Goal: Task Accomplishment & Management: Manage account settings

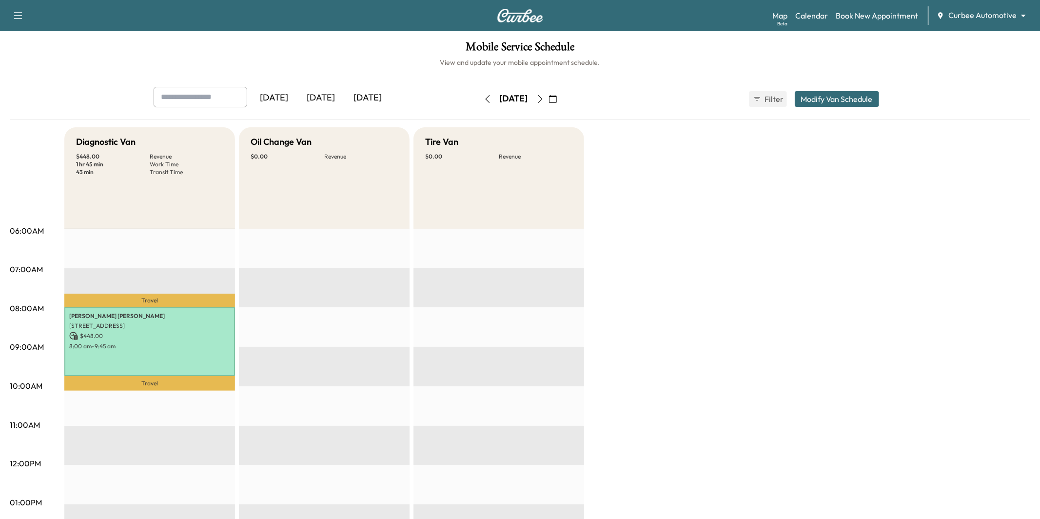
click at [484, 99] on icon "button" at bounding box center [488, 99] width 8 height 8
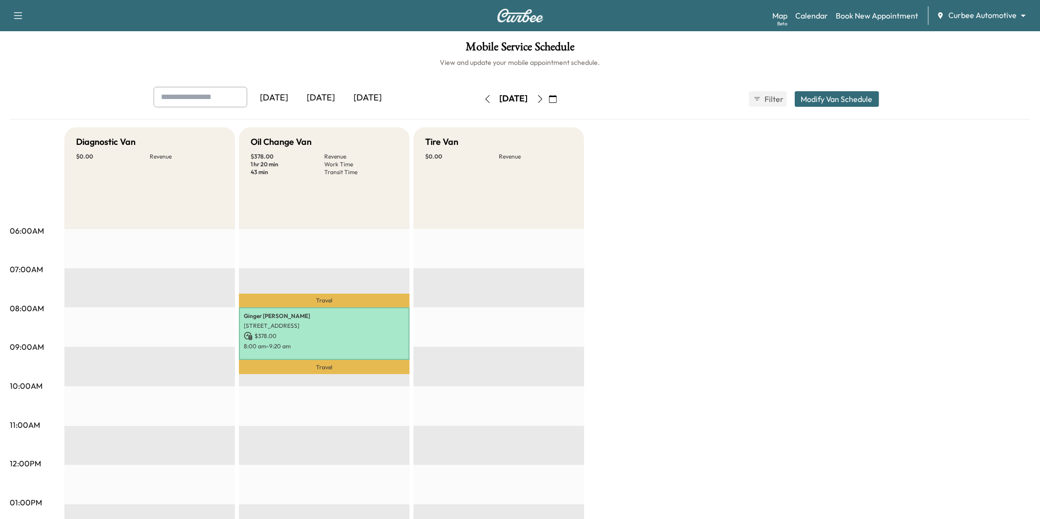
click at [544, 99] on icon "button" at bounding box center [540, 99] width 8 height 8
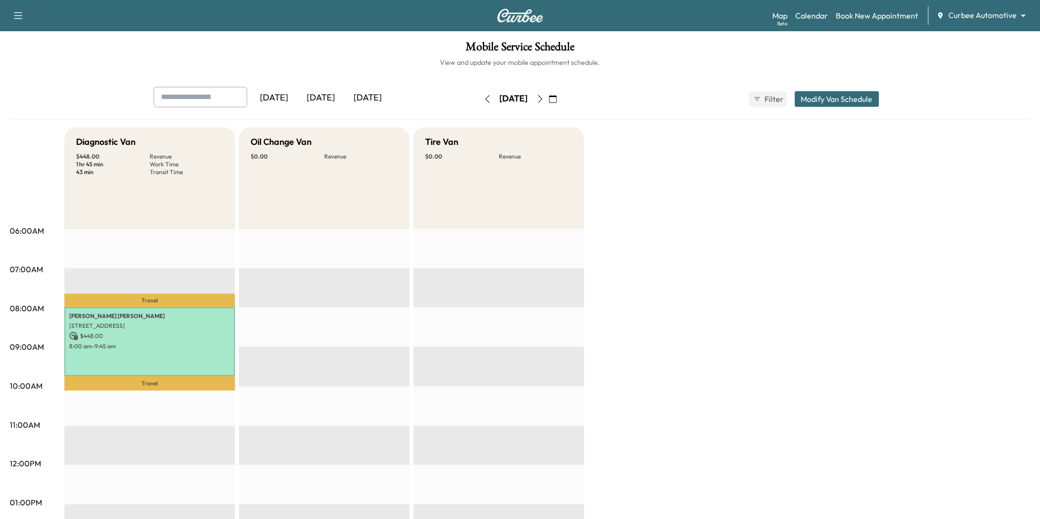
click at [484, 100] on icon "button" at bounding box center [488, 99] width 8 height 8
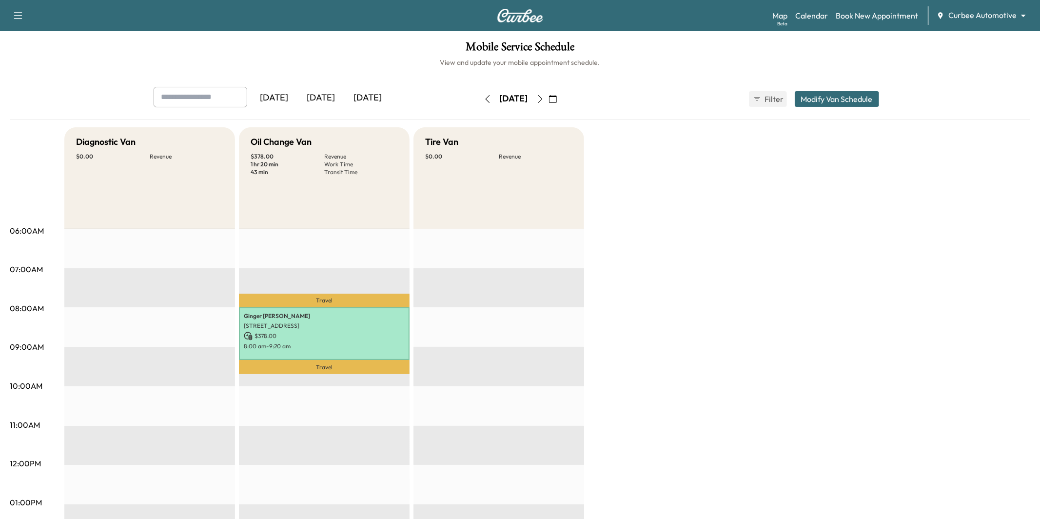
click at [872, 51] on h1 "Mobile Service Schedule" at bounding box center [520, 49] width 1021 height 17
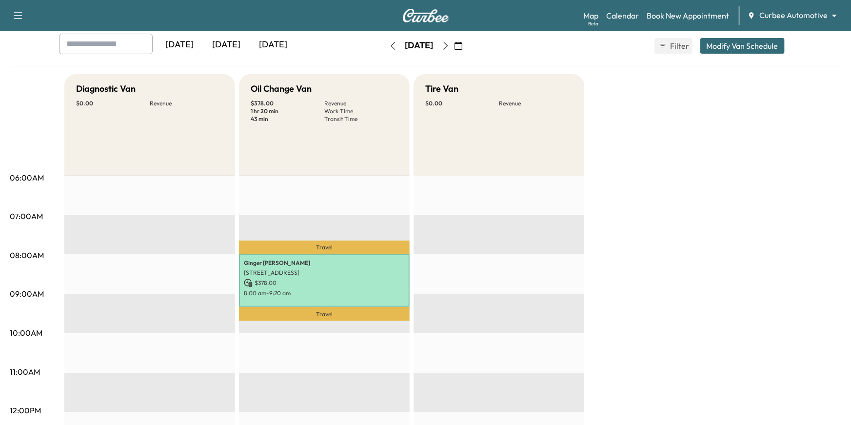
scroll to position [56, 0]
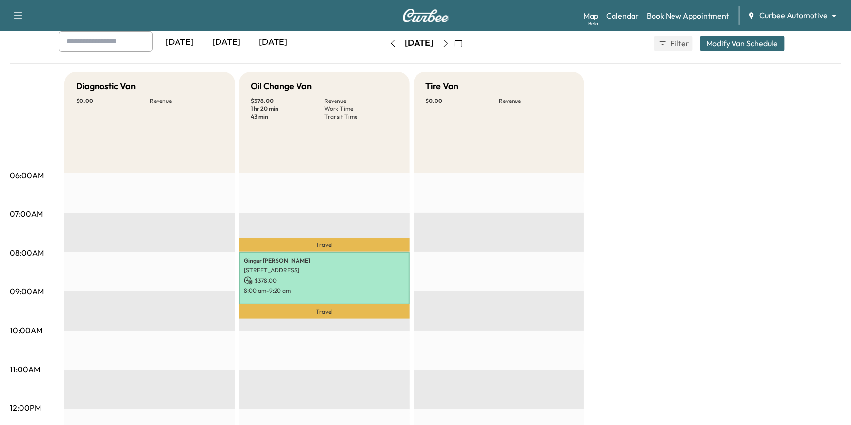
click at [799, 26] on div "Support Log Out Map Beta Calendar Book New Appointment Curbee Automotive ******…" at bounding box center [425, 15] width 851 height 31
click at [790, 16] on body "Support Log Out Map Beta Calendar Book New Appointment Curbee Automotive ******…" at bounding box center [425, 156] width 851 height 425
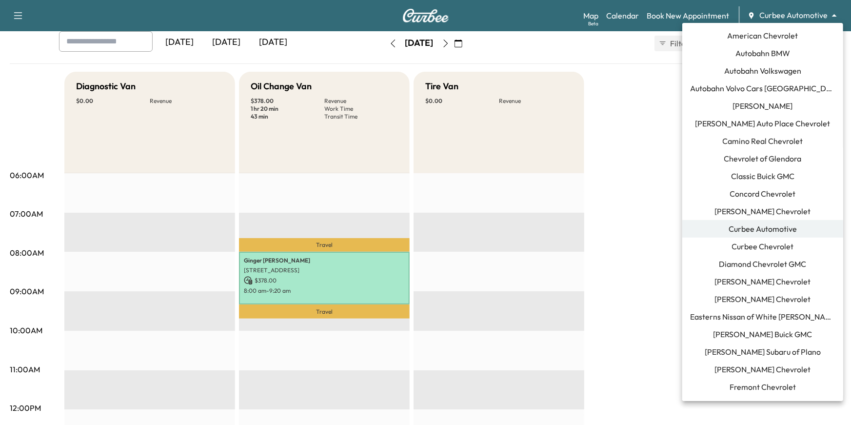
click at [790, 16] on div at bounding box center [425, 212] width 851 height 425
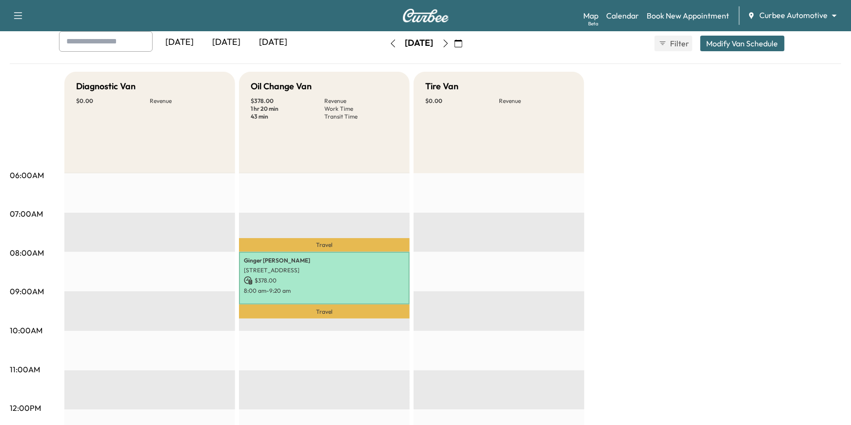
click at [450, 46] on icon "button" at bounding box center [446, 43] width 8 height 8
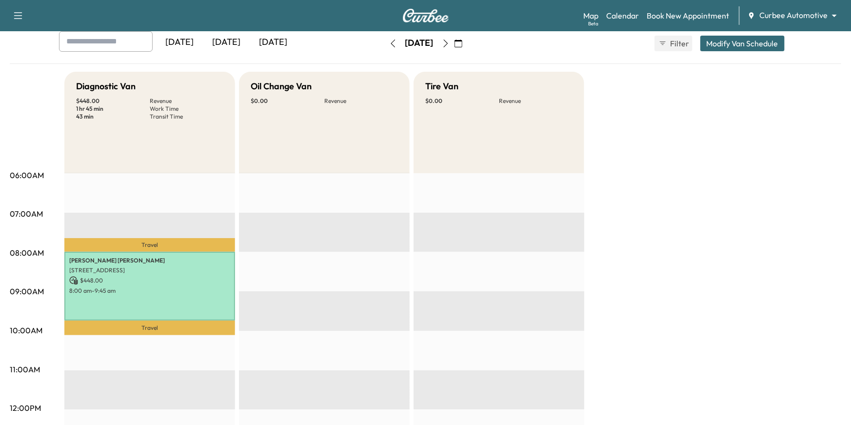
click at [389, 43] on icon "button" at bounding box center [393, 43] width 8 height 8
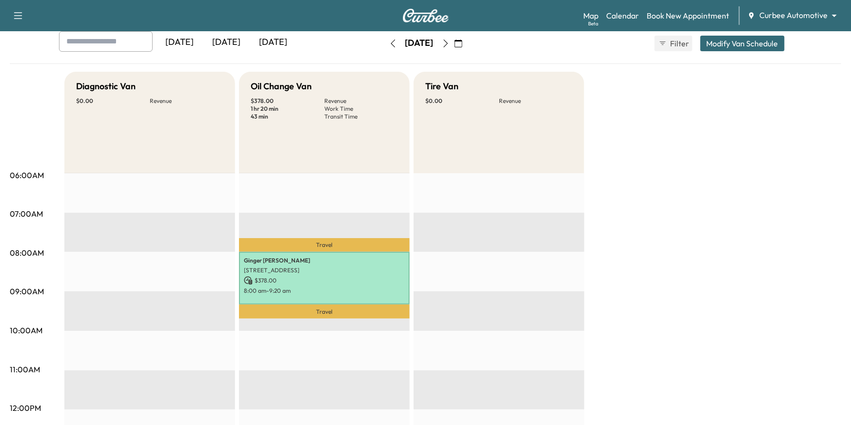
click at [389, 43] on icon "button" at bounding box center [393, 43] width 8 height 8
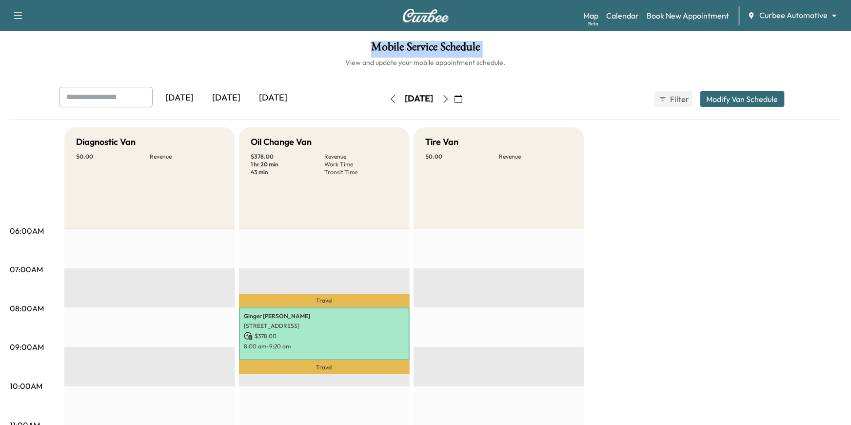
click at [370, 43] on h1 "Mobile Service Schedule" at bounding box center [425, 49] width 831 height 17
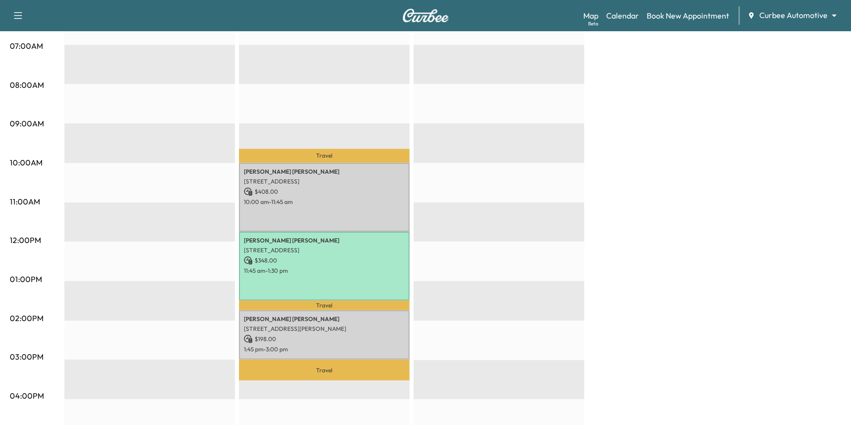
scroll to position [228, 0]
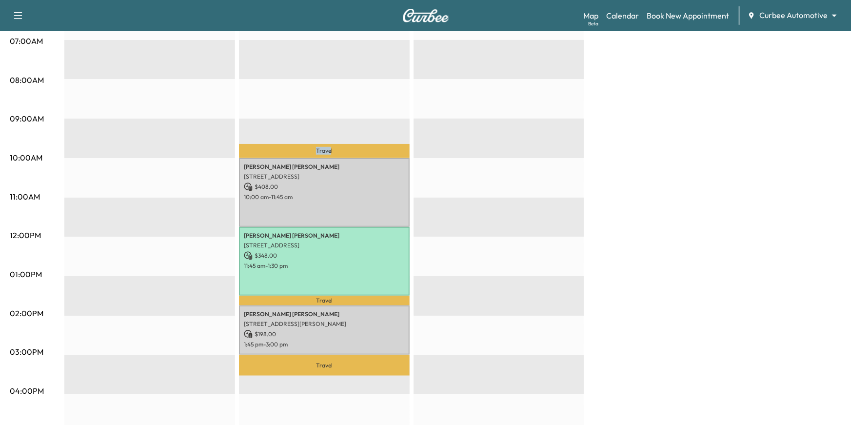
drag, startPoint x: 307, startPoint y: 143, endPoint x: 332, endPoint y: 150, distance: 25.3
click at [332, 150] on p "Travel" at bounding box center [324, 151] width 171 height 14
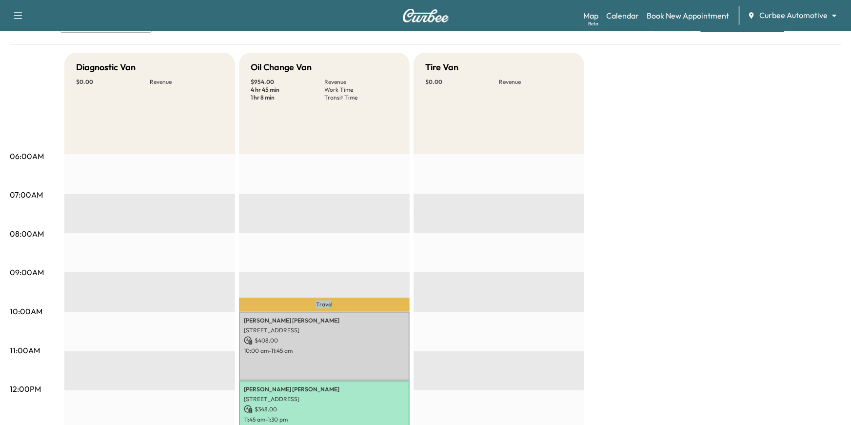
scroll to position [45, 0]
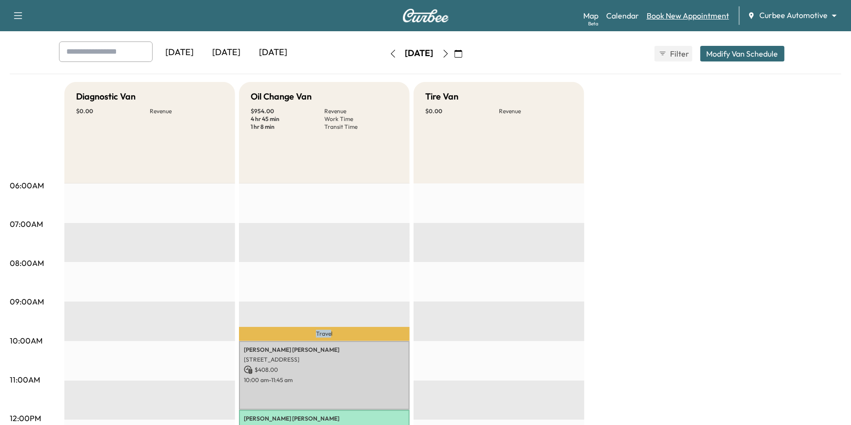
click at [703, 19] on link "Book New Appointment" at bounding box center [688, 16] width 82 height 12
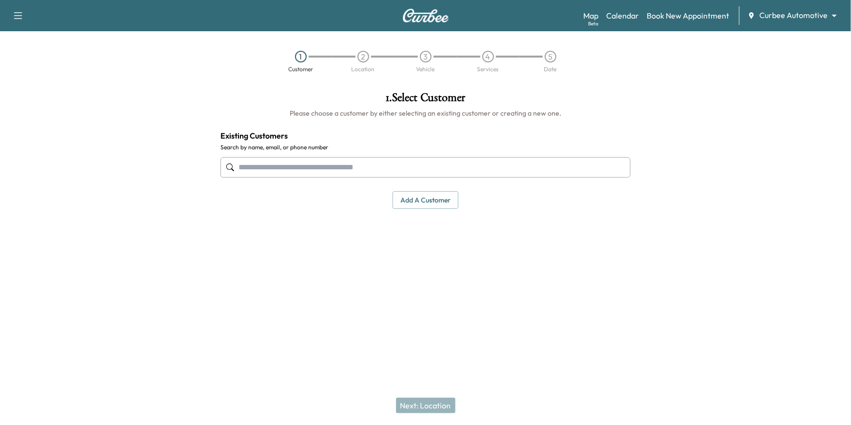
click at [550, 172] on input "text" at bounding box center [425, 167] width 410 height 20
click at [438, 205] on button "Add a customer" at bounding box center [426, 200] width 66 height 18
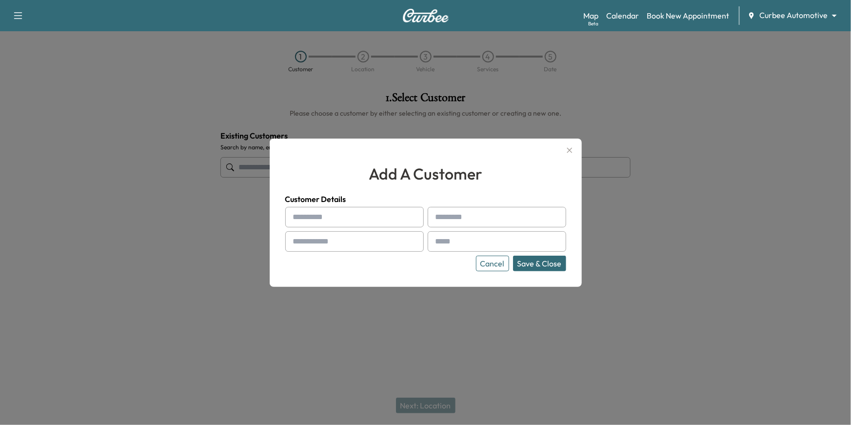
click at [374, 215] on input "text" at bounding box center [354, 217] width 138 height 20
click at [167, 205] on div at bounding box center [425, 212] width 851 height 425
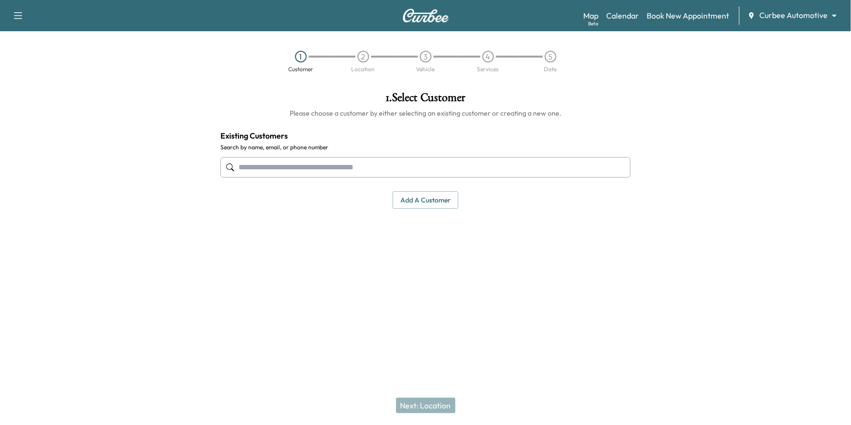
click at [294, 172] on input "text" at bounding box center [425, 167] width 410 height 20
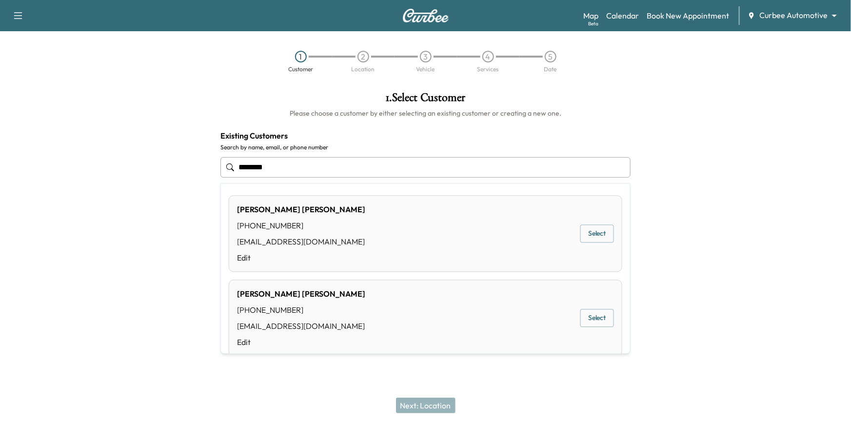
click at [603, 327] on div "Matt Schwartz (310) 650-0120 matt@curbee.com Edit Select" at bounding box center [426, 317] width 394 height 77
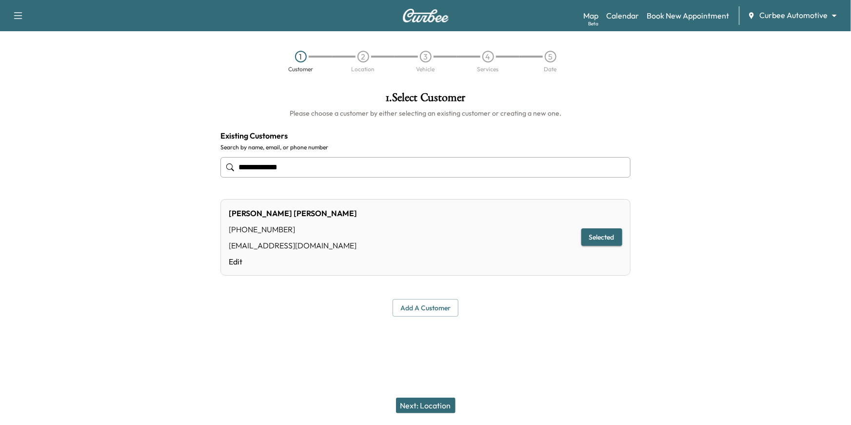
type input "**********"
click at [444, 402] on button "Next: Location" at bounding box center [425, 405] width 59 height 16
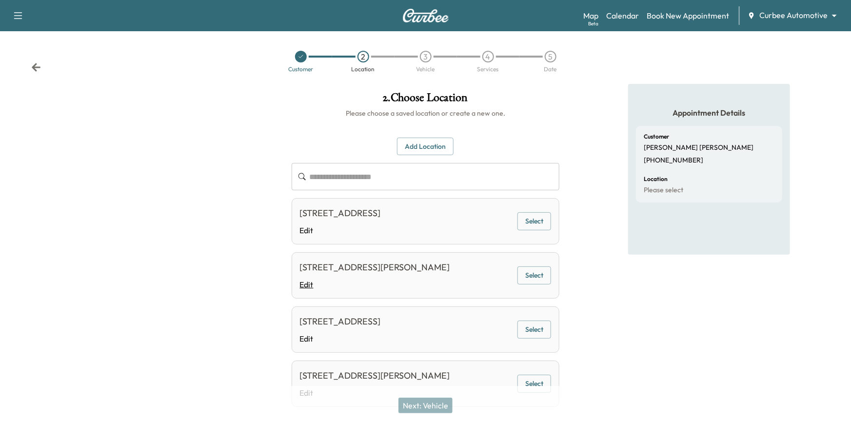
scroll to position [39, 0]
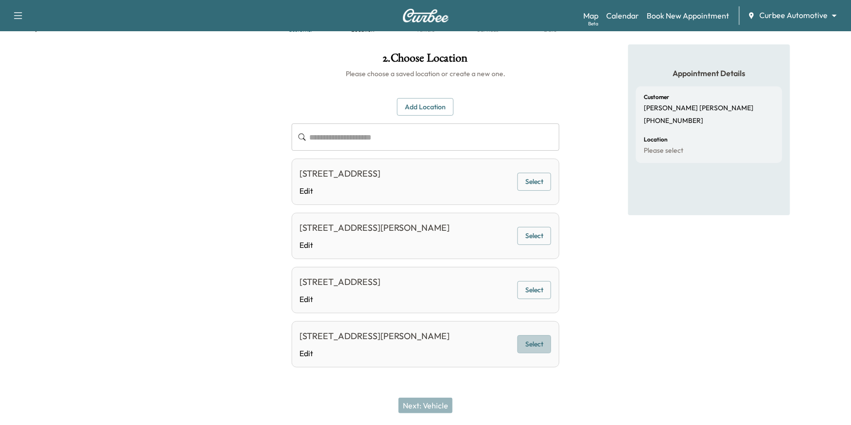
click at [538, 343] on button "Select" at bounding box center [534, 344] width 34 height 18
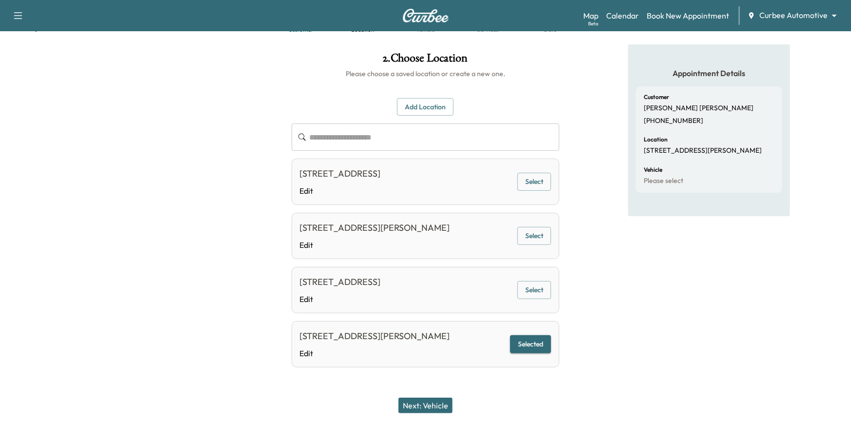
click at [430, 405] on button "Next: Vehicle" at bounding box center [425, 405] width 54 height 16
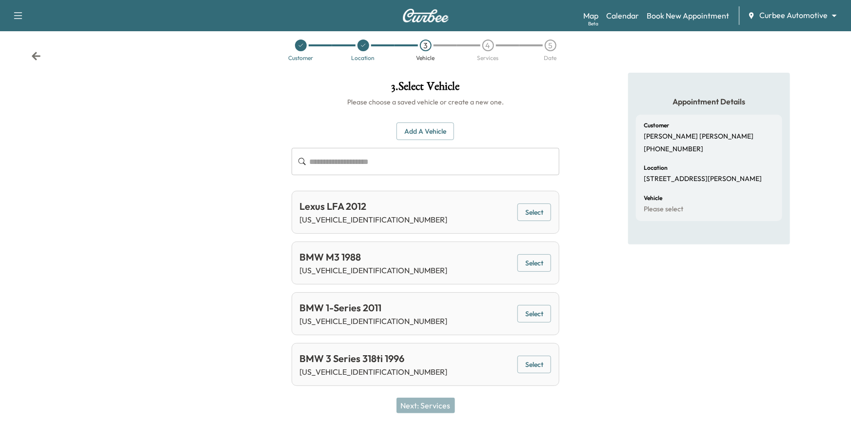
scroll to position [10, 0]
click at [372, 45] on div at bounding box center [382, 46] width 23 height 2
click at [36, 57] on icon at bounding box center [36, 57] width 9 height 8
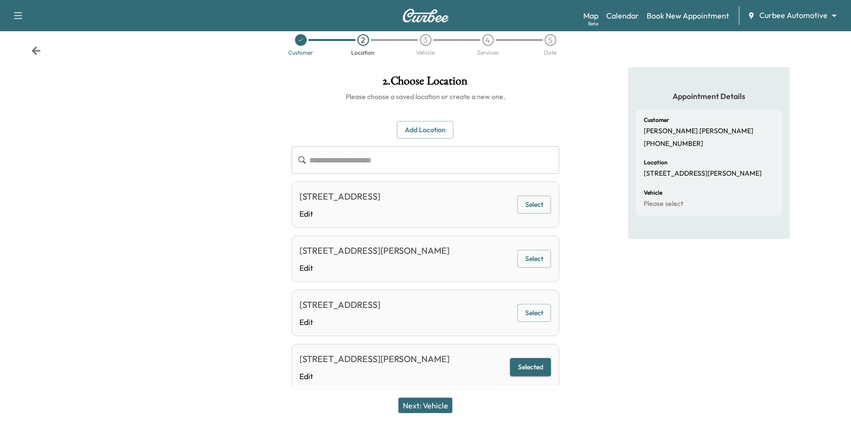
scroll to position [15, 0]
click at [43, 59] on div "Customer 2 Location 3 Vehicle 4 Services 5 Date" at bounding box center [425, 46] width 851 height 45
click at [36, 56] on icon at bounding box center [36, 53] width 10 height 10
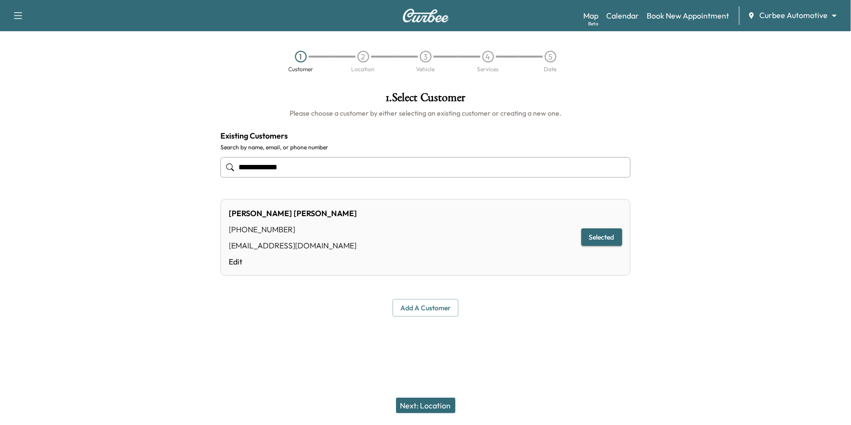
click at [416, 308] on button "Add a customer" at bounding box center [426, 308] width 66 height 18
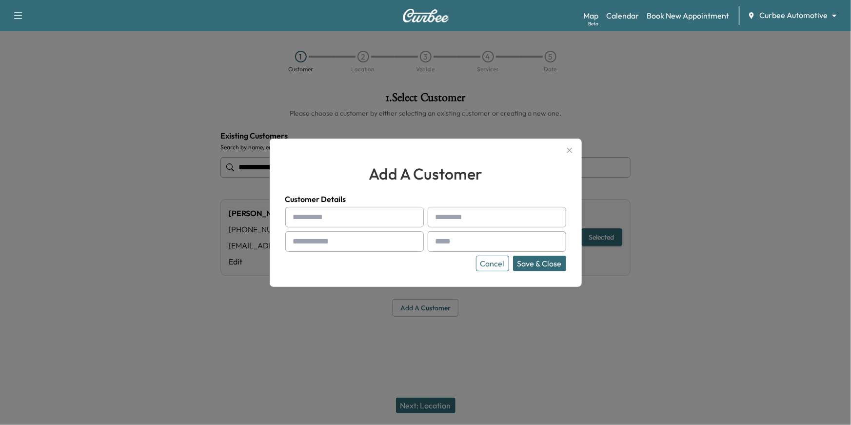
click at [351, 220] on input "text" at bounding box center [354, 217] width 138 height 20
type input "*****"
type input "******"
type input "**********"
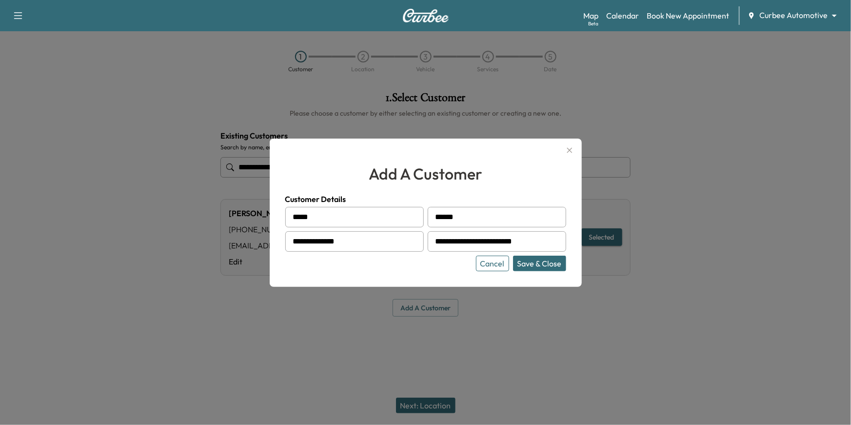
click at [528, 260] on button "Save & Close" at bounding box center [539, 264] width 53 height 16
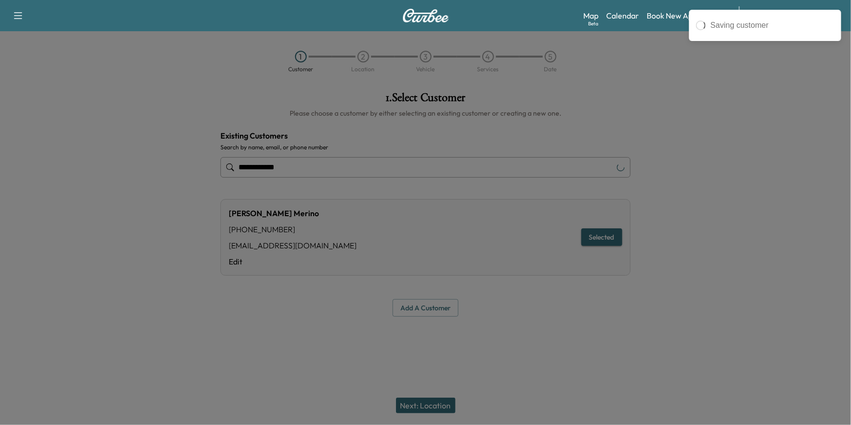
type input "**********"
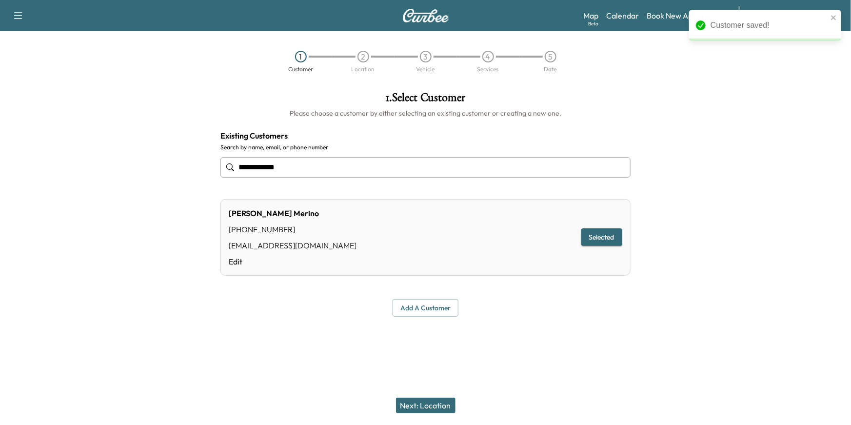
click at [424, 408] on button "Next: Location" at bounding box center [425, 405] width 59 height 16
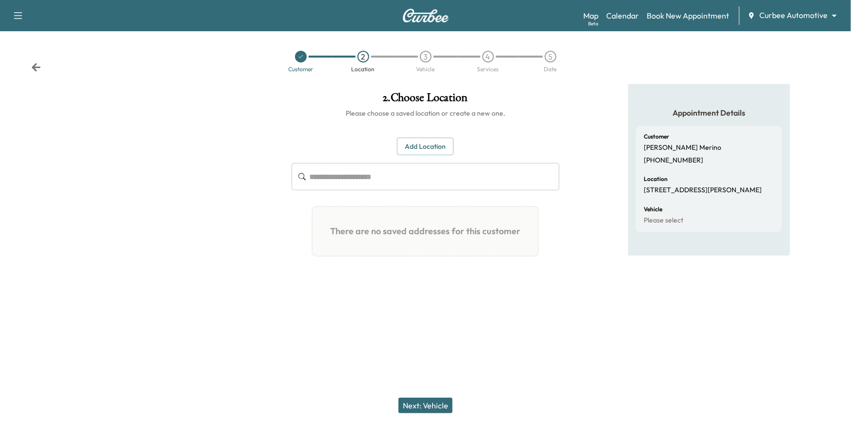
click at [430, 139] on button "Add Location" at bounding box center [425, 147] width 57 height 18
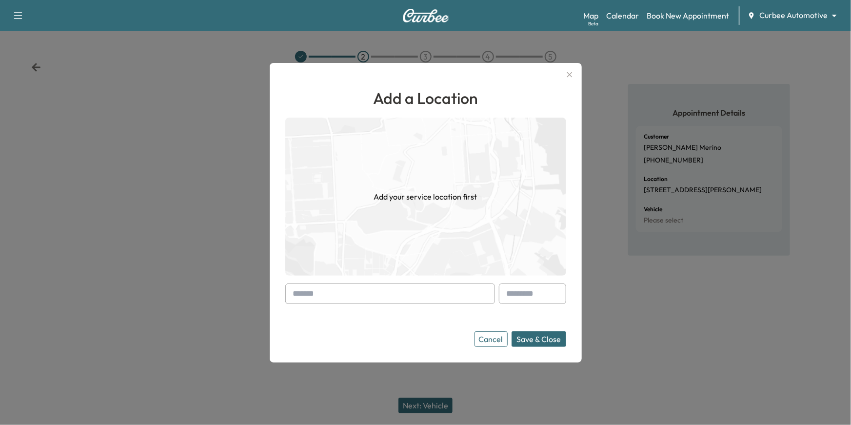
click at [385, 296] on input "text" at bounding box center [390, 293] width 210 height 20
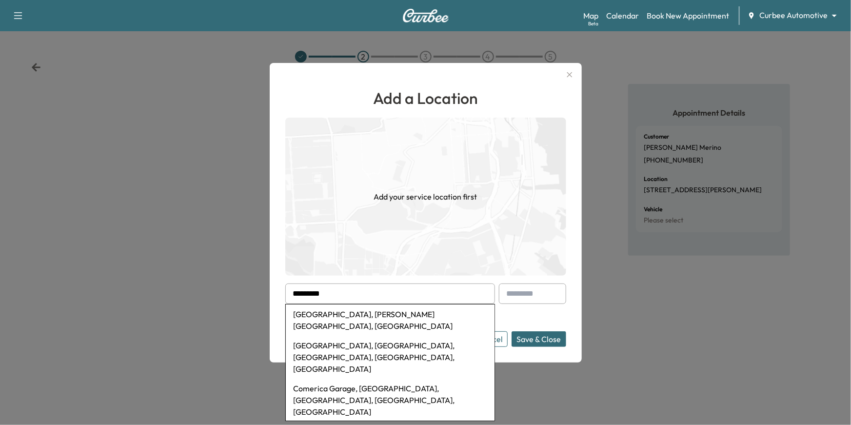
click at [413, 315] on li "Comerica Park, Woodward Avenue, Detroit, MI, USA" at bounding box center [390, 319] width 209 height 31
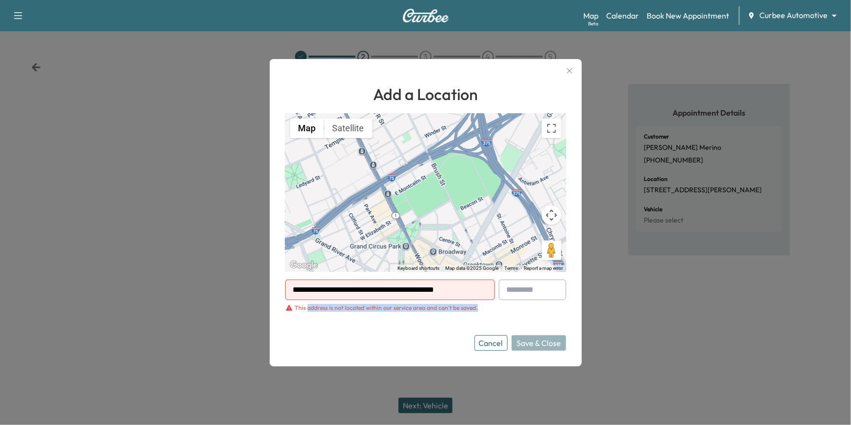
drag, startPoint x: 307, startPoint y: 307, endPoint x: 424, endPoint y: 315, distance: 117.3
click at [424, 315] on form "**********" at bounding box center [425, 314] width 281 height 71
click at [393, 290] on input "**********" at bounding box center [390, 289] width 210 height 20
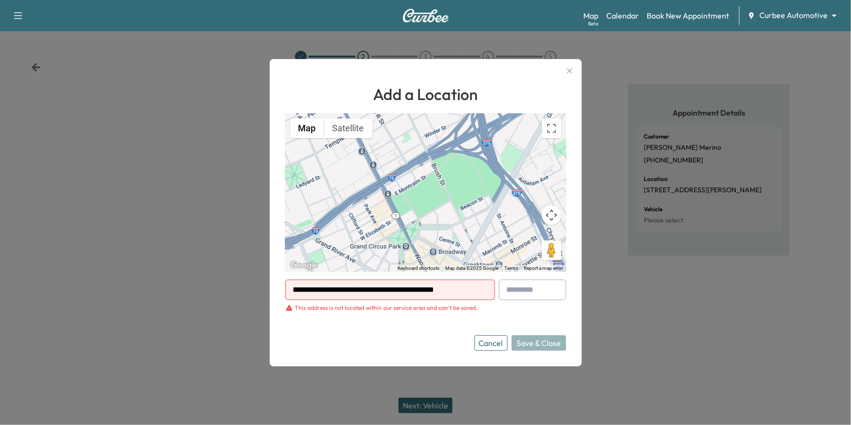
click at [393, 290] on input "**********" at bounding box center [390, 289] width 210 height 20
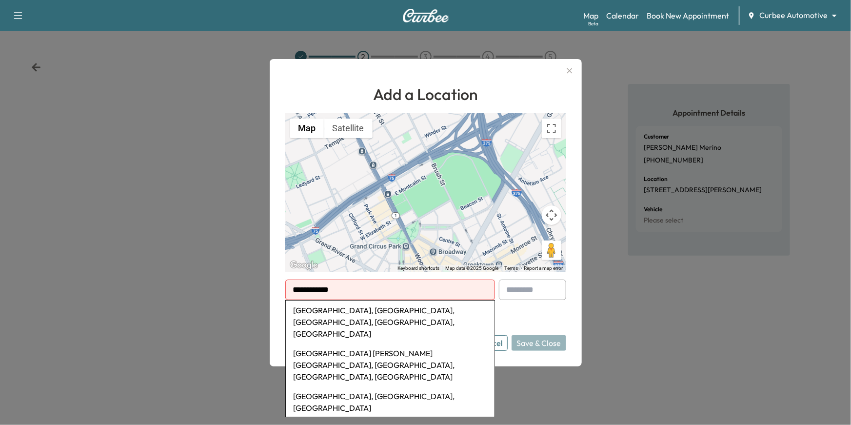
click at [416, 314] on li "Camden Yards, West Camden Street, Baltimore, MD, USA" at bounding box center [390, 321] width 209 height 43
type input "**********"
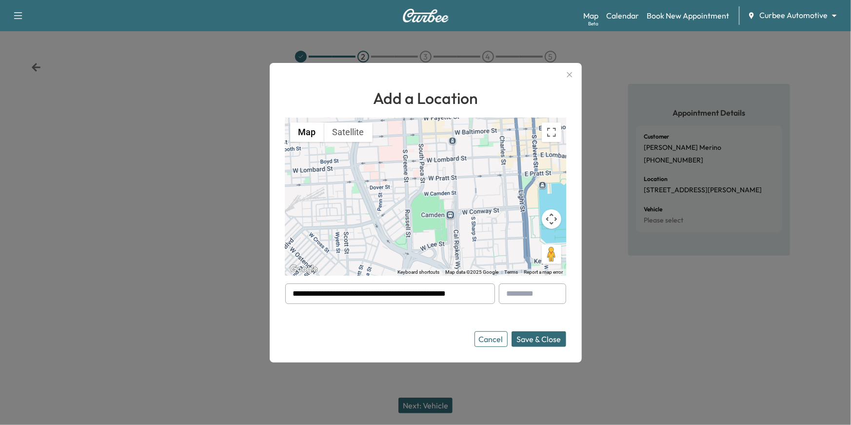
drag, startPoint x: 325, startPoint y: 310, endPoint x: 469, endPoint y: 315, distance: 144.0
click at [467, 315] on form "**********" at bounding box center [425, 314] width 281 height 63
click at [537, 339] on button "Save & Close" at bounding box center [539, 339] width 55 height 16
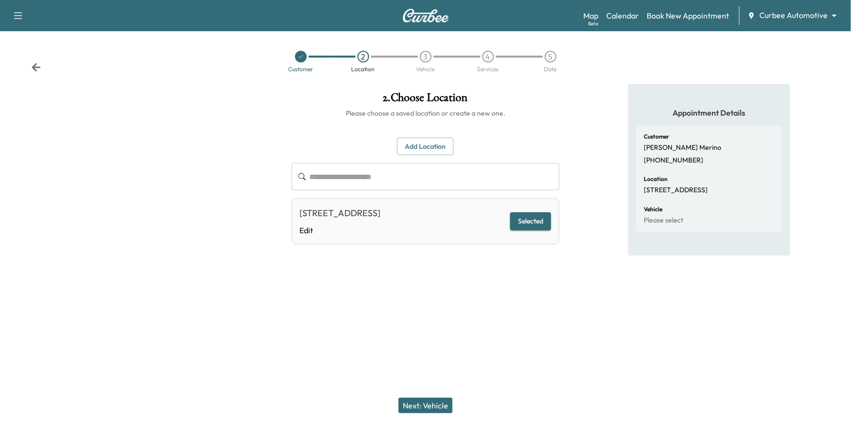
click at [533, 223] on button "Selected" at bounding box center [530, 221] width 41 height 18
click at [538, 286] on div "**********" at bounding box center [426, 190] width 284 height 213
click at [441, 402] on button "Next: Vehicle" at bounding box center [425, 405] width 54 height 16
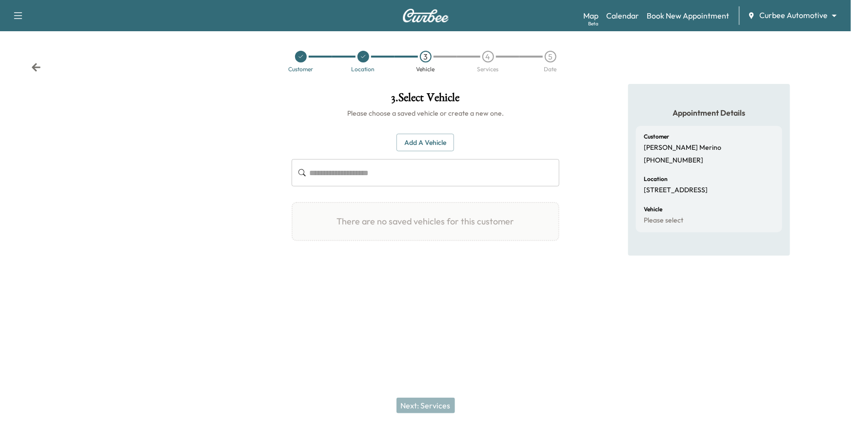
click at [430, 145] on button "Add a Vehicle" at bounding box center [425, 143] width 58 height 18
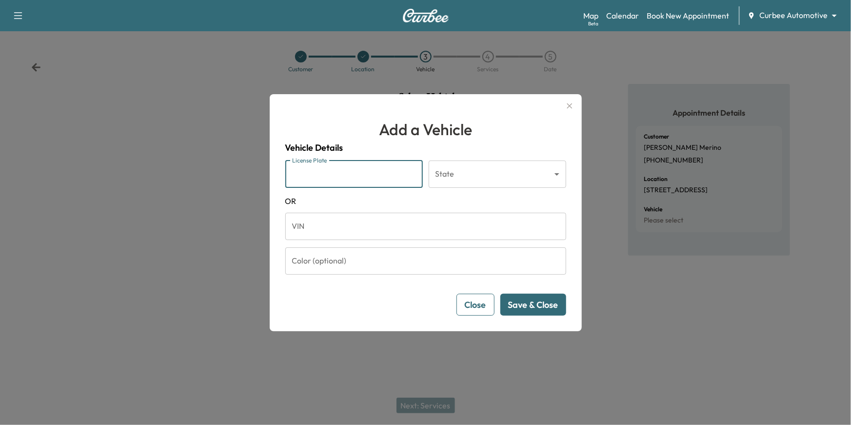
click at [374, 175] on input "License Plate" at bounding box center [354, 173] width 138 height 27
type input "*******"
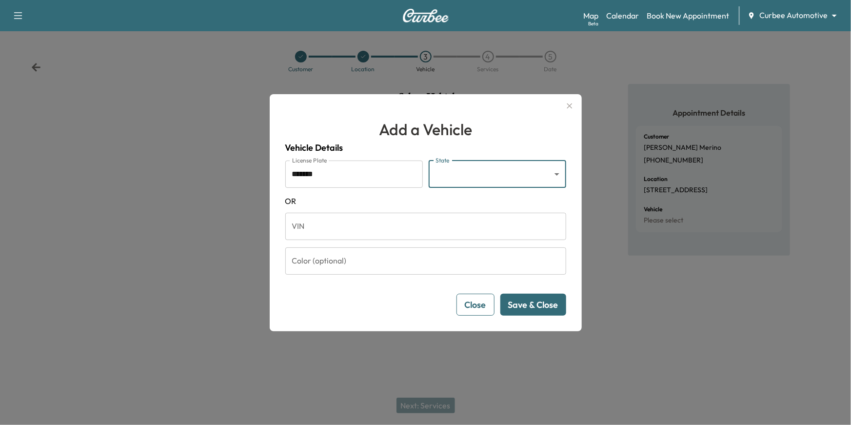
click at [479, 182] on body "Support Log Out Map Beta Calendar Book New Appointment Curbee Automotive ******…" at bounding box center [425, 212] width 851 height 425
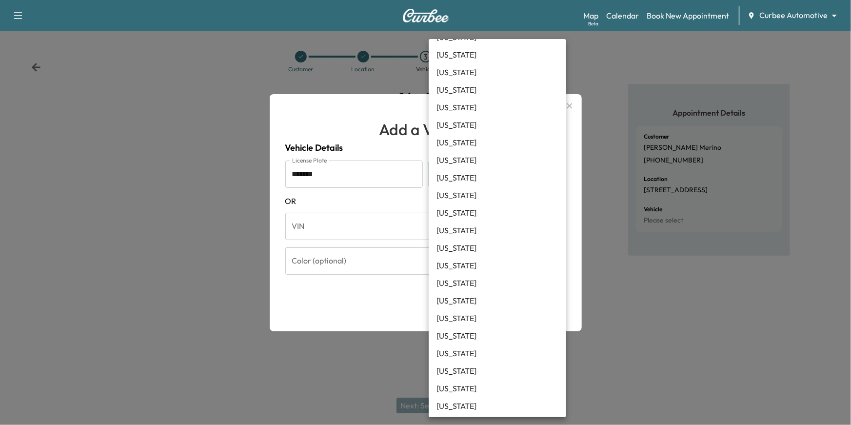
scroll to position [700, 0]
click at [463, 329] on li "Washington" at bounding box center [498, 335] width 138 height 18
type input "**"
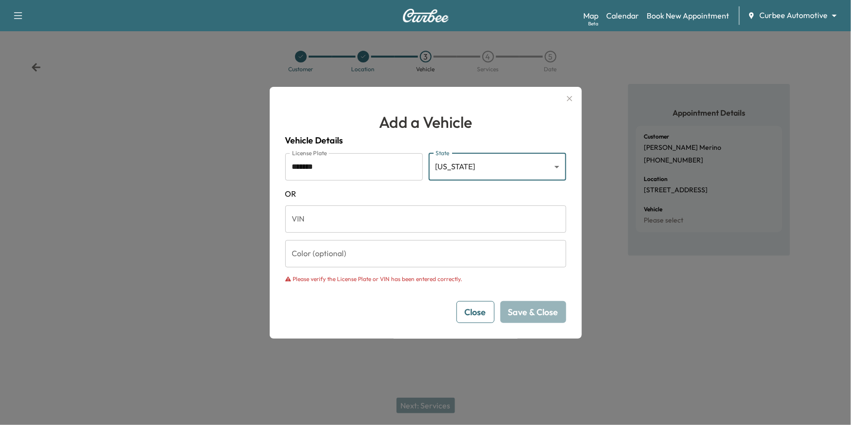
drag, startPoint x: 304, startPoint y: 168, endPoint x: 285, endPoint y: 168, distance: 19.5
click at [285, 168] on input "*******" at bounding box center [354, 166] width 138 height 27
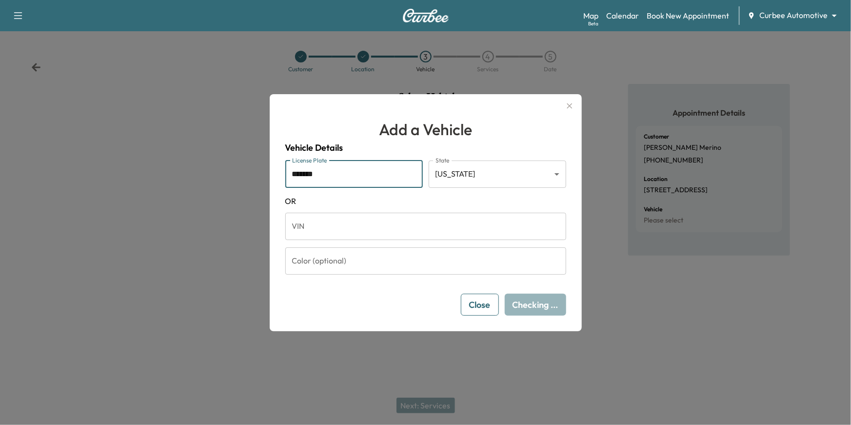
click at [312, 175] on input "*******" at bounding box center [354, 173] width 138 height 27
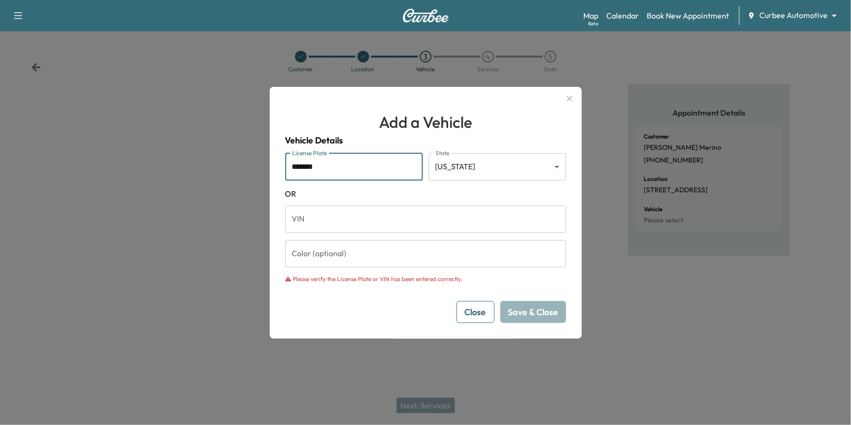
click at [331, 166] on input "*******" at bounding box center [354, 166] width 138 height 27
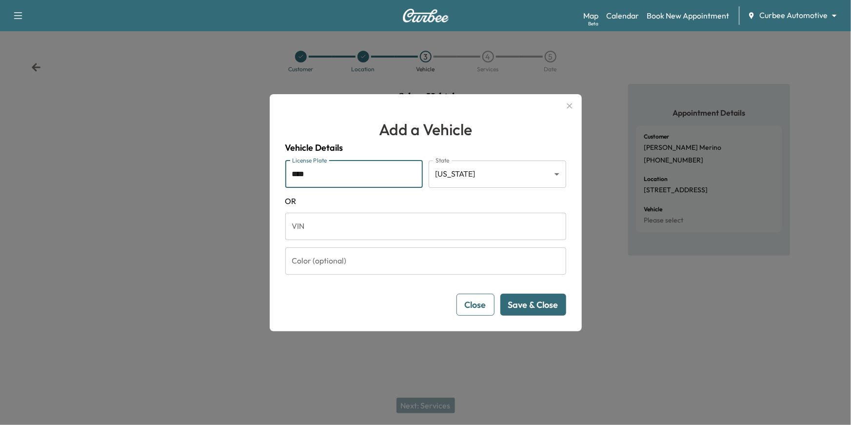
type input "****"
click at [534, 309] on button "Save & Close" at bounding box center [533, 305] width 66 height 22
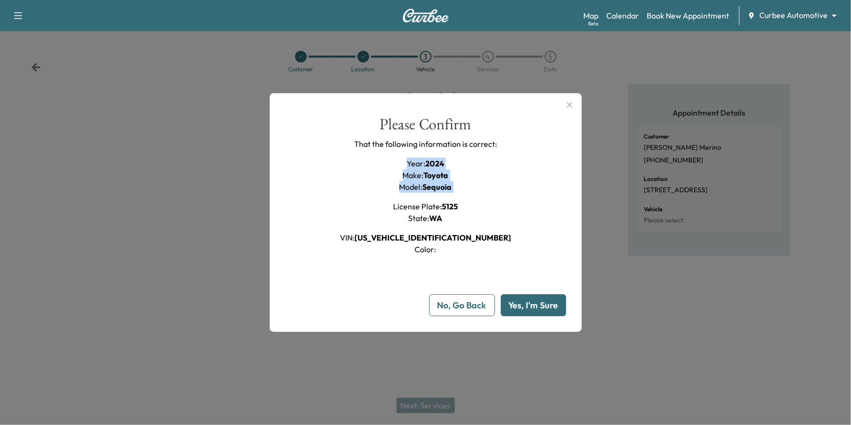
drag, startPoint x: 460, startPoint y: 193, endPoint x: 409, endPoint y: 160, distance: 60.7
click at [409, 160] on div "Year : 2024 Make : Toyota Model : Sequoia License Plate : 5125 State : WA VIN :…" at bounding box center [425, 206] width 171 height 98
click at [496, 217] on div "Please Confirm That the following information is correct: Year : 2024 Make : To…" at bounding box center [425, 186] width 281 height 139
click at [532, 307] on button "Yes, I'm Sure" at bounding box center [533, 305] width 65 height 22
type input "**"
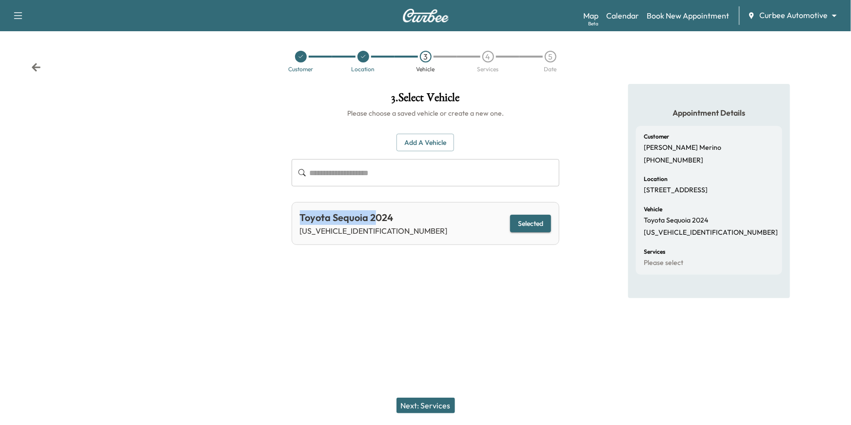
drag, startPoint x: 301, startPoint y: 218, endPoint x: 378, endPoint y: 225, distance: 77.4
click at [374, 223] on div "Toyota Sequoia 2024" at bounding box center [374, 217] width 148 height 15
click at [419, 405] on button "Next: Services" at bounding box center [425, 405] width 59 height 16
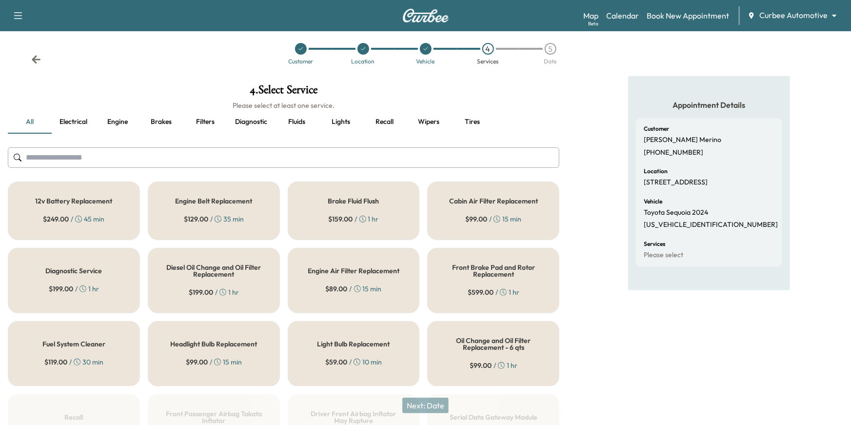
scroll to position [0, 0]
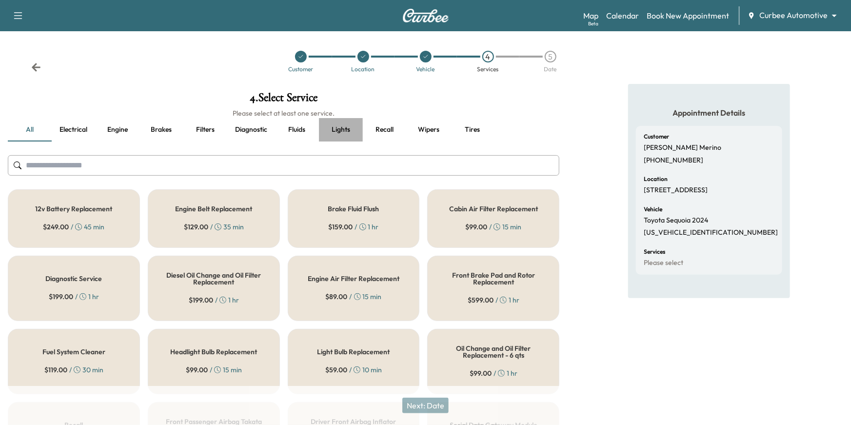
click at [323, 130] on button "Lights" at bounding box center [341, 129] width 44 height 23
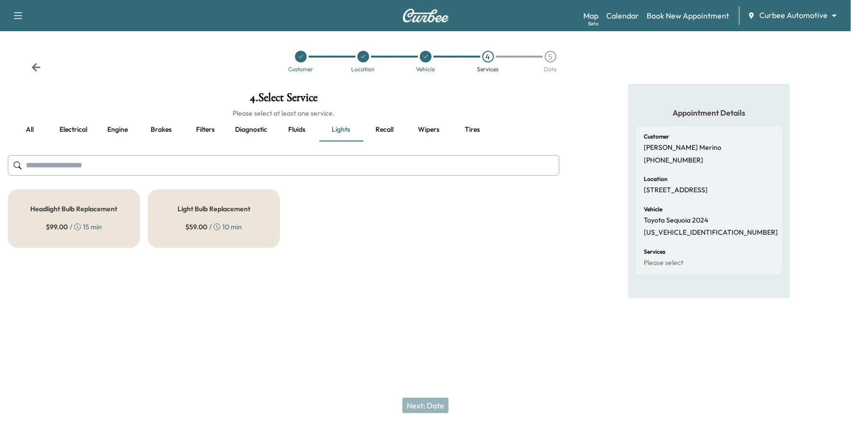
click at [255, 235] on div "Light Bulb Replacement $ 59.00 / 10 min" at bounding box center [214, 218] width 132 height 59
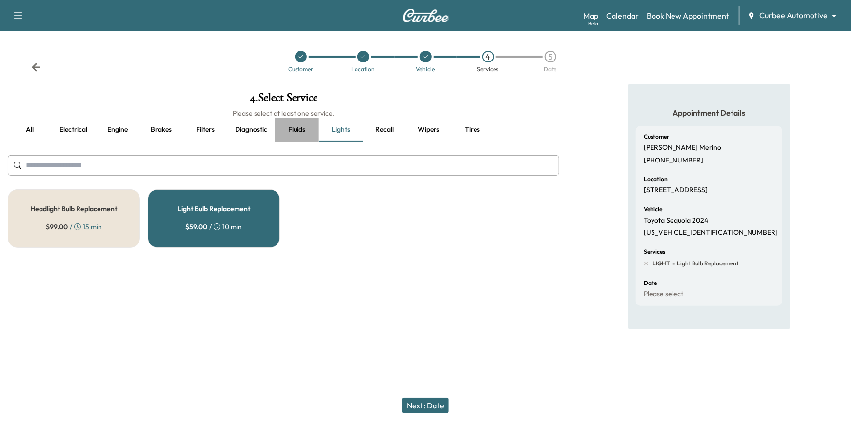
click at [301, 130] on button "Fluids" at bounding box center [297, 129] width 44 height 23
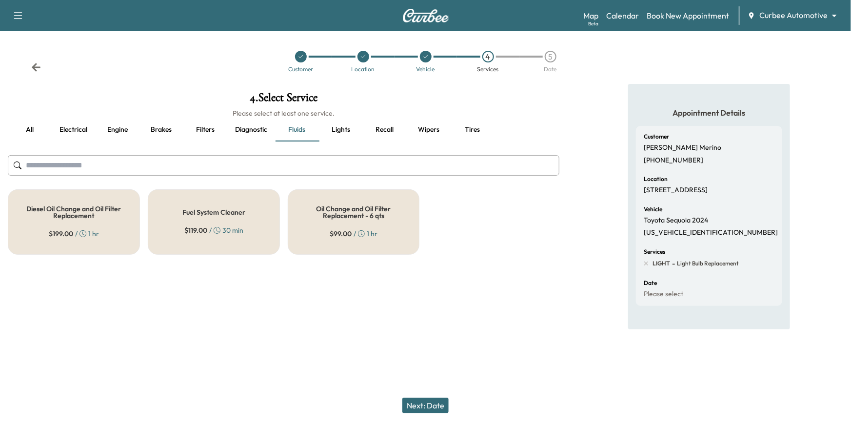
click at [356, 233] on div "$ 99.00 / 1 hr" at bounding box center [354, 234] width 48 height 10
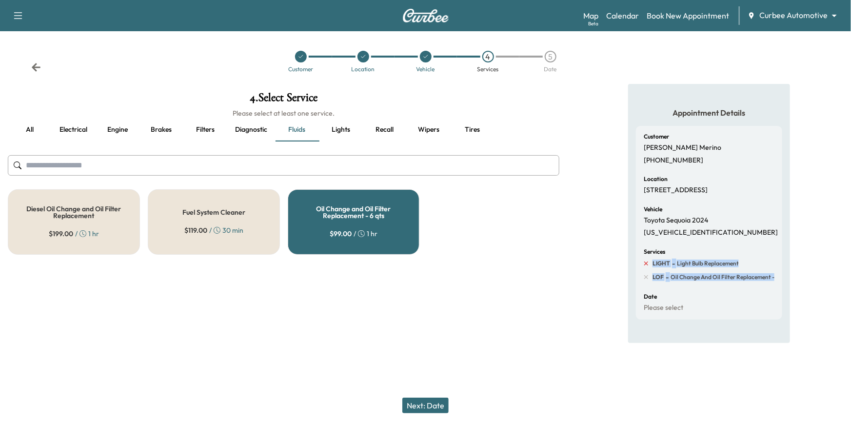
drag, startPoint x: 779, startPoint y: 289, endPoint x: 649, endPoint y: 267, distance: 132.0
click at [649, 267] on div "Customer Arvin Merino (206) 769-0756 Location 333 W Camden St, Baltimore, MD 21…" at bounding box center [709, 223] width 146 height 194
click at [414, 409] on button "Next: Date" at bounding box center [425, 405] width 46 height 16
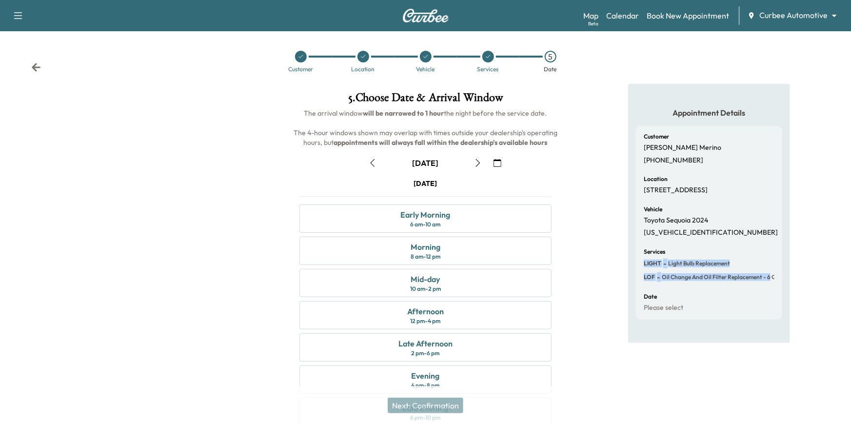
drag, startPoint x: 405, startPoint y: 167, endPoint x: 443, endPoint y: 165, distance: 38.1
click at [441, 166] on div "August 29" at bounding box center [425, 163] width 122 height 16
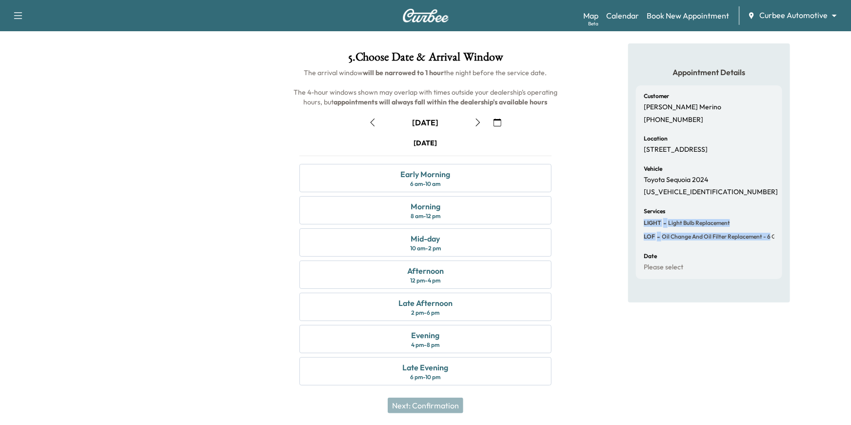
scroll to position [43, 0]
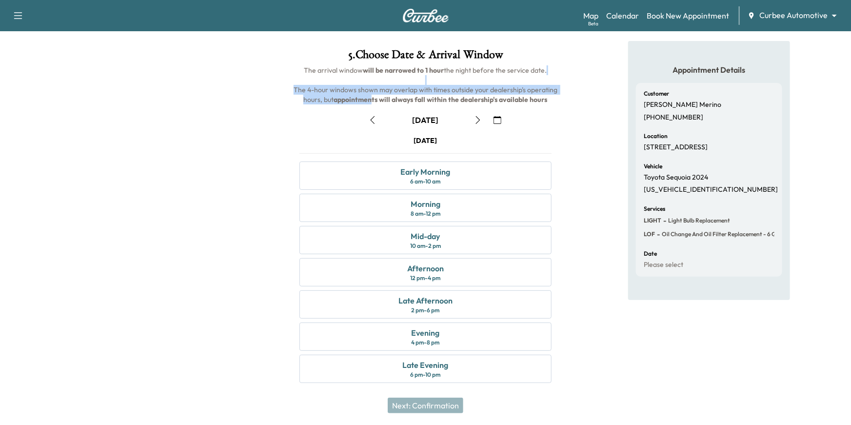
drag, startPoint x: 306, startPoint y: 76, endPoint x: 375, endPoint y: 97, distance: 72.7
click at [375, 97] on h6 "The arrival window will be narrowed to 1 hour the night before the service date…" at bounding box center [426, 84] width 268 height 39
click at [227, 174] on div at bounding box center [142, 218] width 284 height 354
click at [438, 279] on div "12 pm - 4 pm" at bounding box center [425, 278] width 30 height 8
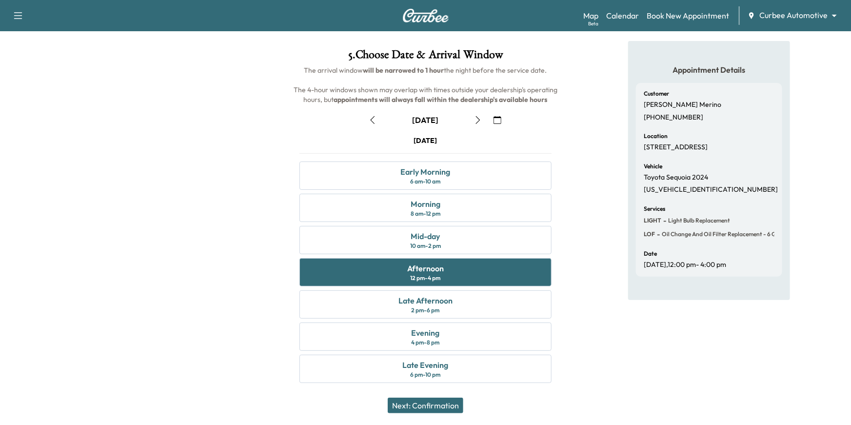
click at [436, 404] on button "Next: Confirmation" at bounding box center [426, 405] width 76 height 16
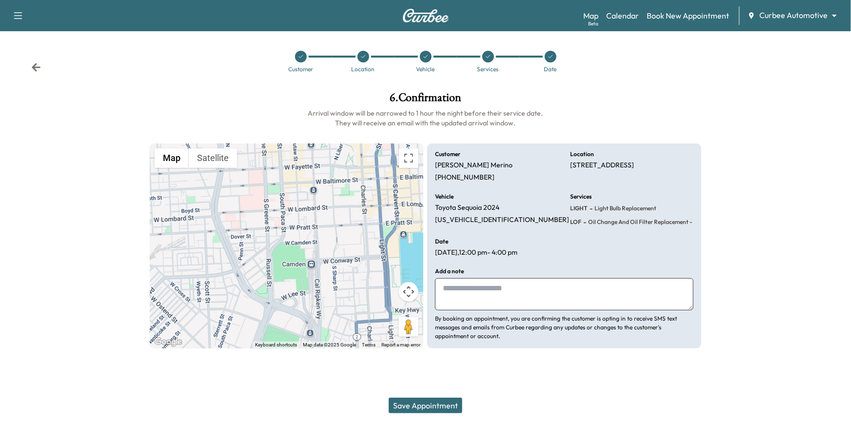
click at [512, 299] on textarea at bounding box center [564, 294] width 258 height 32
type textarea "**********"
click at [437, 404] on button "Save Appointment" at bounding box center [426, 405] width 74 height 16
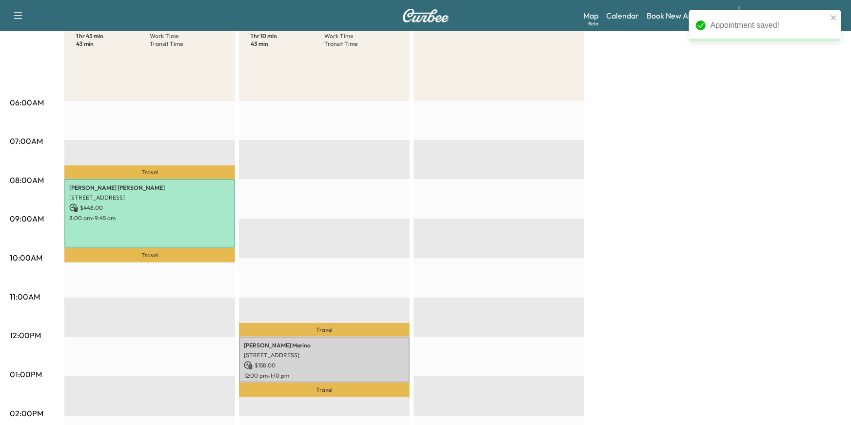
scroll to position [130, 0]
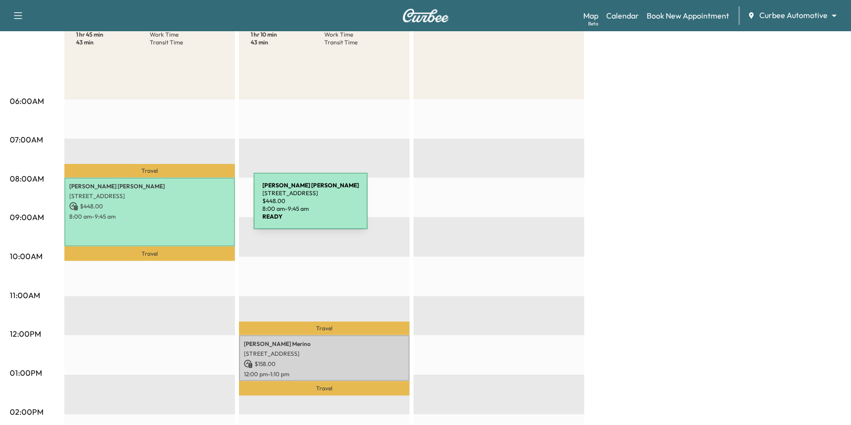
click at [180, 209] on p "$ 448.00" at bounding box center [149, 206] width 161 height 9
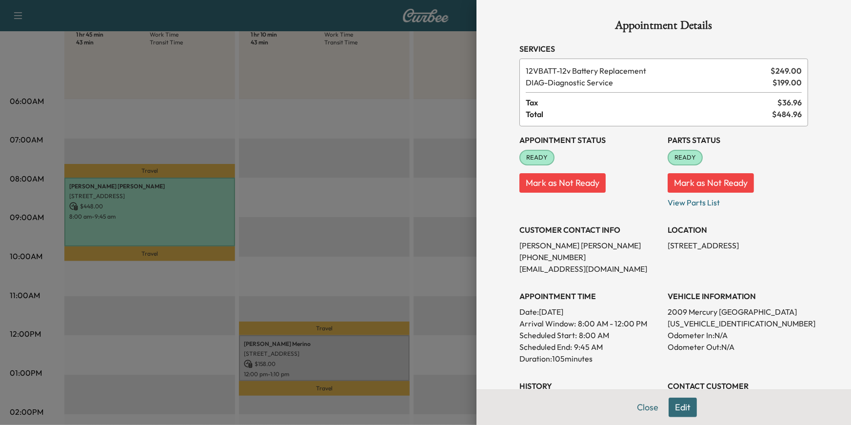
click at [273, 239] on div at bounding box center [425, 212] width 851 height 425
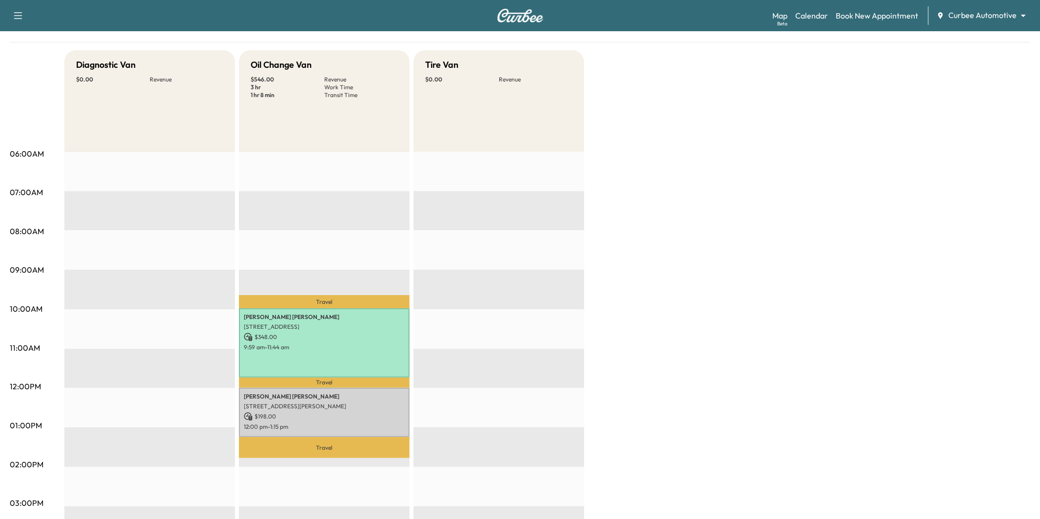
scroll to position [16, 0]
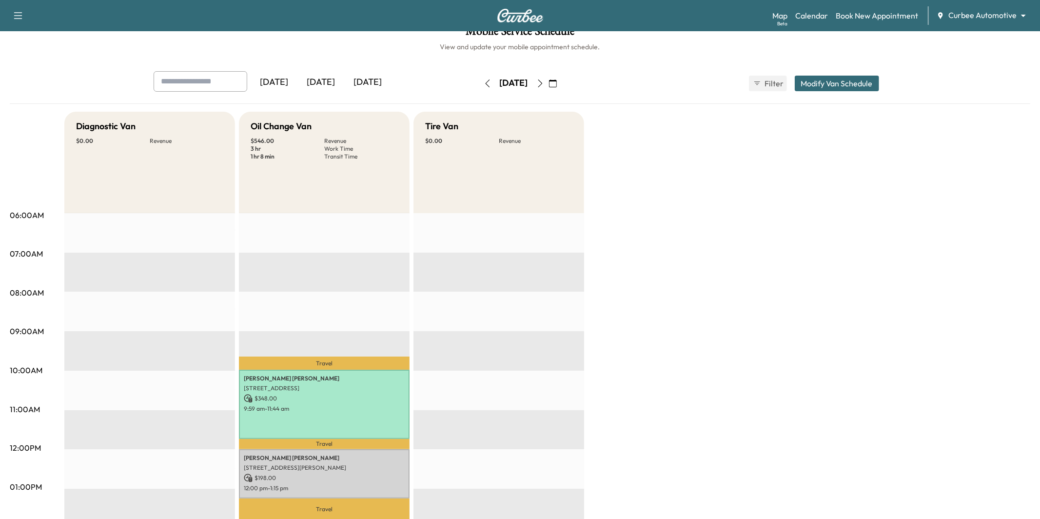
click at [484, 83] on icon "button" at bounding box center [488, 83] width 8 height 8
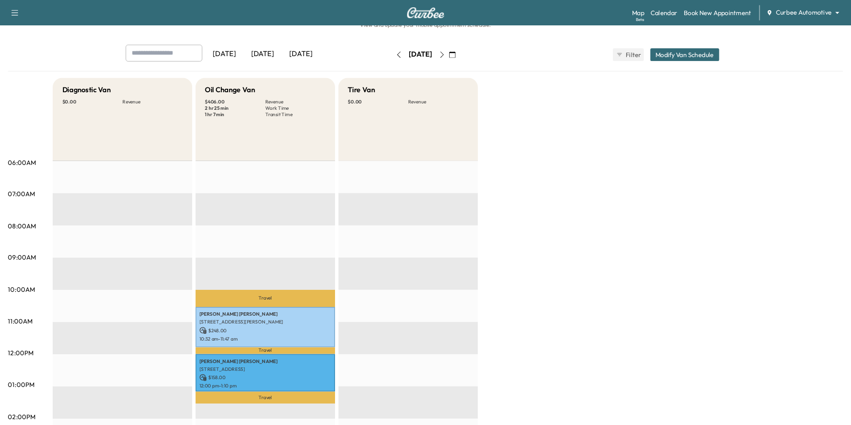
scroll to position [32, 0]
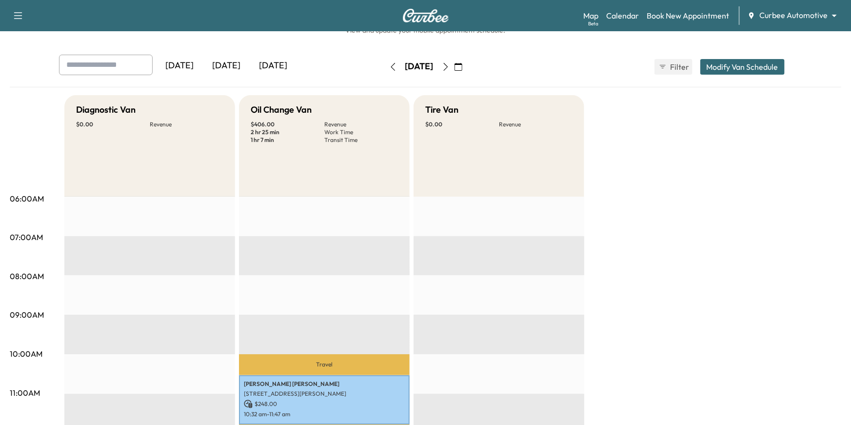
click at [450, 69] on icon "button" at bounding box center [446, 67] width 8 height 8
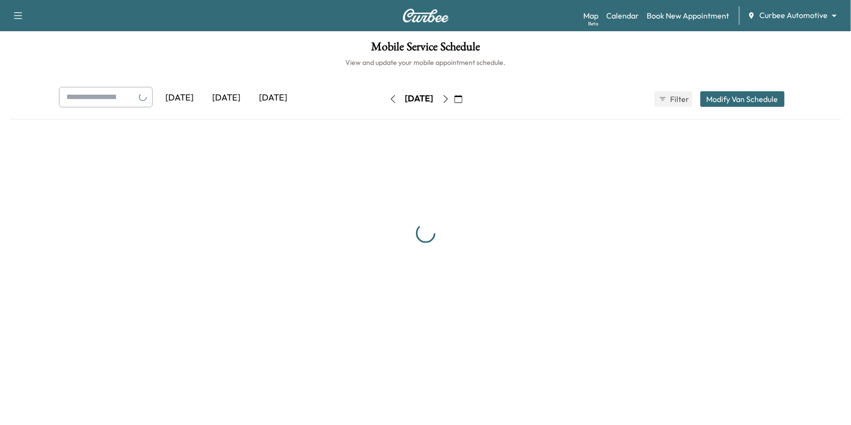
click at [467, 69] on div "Mobile Service Schedule View and update your mobile appointment schedule. Yeste…" at bounding box center [425, 190] width 851 height 318
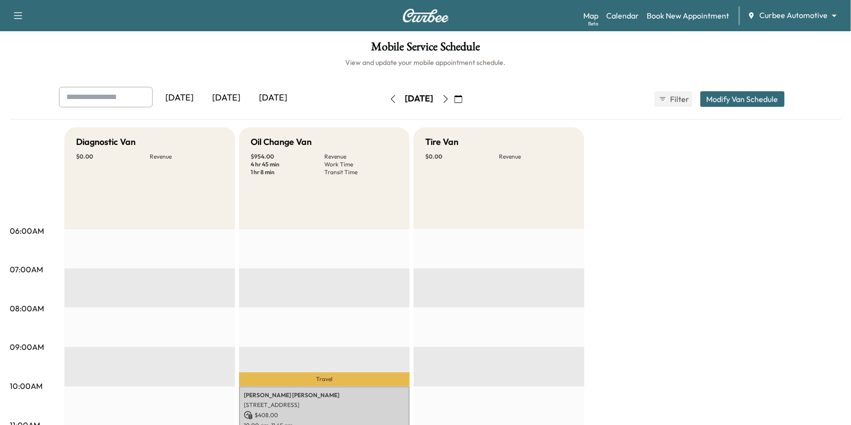
click at [450, 98] on icon "button" at bounding box center [446, 99] width 8 height 8
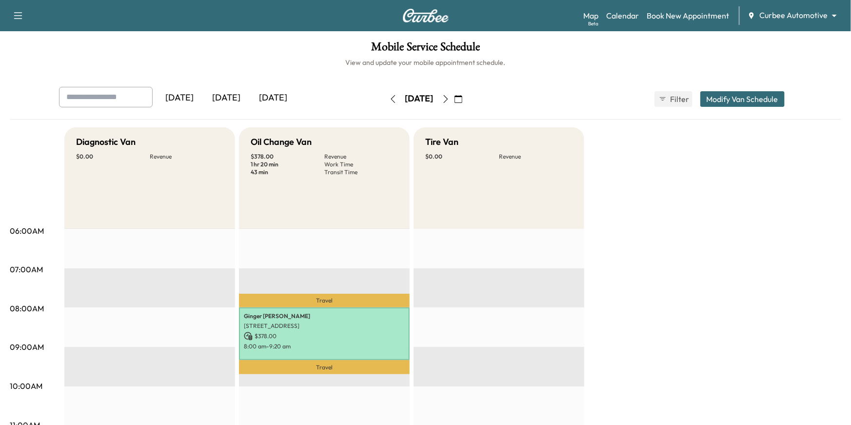
click at [450, 99] on icon "button" at bounding box center [446, 99] width 8 height 8
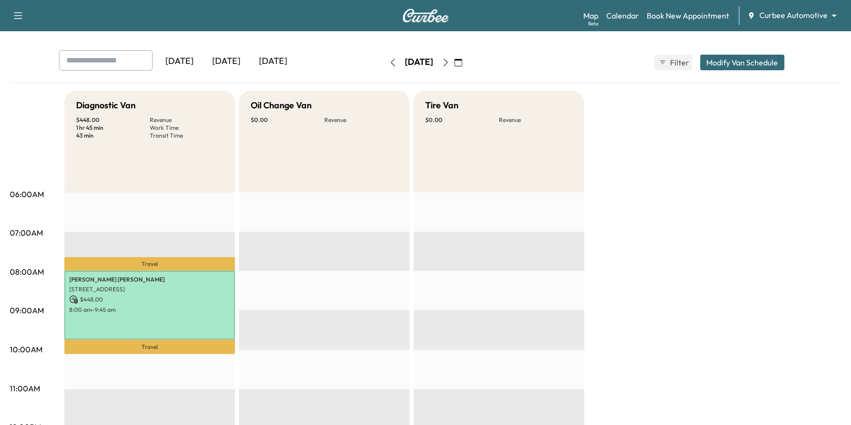
scroll to position [44, 0]
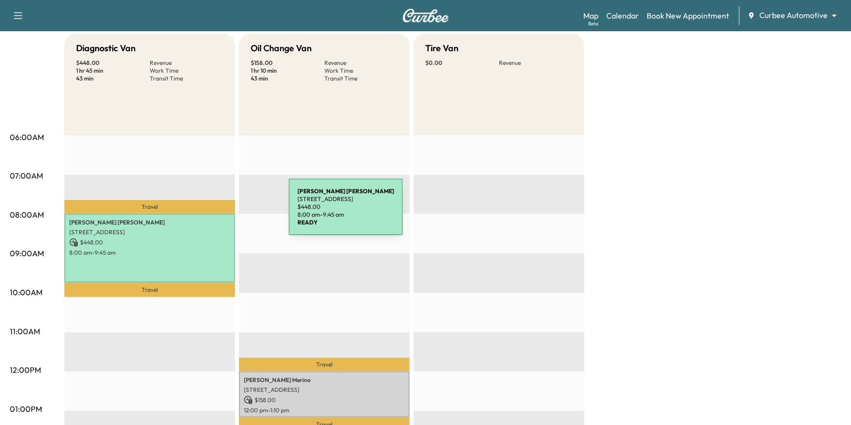
scroll to position [88, 0]
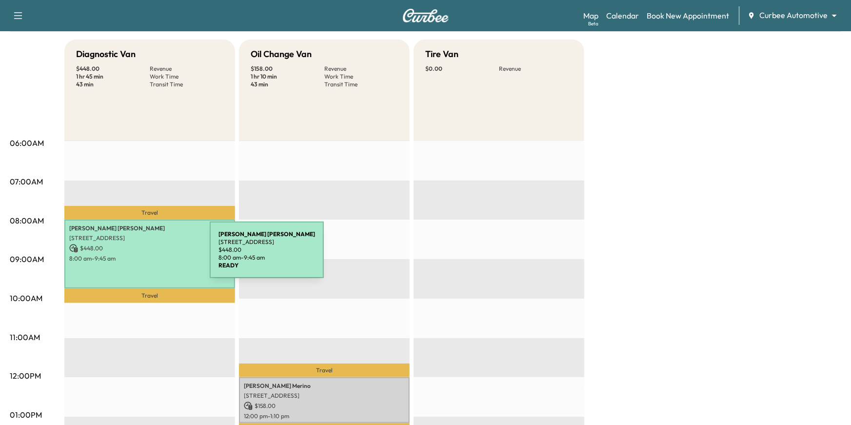
click at [137, 256] on p "8:00 am - 9:45 am" at bounding box center [149, 259] width 161 height 8
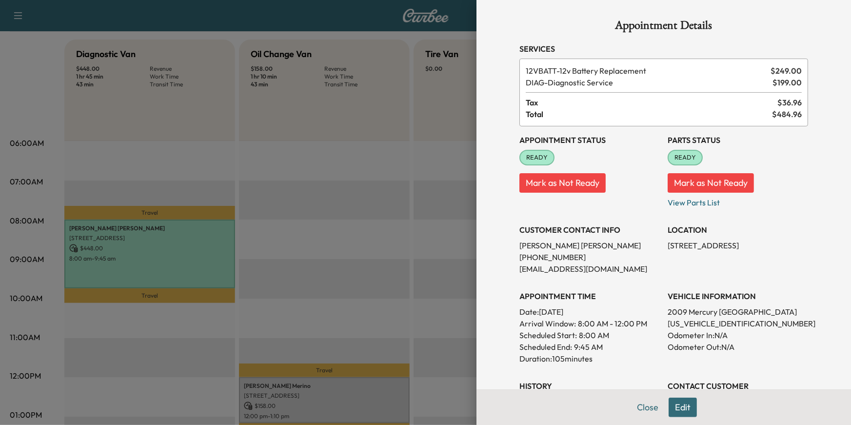
click at [612, 85] on span "DIAG - Diagnostic Service" at bounding box center [647, 83] width 243 height 12
click at [683, 408] on button "Edit" at bounding box center [683, 407] width 28 height 20
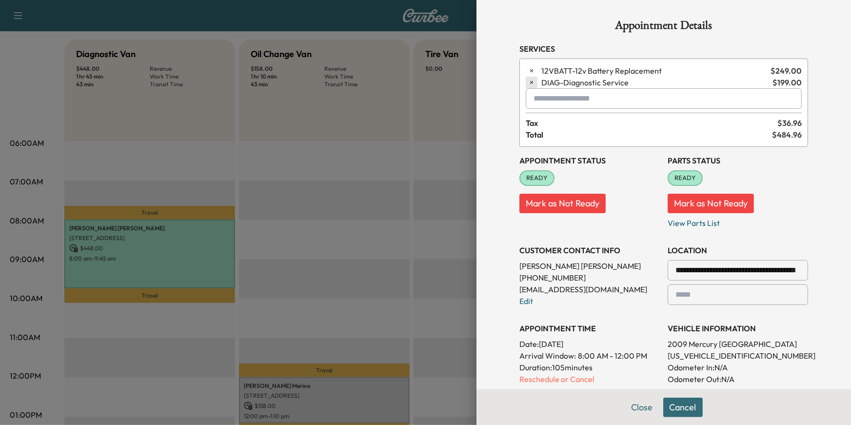
click at [531, 84] on icon "button" at bounding box center [531, 82] width 7 height 7
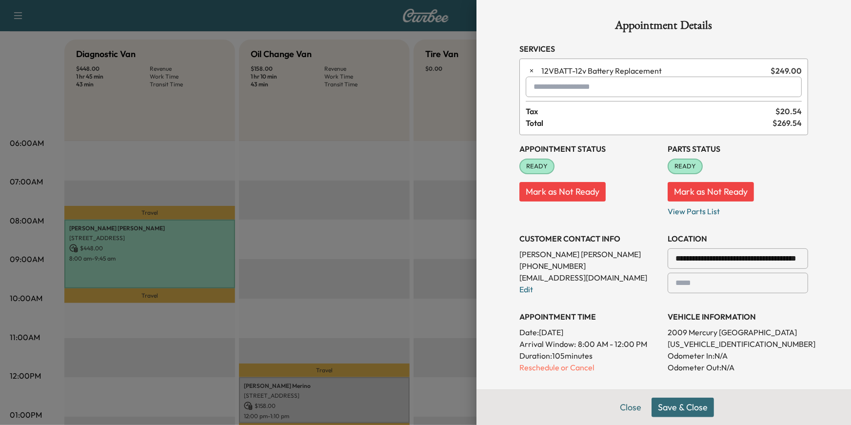
click at [669, 387] on div "CONTACT CUSTOMER" at bounding box center [738, 416] width 140 height 70
click at [670, 405] on button "Save & Close" at bounding box center [682, 407] width 62 height 20
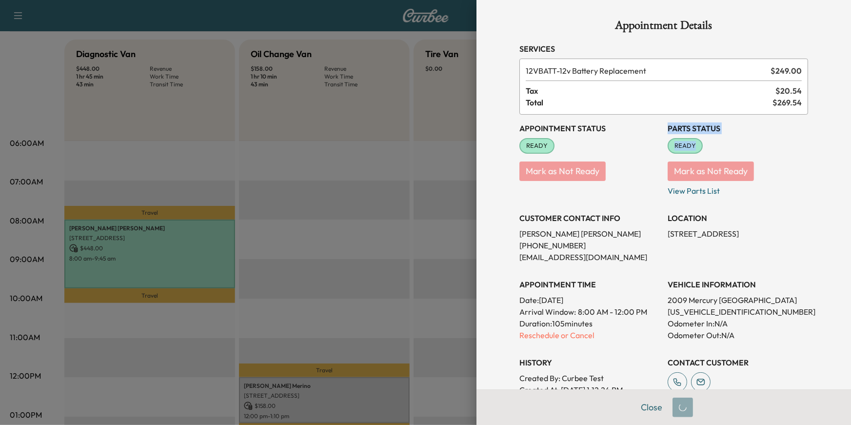
drag, startPoint x: 668, startPoint y: 126, endPoint x: 720, endPoint y: 161, distance: 63.2
click at [720, 161] on div "Parts Status READY Mark as Not Ready View Parts List" at bounding box center [738, 159] width 140 height 74
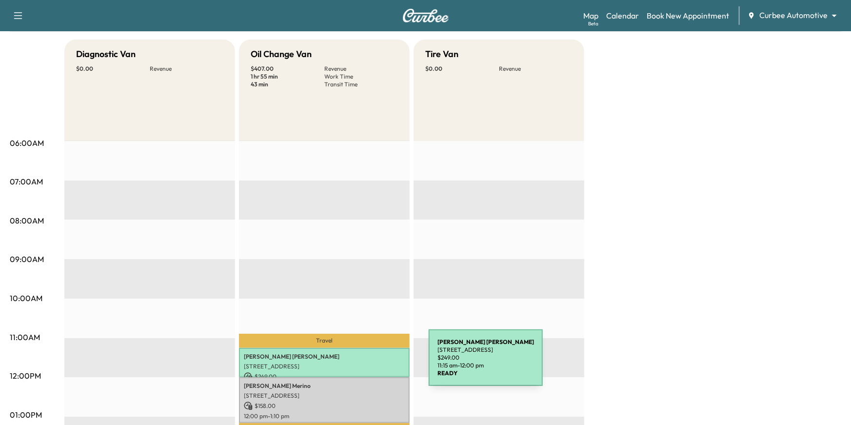
click at [355, 363] on p "[STREET_ADDRESS]" at bounding box center [324, 366] width 161 height 8
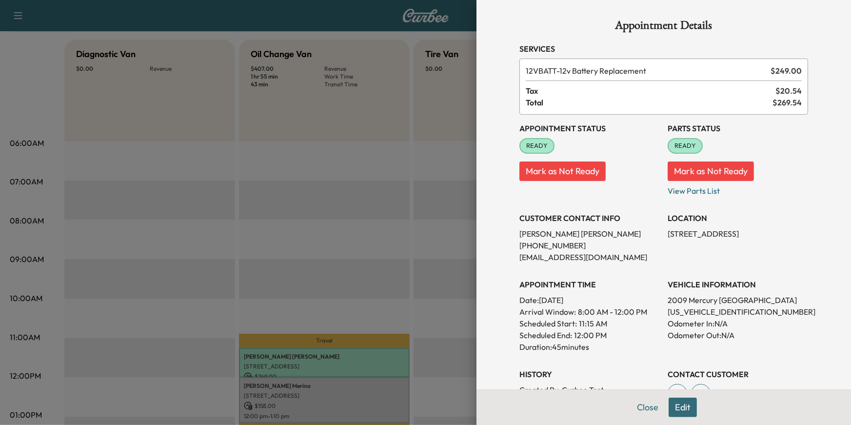
click at [453, 251] on div at bounding box center [425, 212] width 851 height 425
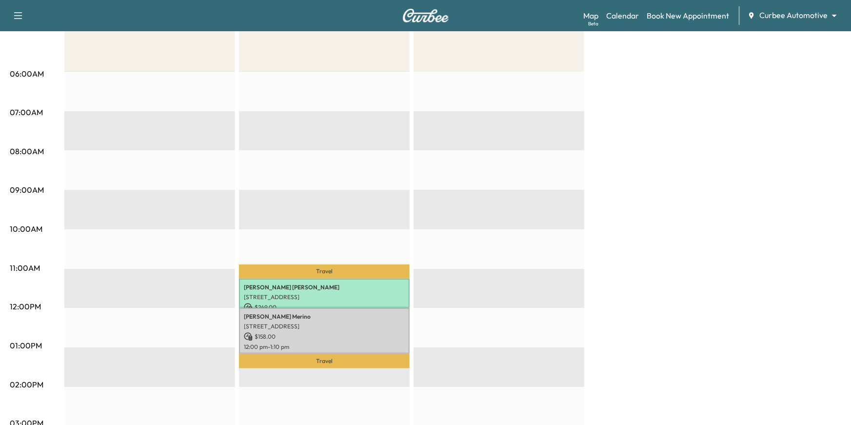
scroll to position [157, 0]
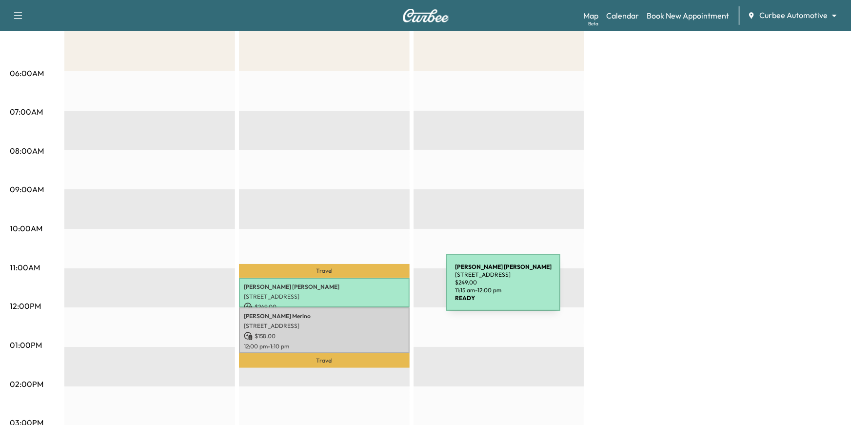
click at [373, 288] on p "[PERSON_NAME]" at bounding box center [324, 287] width 161 height 8
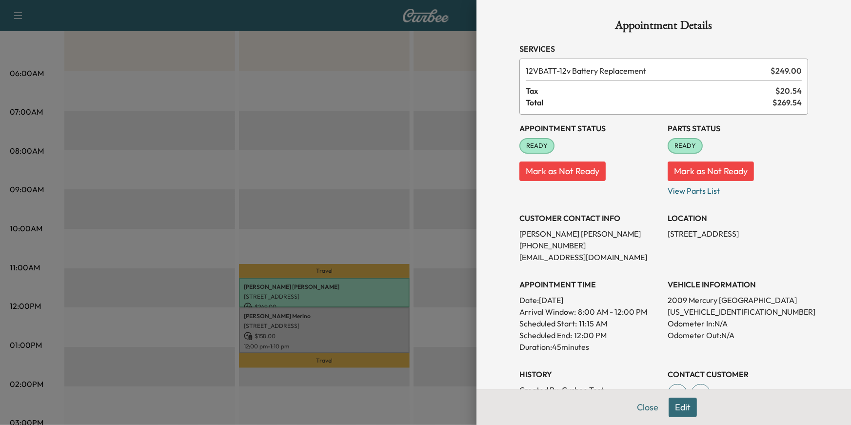
click at [433, 298] on div at bounding box center [425, 212] width 851 height 425
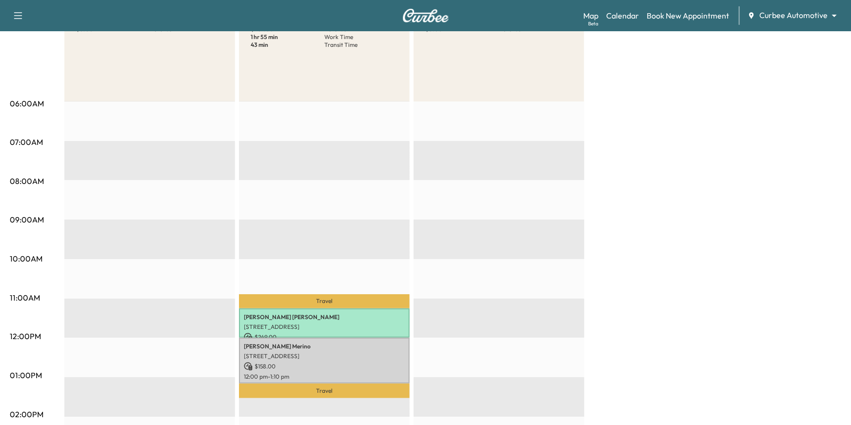
scroll to position [123, 0]
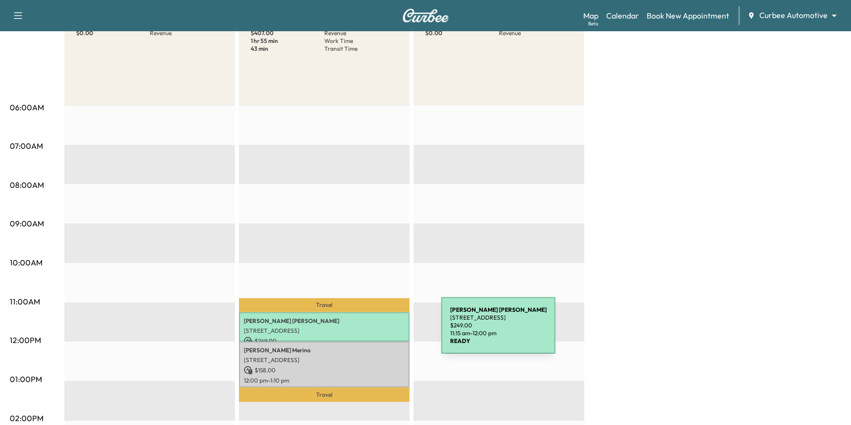
click at [368, 331] on p "[STREET_ADDRESS]" at bounding box center [324, 331] width 161 height 8
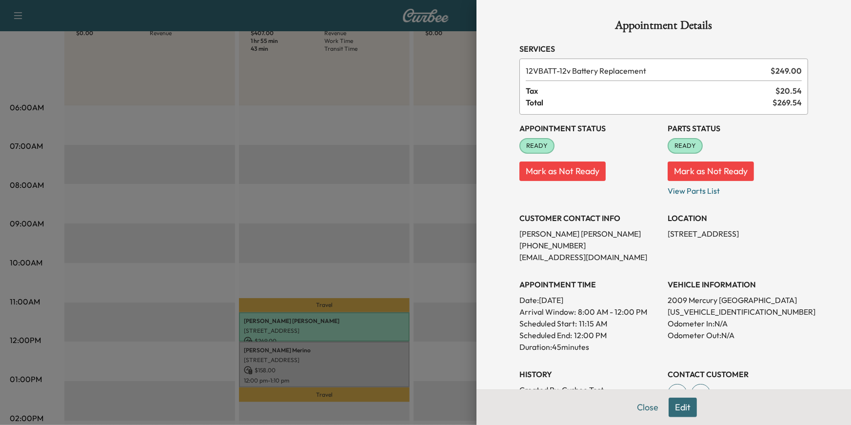
click at [464, 227] on div at bounding box center [425, 212] width 851 height 425
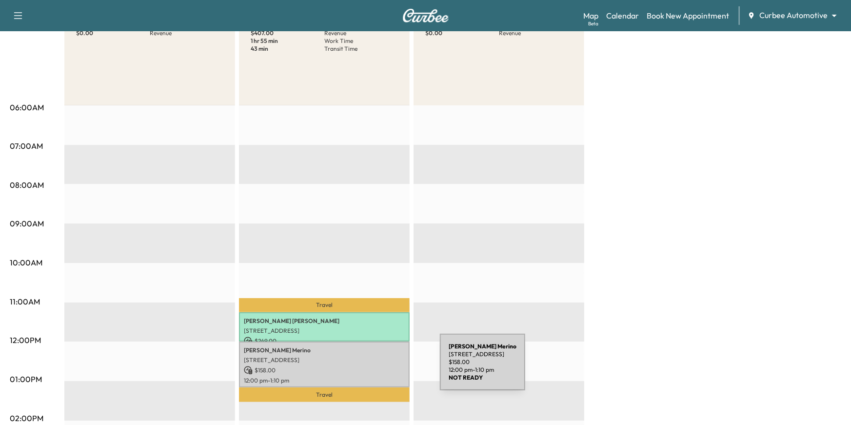
click at [367, 368] on p "$ 158.00" at bounding box center [324, 370] width 161 height 9
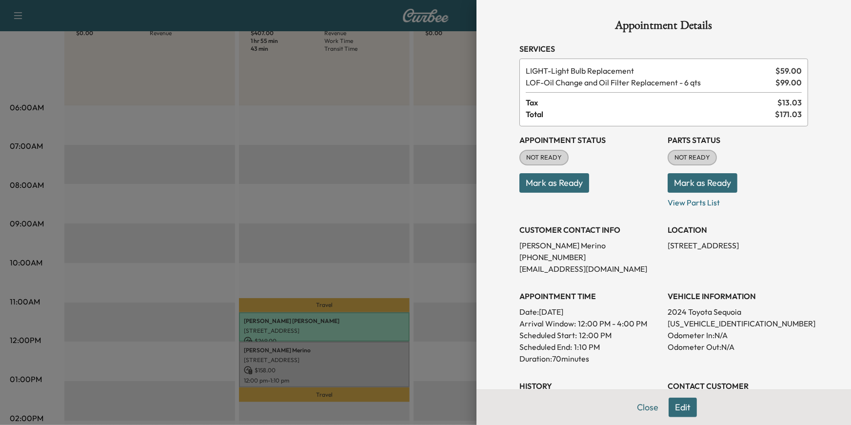
scroll to position [29, 0]
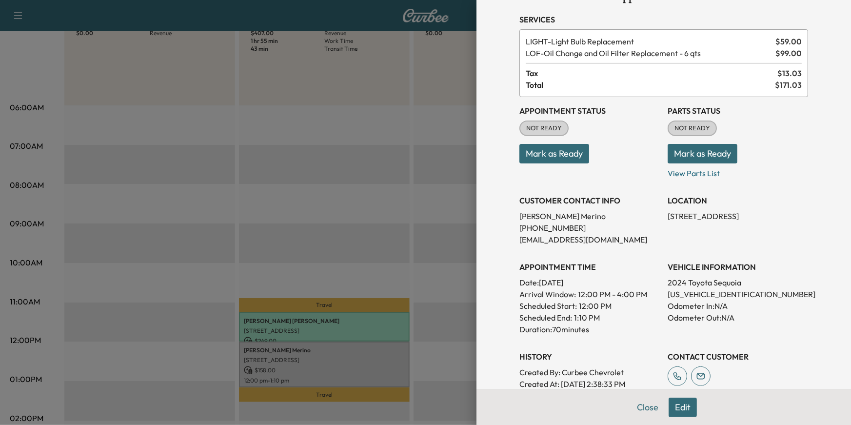
click at [693, 178] on div "Appointment Status NOT READY Mark as Ready Parts Status NOT READY Mark as Ready…" at bounding box center [663, 255] width 289 height 316
click at [688, 176] on p "View Parts List" at bounding box center [738, 171] width 140 height 16
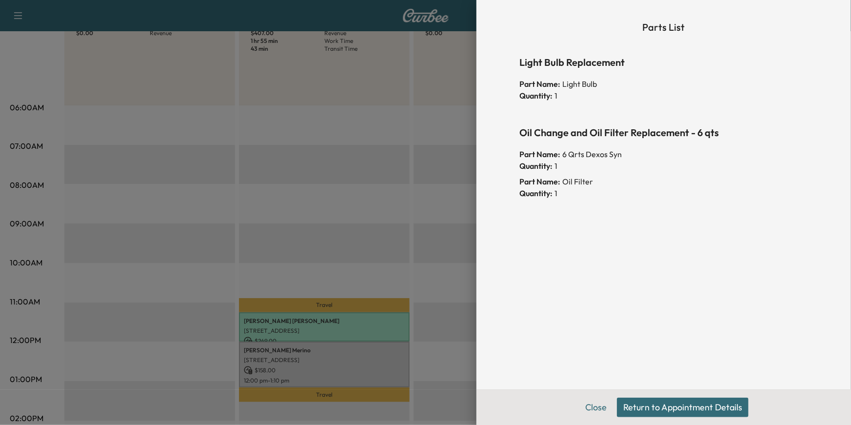
click at [645, 404] on button "Return to Appointment Details" at bounding box center [683, 407] width 132 height 20
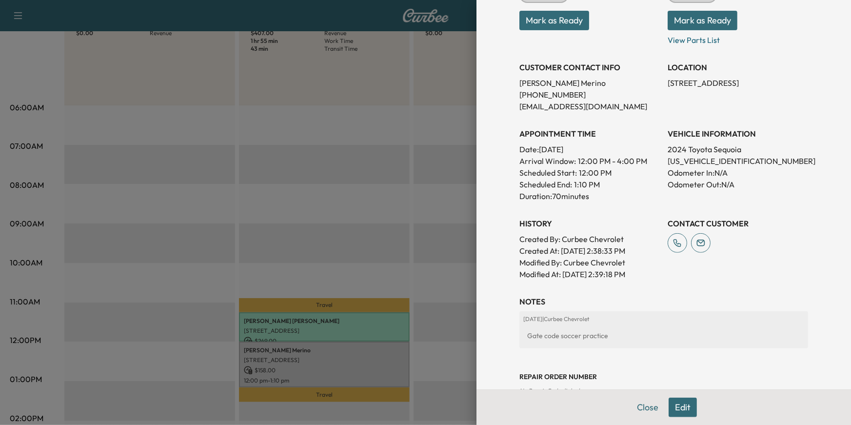
scroll to position [187, 0]
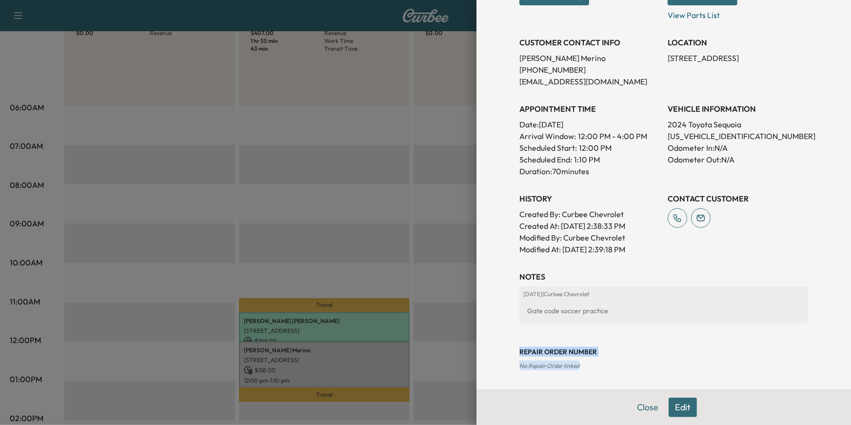
drag, startPoint x: 516, startPoint y: 352, endPoint x: 558, endPoint y: 372, distance: 46.7
click at [552, 372] on div "Appointment Details Services LIGHT - Light Bulb Replacement $ 59.00 LOF - Oil C…" at bounding box center [664, 101] width 312 height 577
click at [595, 374] on div "Appointment Details Services LIGHT - Light Bulb Replacement $ 59.00 LOF - Oil C…" at bounding box center [664, 101] width 312 height 577
drag, startPoint x: 514, startPoint y: 367, endPoint x: 579, endPoint y: 369, distance: 64.9
click at [579, 369] on div "Appointment Details Services LIGHT - Light Bulb Replacement $ 59.00 LOF - Oil C…" at bounding box center [664, 101] width 312 height 577
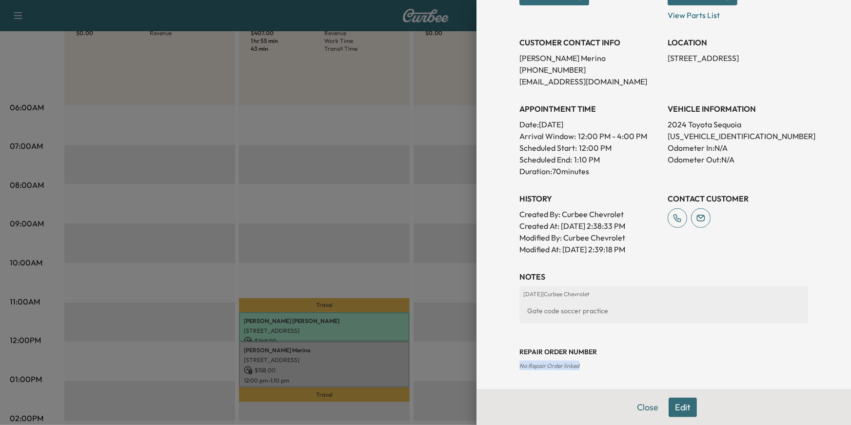
click at [699, 219] on icon at bounding box center [701, 218] width 20 height 20
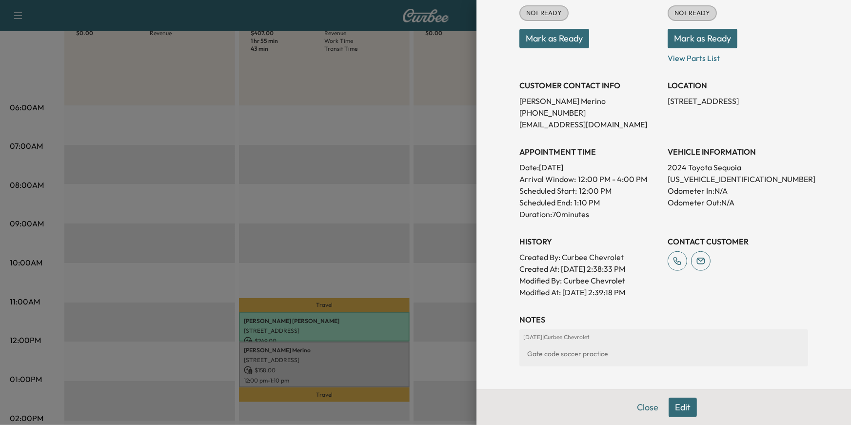
scroll to position [146, 0]
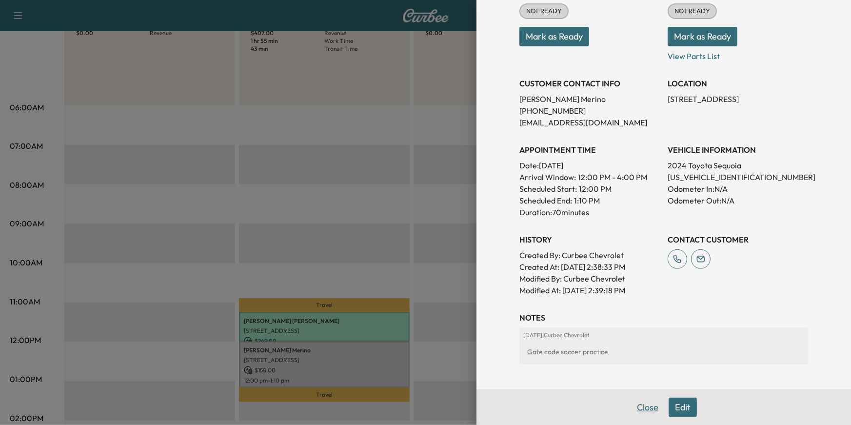
click at [648, 409] on button "Close" at bounding box center [647, 407] width 34 height 20
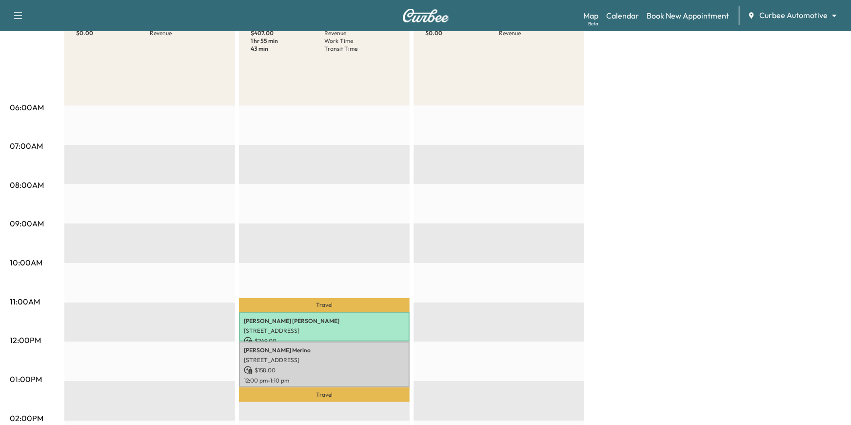
scroll to position [14, 0]
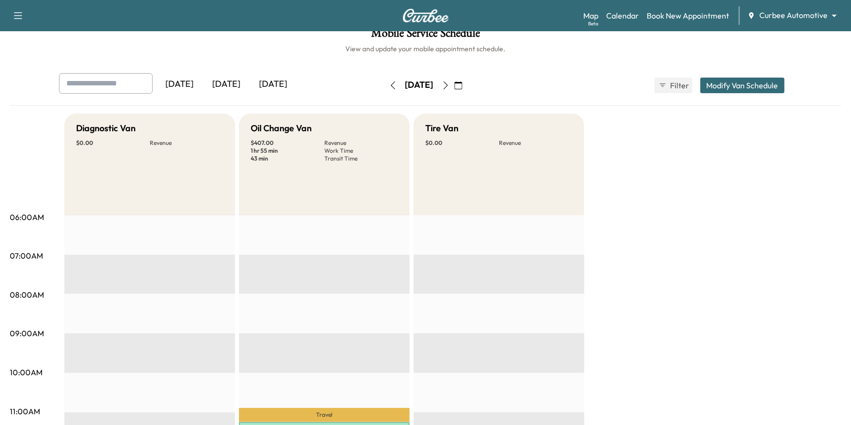
click at [732, 79] on button "Modify Van Schedule" at bounding box center [742, 86] width 84 height 16
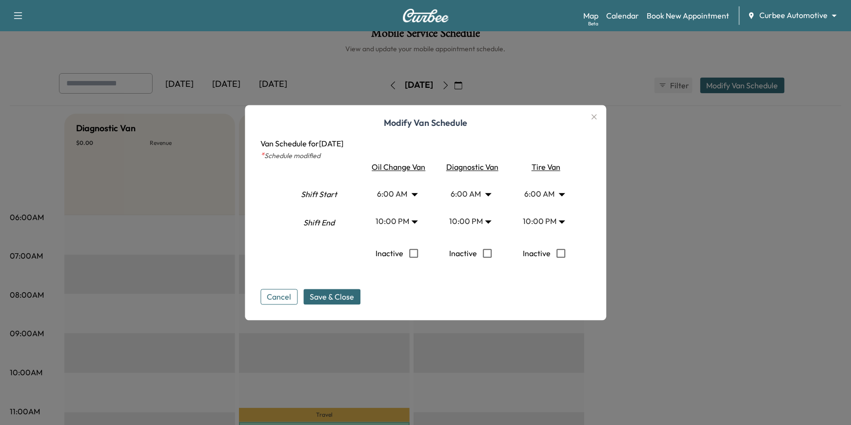
click at [409, 193] on body "Support Log Out Map Beta Calendar Book New Appointment Curbee Automotive ******…" at bounding box center [425, 198] width 851 height 425
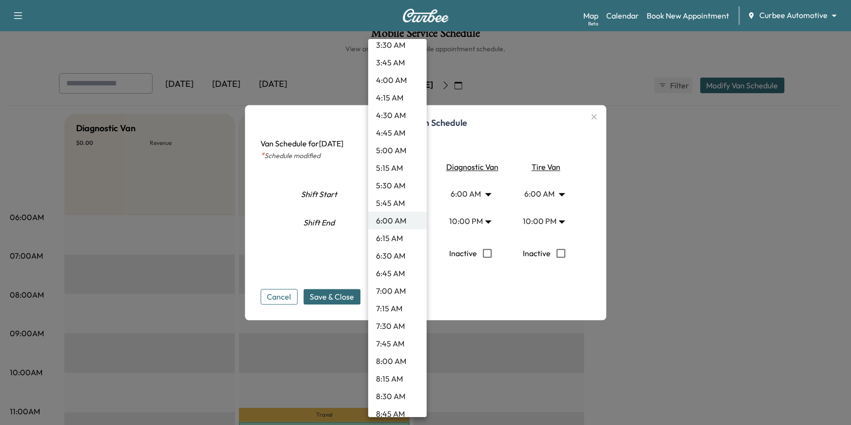
scroll to position [270, 0]
click at [489, 287] on div at bounding box center [425, 212] width 851 height 425
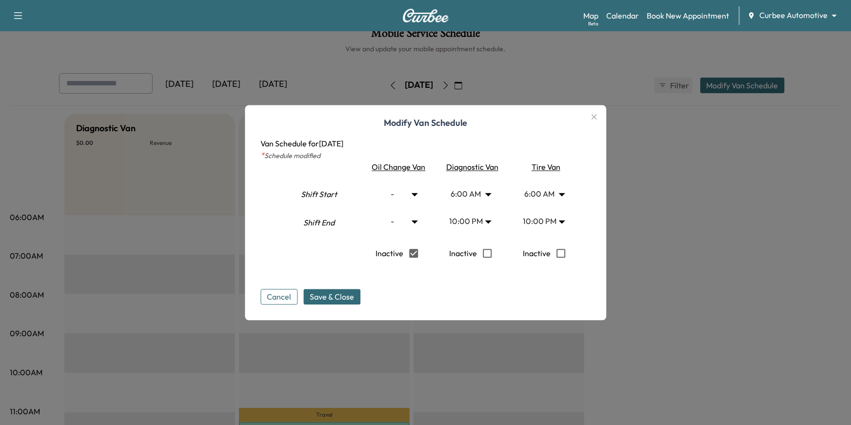
type input "*"
type input "**"
click at [275, 293] on button "Cancel" at bounding box center [278, 297] width 37 height 16
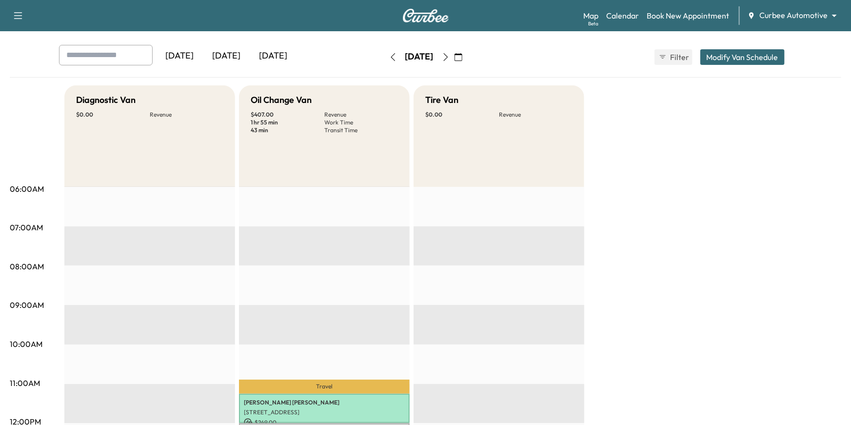
scroll to position [44, 0]
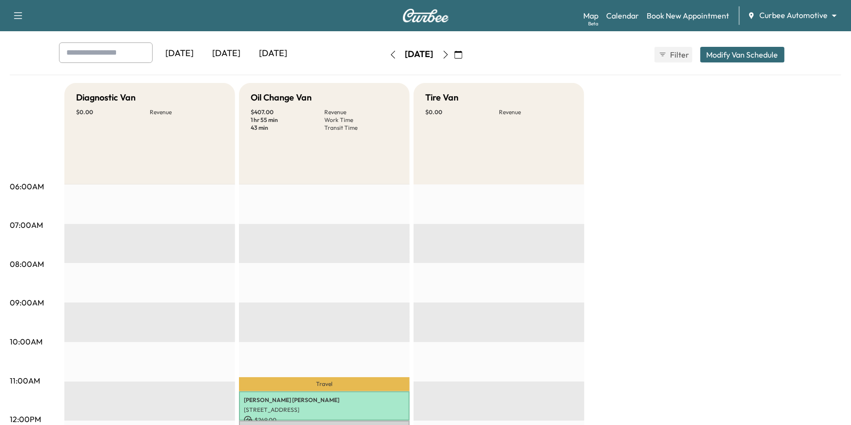
click at [750, 57] on button "Modify Van Schedule" at bounding box center [742, 55] width 84 height 16
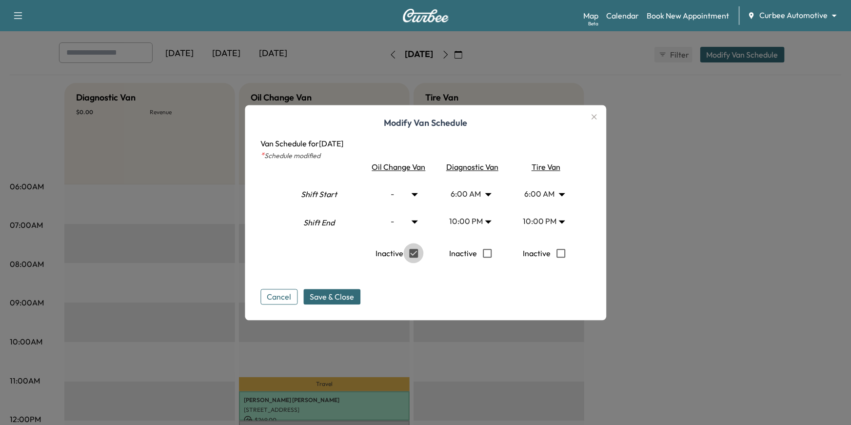
type input "*"
type input "**"
click at [415, 196] on body "Support Log Out Map Beta Calendar Book New Appointment Curbee Automotive ******…" at bounding box center [425, 168] width 851 height 425
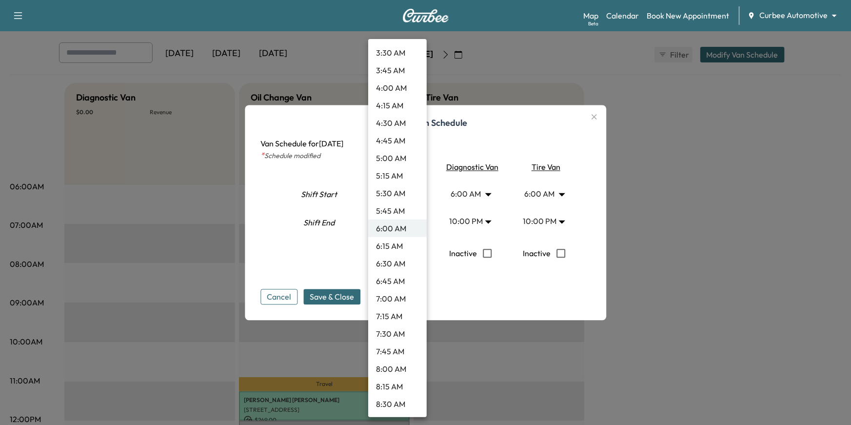
scroll to position [685, 0]
click at [398, 225] on li "12:00 PM" at bounding box center [397, 227] width 59 height 18
type input "**"
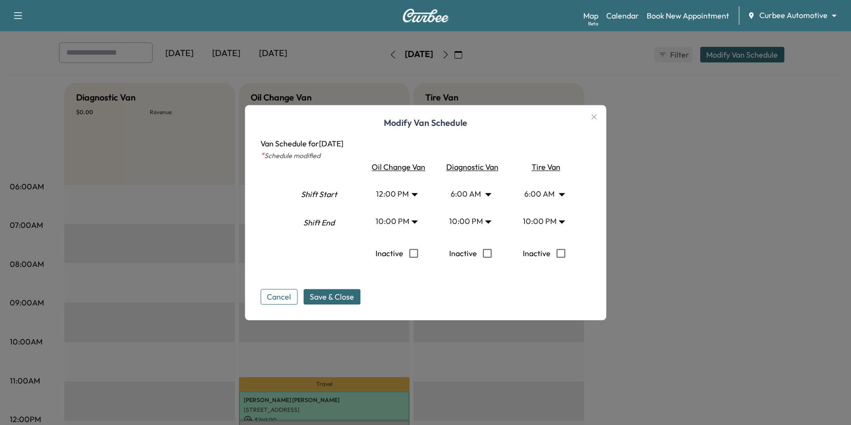
click at [403, 222] on body "Support Log Out Map Beta Calendar Book New Appointment Curbee Automotive ******…" at bounding box center [425, 168] width 851 height 425
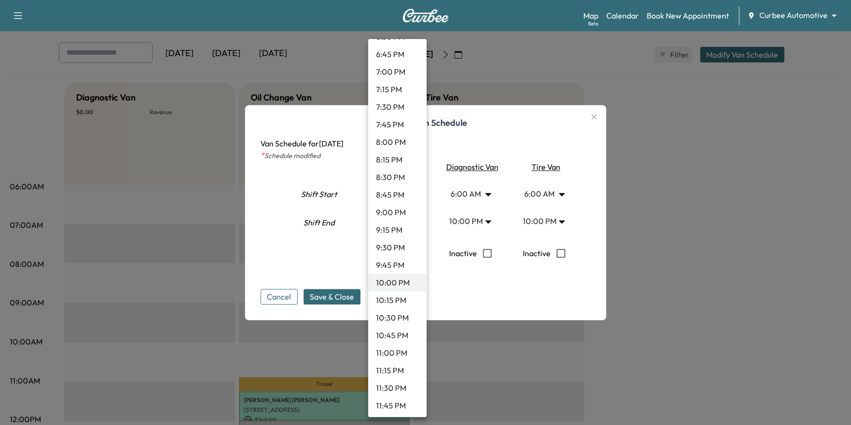
scroll to position [863, 0]
click at [397, 255] on li "3:00 PM" at bounding box center [397, 260] width 59 height 18
type input "**"
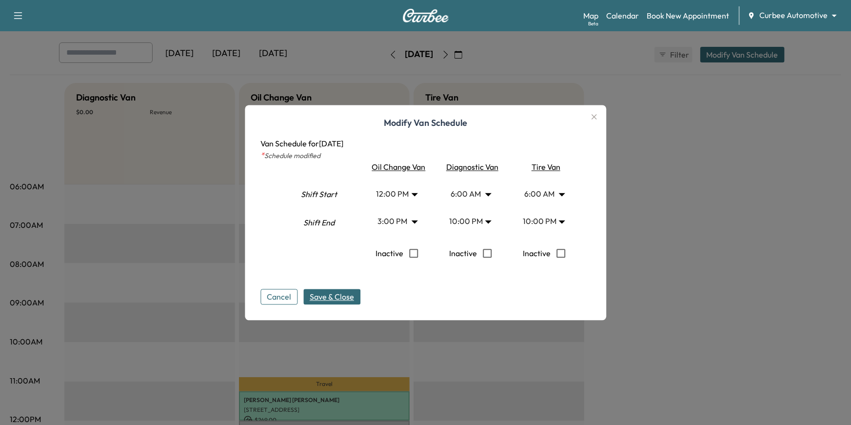
click at [348, 295] on span "Save & Close" at bounding box center [332, 297] width 44 height 12
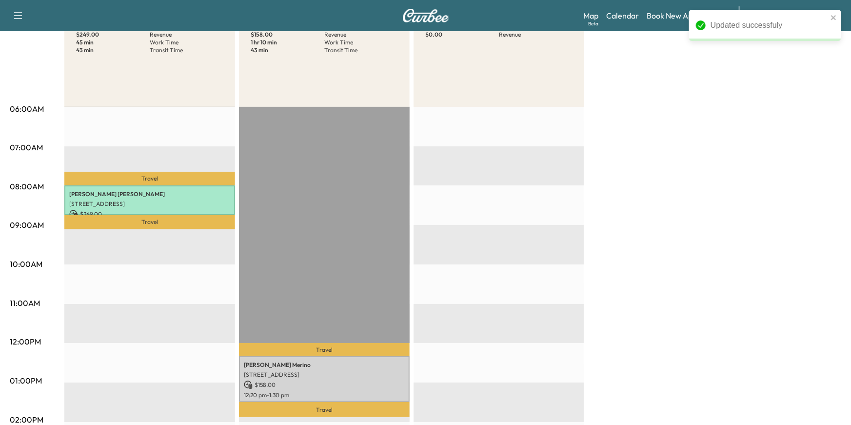
scroll to position [45, 0]
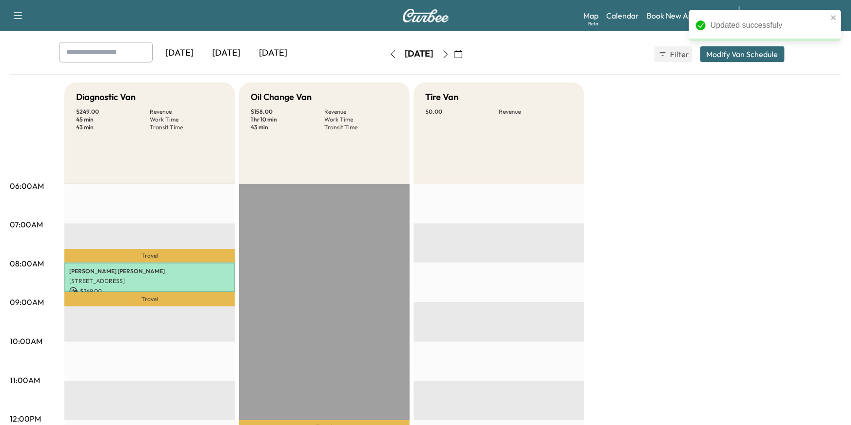
click at [749, 55] on button "Modify Van Schedule" at bounding box center [742, 54] width 84 height 16
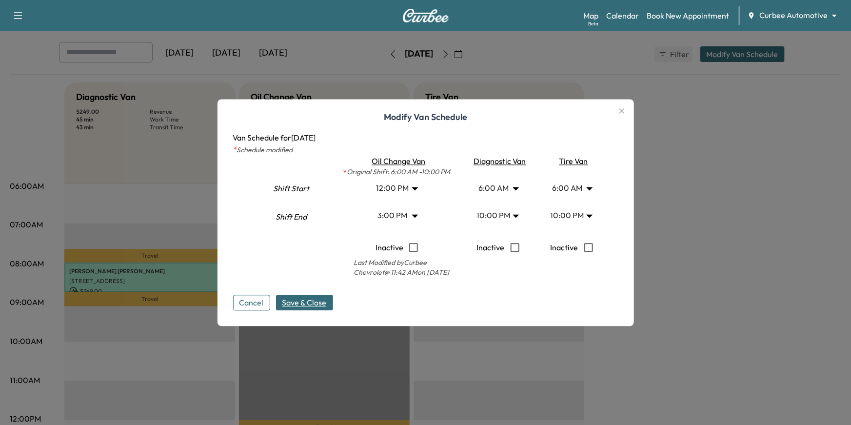
click at [413, 189] on body "Updated successfuly Support Log Out Map Beta Calendar Book New Appointment Curb…" at bounding box center [425, 167] width 851 height 425
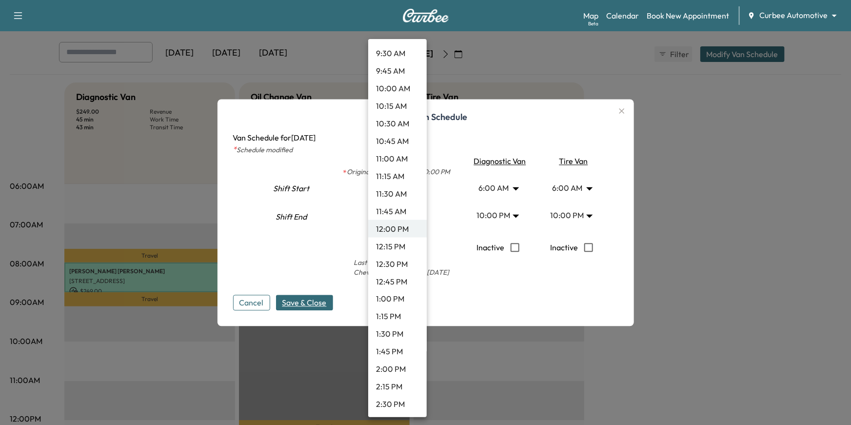
scroll to position [582, 0]
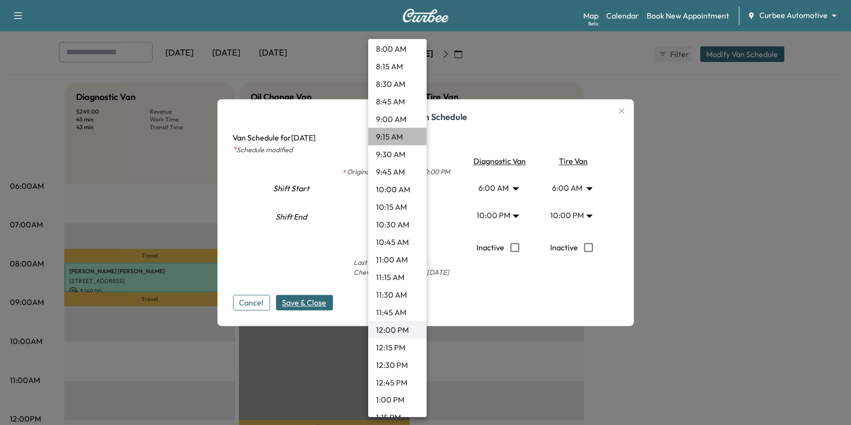
click at [398, 136] on li "9:15 AM" at bounding box center [397, 137] width 59 height 18
type input "****"
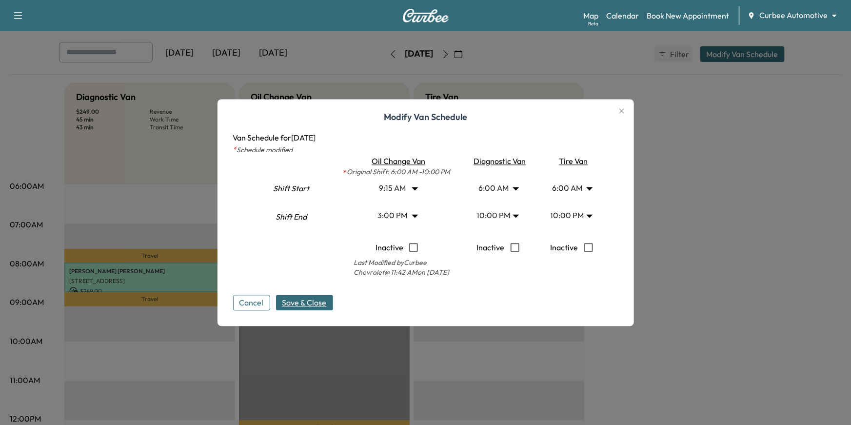
click at [401, 212] on body "Support Log Out Map Beta Calendar Book New Appointment Curbee Automotive ******…" at bounding box center [425, 167] width 851 height 425
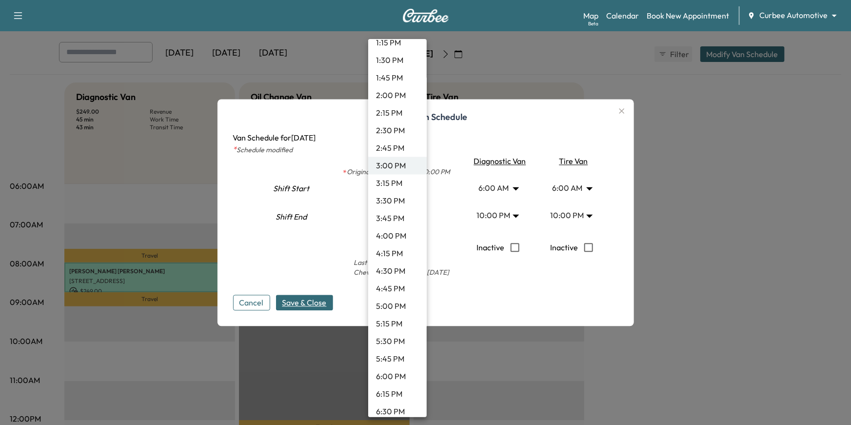
scroll to position [1026, 0]
click at [391, 274] on li "5:30 PM" at bounding box center [397, 272] width 59 height 18
type input "****"
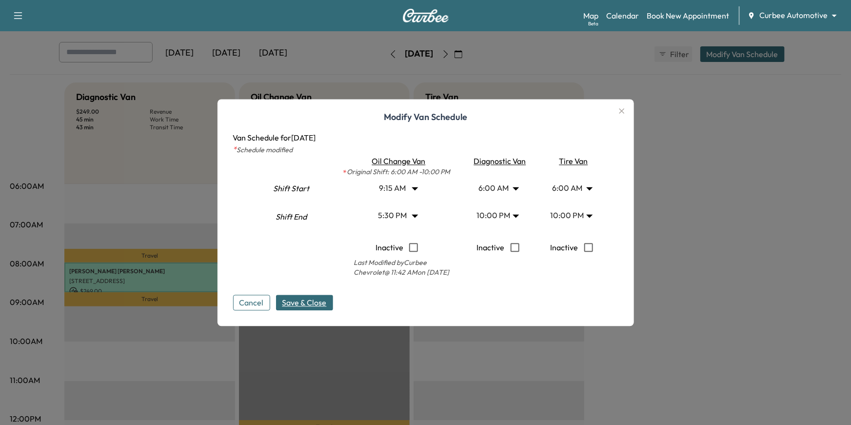
click at [311, 303] on span "Save & Close" at bounding box center [304, 302] width 44 height 12
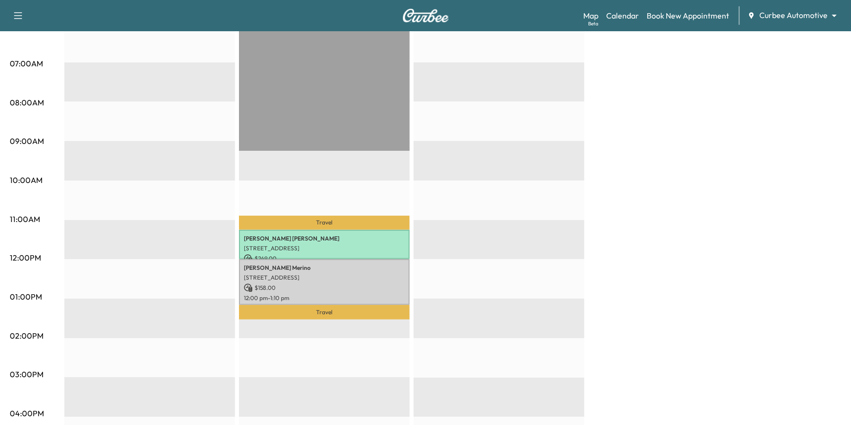
scroll to position [204, 0]
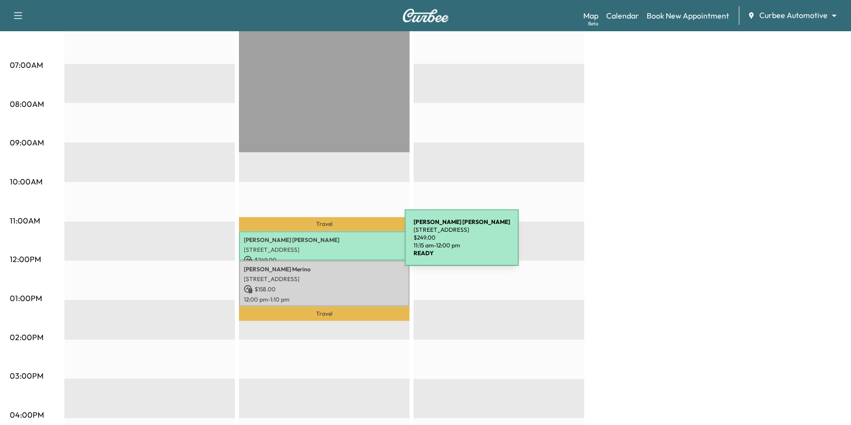
click at [332, 243] on div "[PERSON_NAME] [STREET_ADDRESS] $ 249.00 11:15 am - 12:00 pm" at bounding box center [324, 246] width 171 height 30
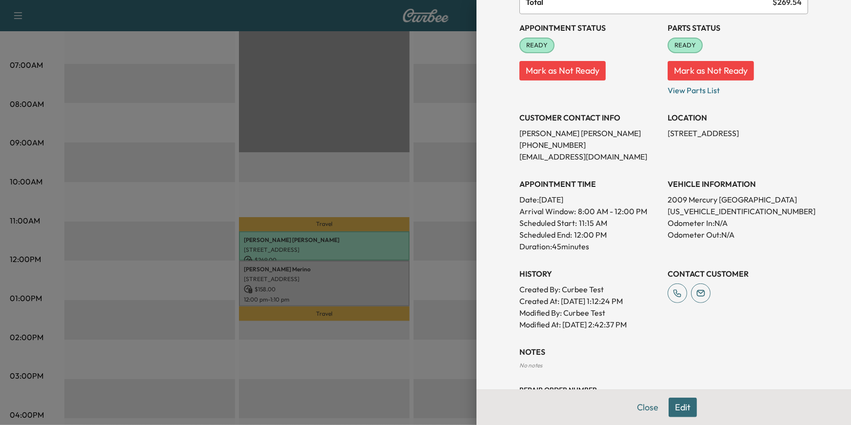
scroll to position [22, 0]
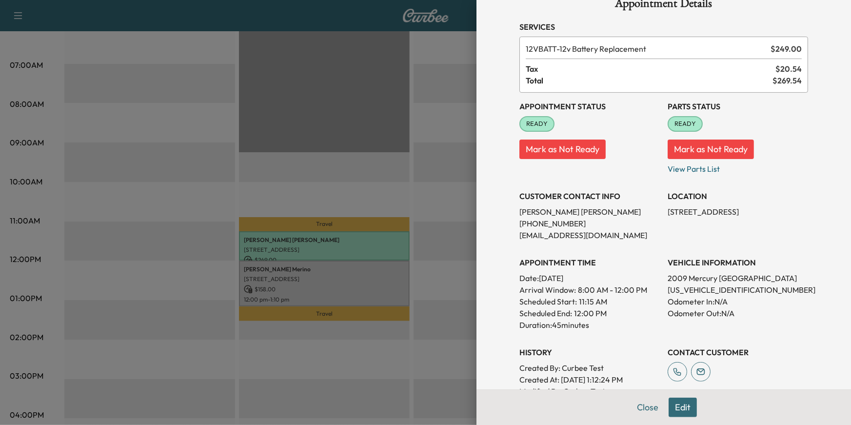
click at [363, 295] on div at bounding box center [425, 212] width 851 height 425
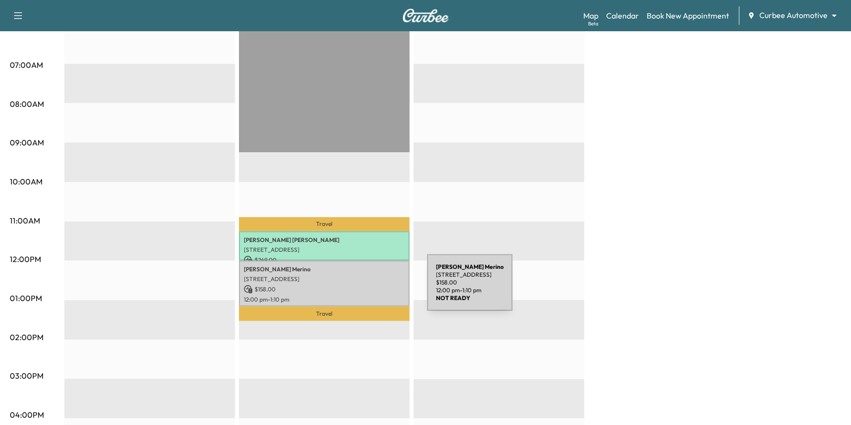
click at [354, 288] on p "$ 158.00" at bounding box center [324, 289] width 161 height 9
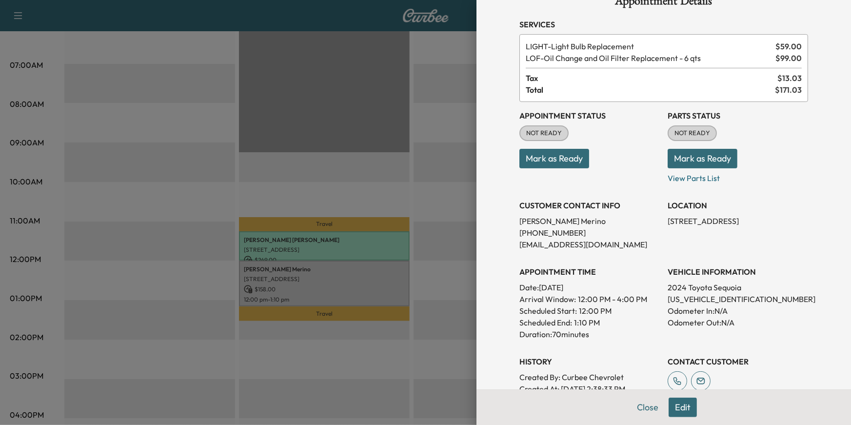
scroll to position [34, 0]
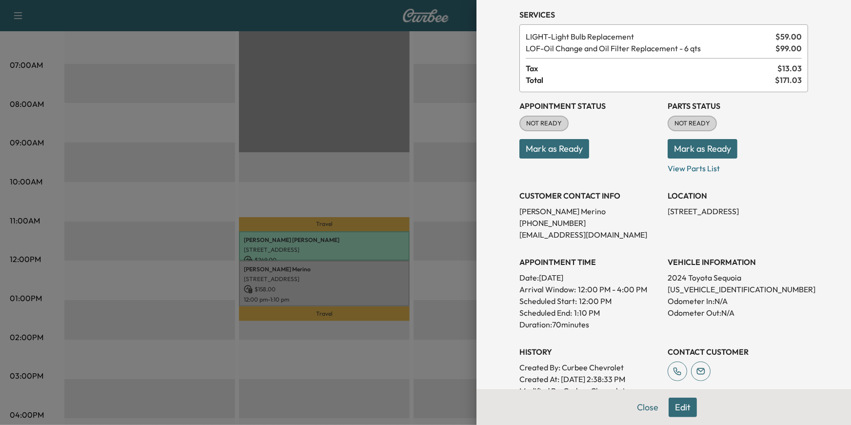
click at [677, 404] on button "Edit" at bounding box center [683, 407] width 28 height 20
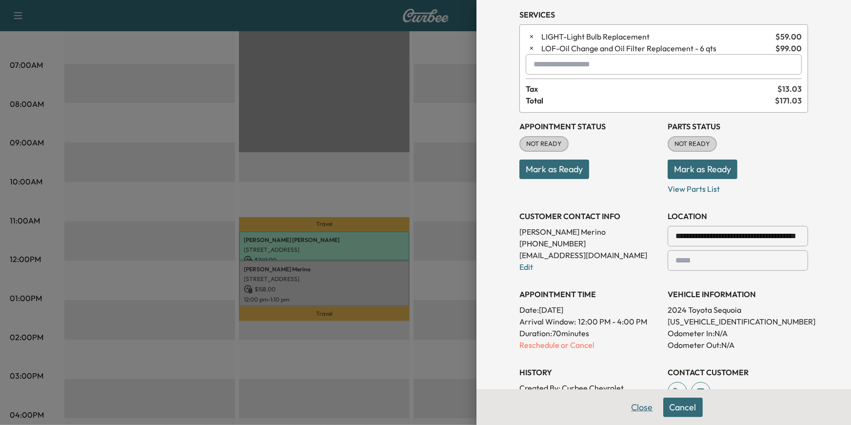
click at [645, 410] on button "Close" at bounding box center [642, 407] width 34 height 20
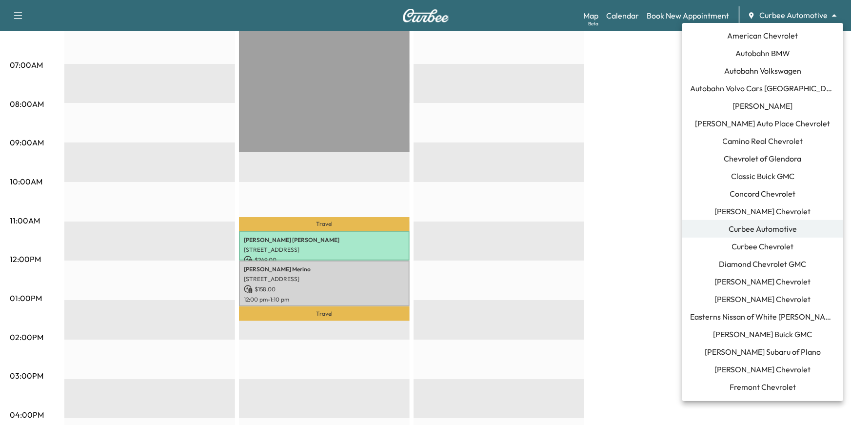
click at [795, 20] on body "Support Log Out Map Beta Calendar Book New Appointment Curbee Automotive ******…" at bounding box center [425, 8] width 851 height 425
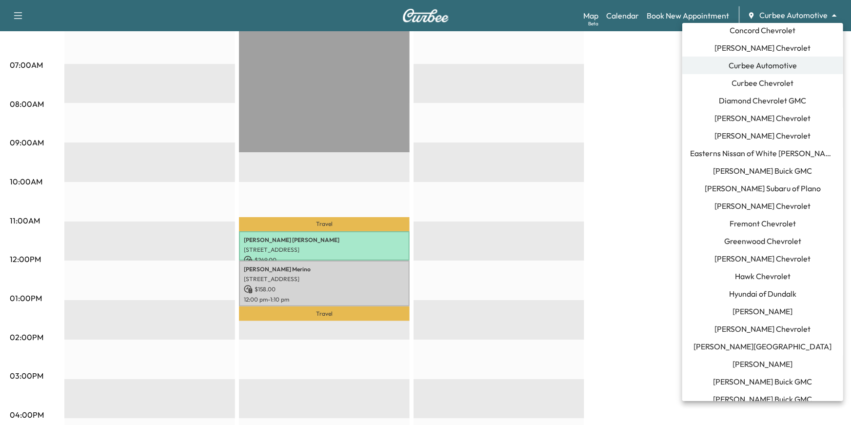
scroll to position [403, 0]
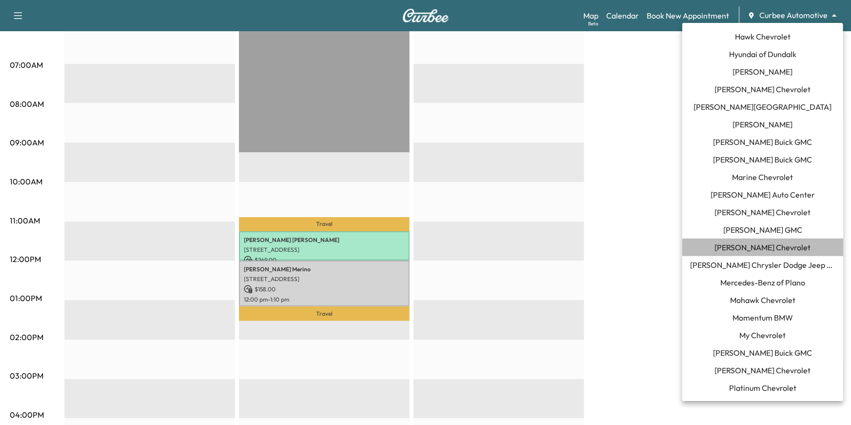
click at [786, 245] on span "[PERSON_NAME] Chevrolet" at bounding box center [763, 247] width 96 height 12
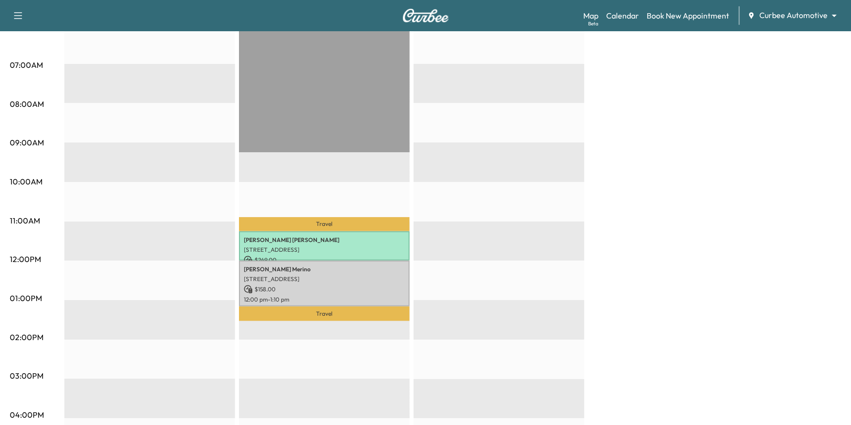
scroll to position [0, 0]
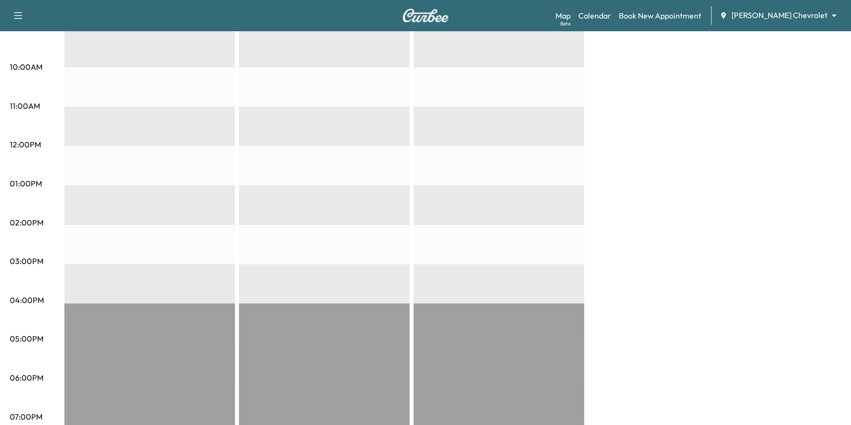
scroll to position [183, 0]
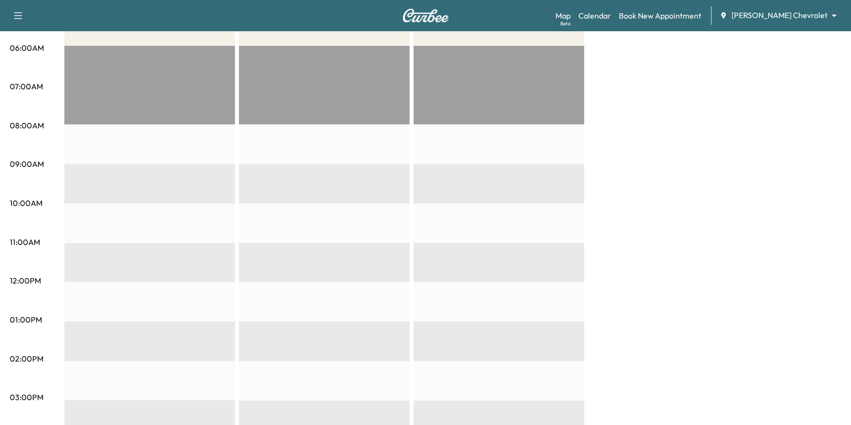
click at [807, 19] on body "Support Log Out Map Beta Calendar Book New Appointment [PERSON_NAME] Chevrolet …" at bounding box center [425, 29] width 851 height 425
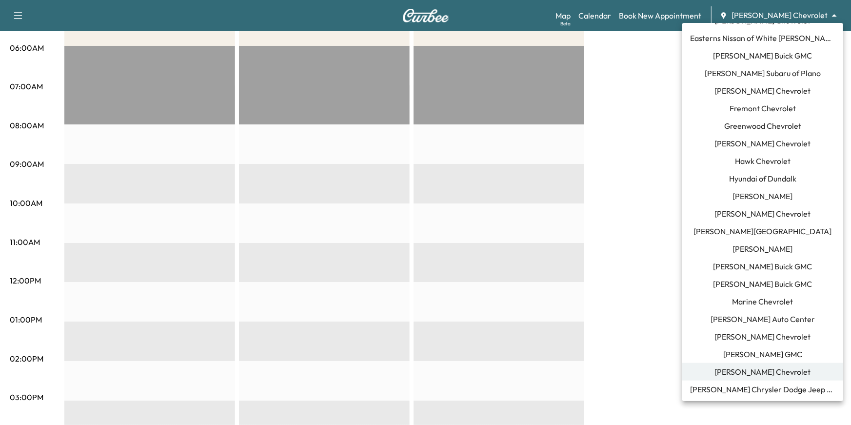
scroll to position [31, 0]
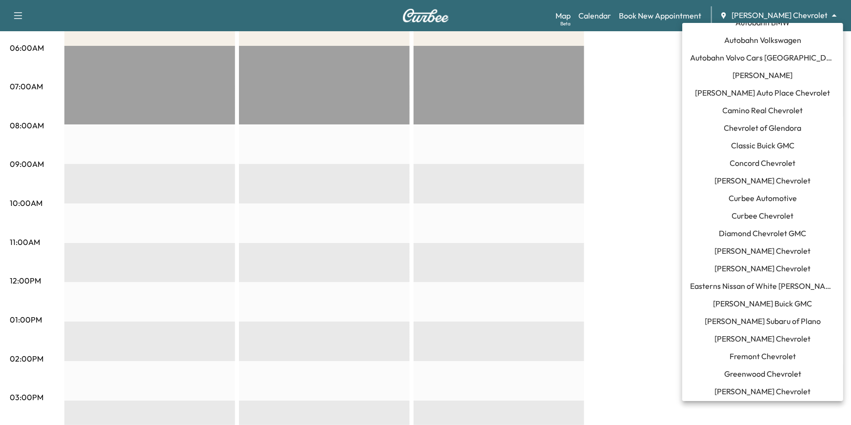
click at [778, 195] on span "Curbee Automotive" at bounding box center [762, 198] width 68 height 12
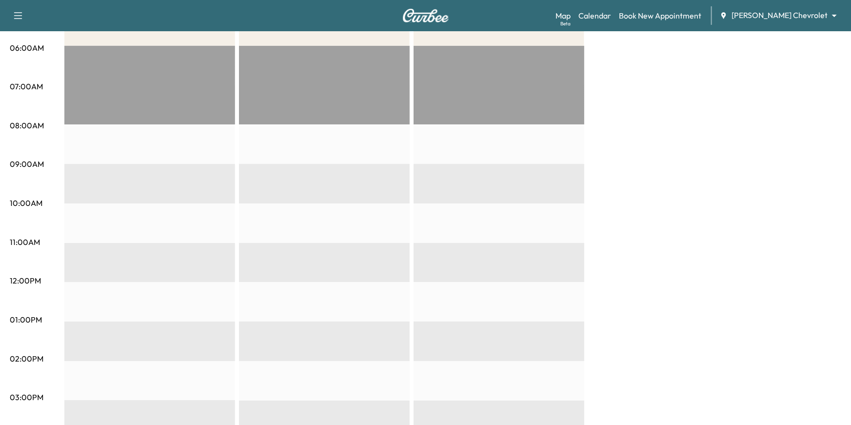
scroll to position [0, 0]
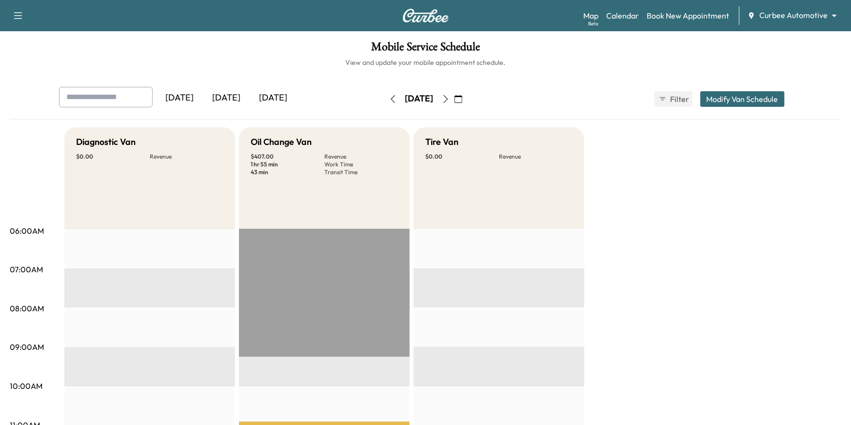
click at [389, 101] on icon "button" at bounding box center [393, 99] width 8 height 8
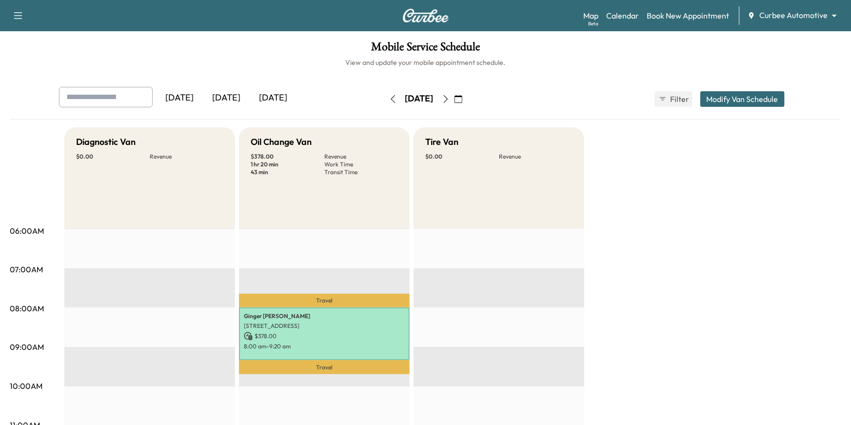
click at [389, 101] on icon "button" at bounding box center [393, 99] width 8 height 8
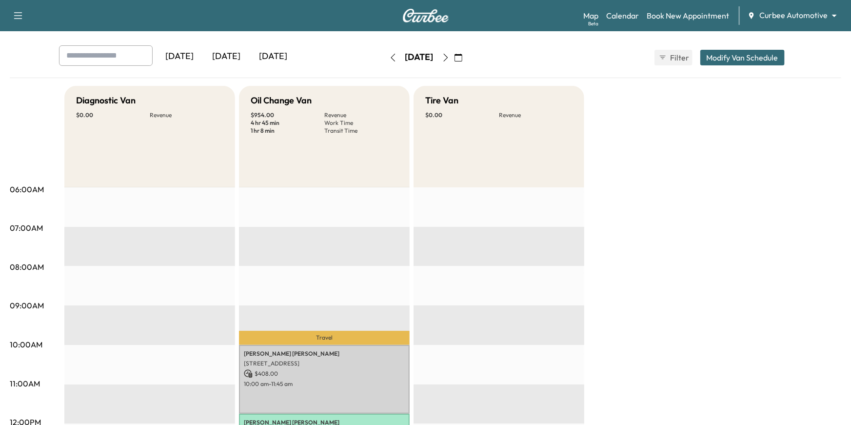
scroll to position [21, 0]
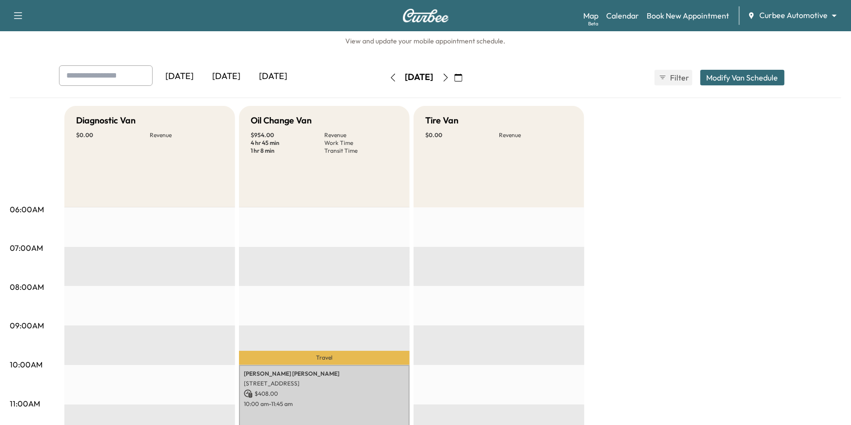
click at [385, 82] on button "button" at bounding box center [393, 78] width 17 height 16
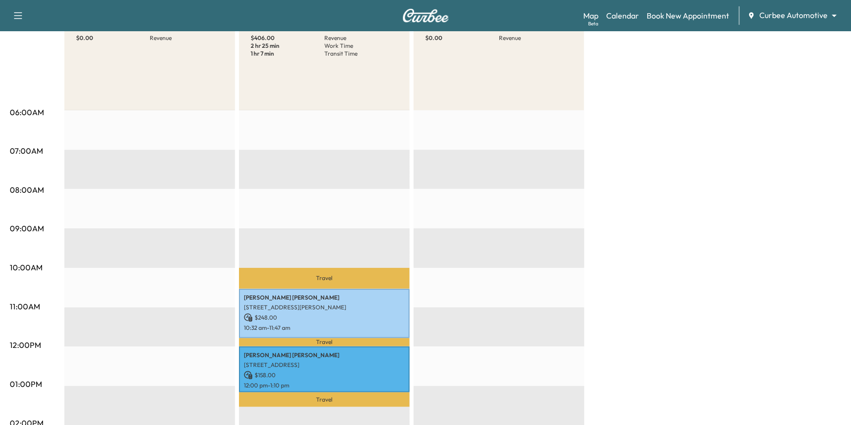
scroll to position [134, 0]
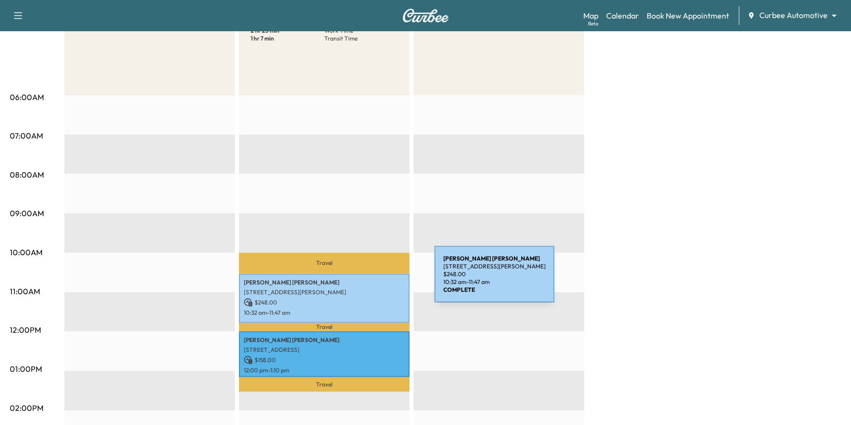
click at [361, 281] on p "[PERSON_NAME]" at bounding box center [324, 282] width 161 height 8
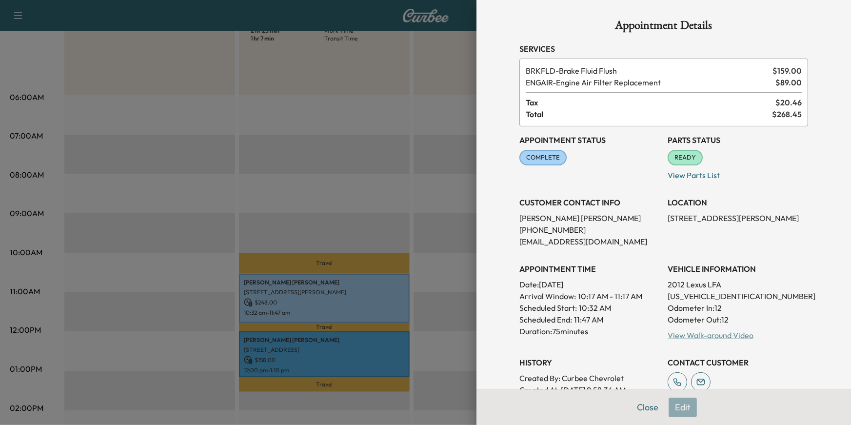
click at [705, 336] on link "View Walk-around Video" at bounding box center [711, 335] width 86 height 10
click at [610, 281] on p "Date: [DATE]" at bounding box center [589, 284] width 140 height 12
click at [453, 278] on div at bounding box center [425, 212] width 851 height 425
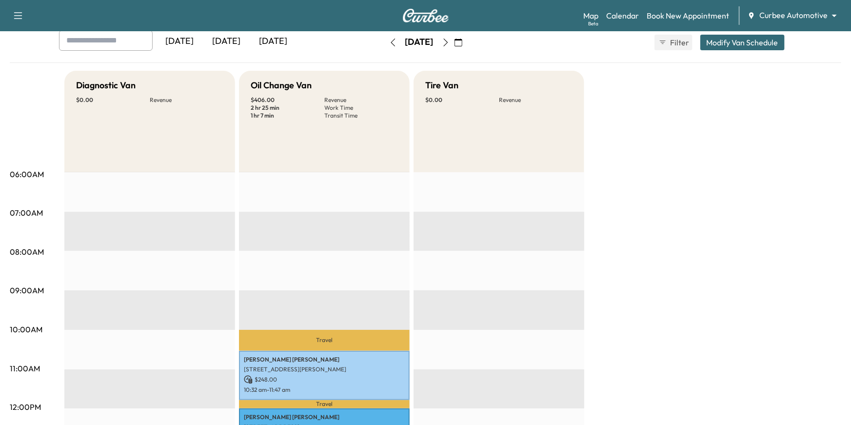
scroll to position [0, 0]
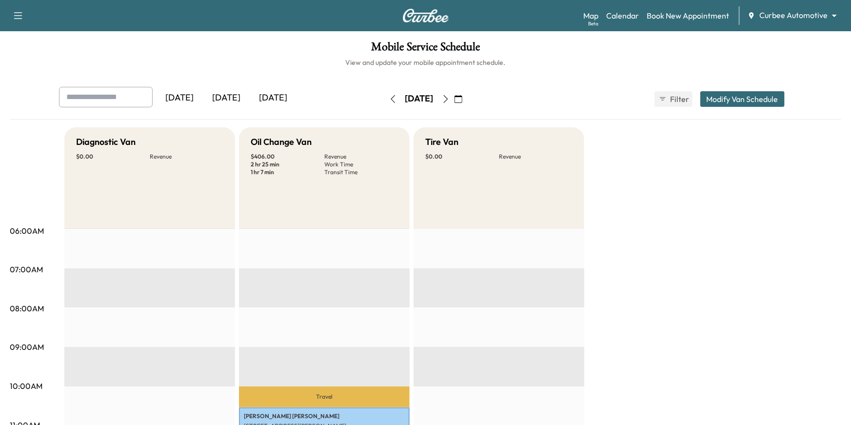
click at [226, 98] on div "[DATE]" at bounding box center [226, 98] width 47 height 22
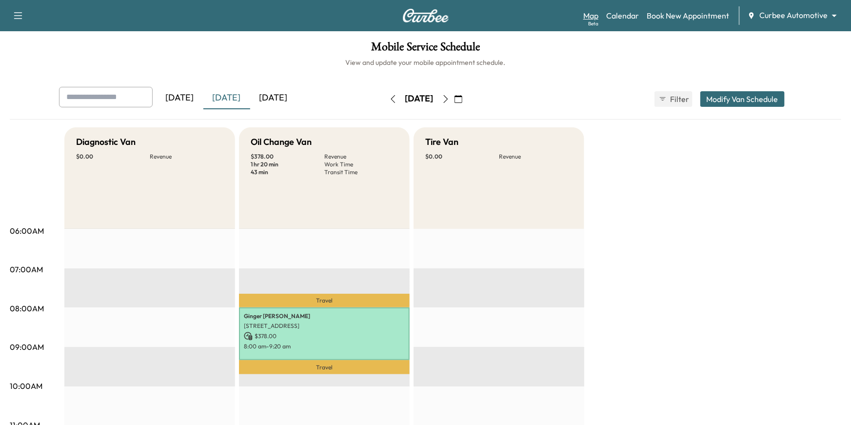
click at [590, 20] on link "Map Beta" at bounding box center [590, 16] width 15 height 12
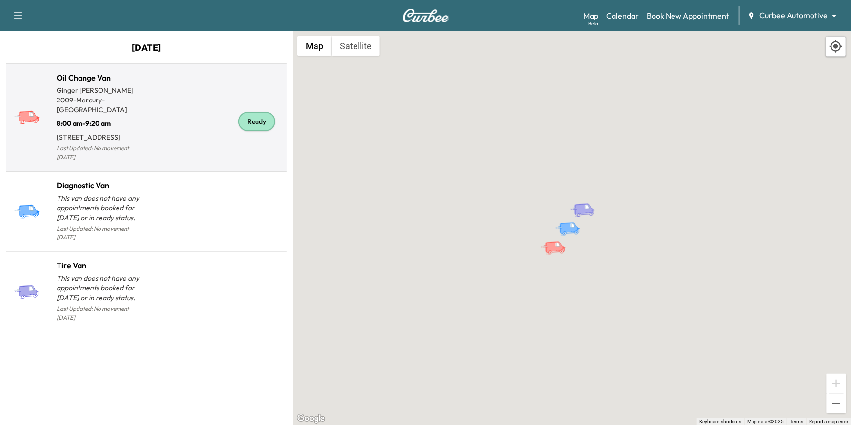
click at [176, 131] on div "Ready" at bounding box center [214, 121] width 137 height 84
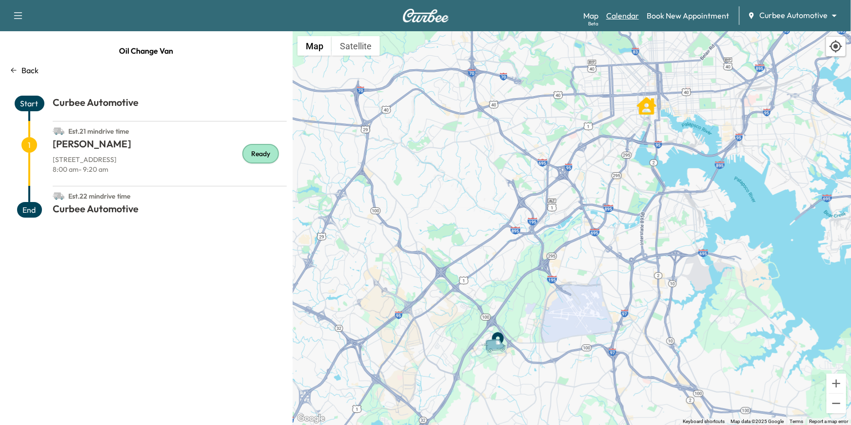
click at [619, 15] on link "Calendar" at bounding box center [622, 16] width 33 height 12
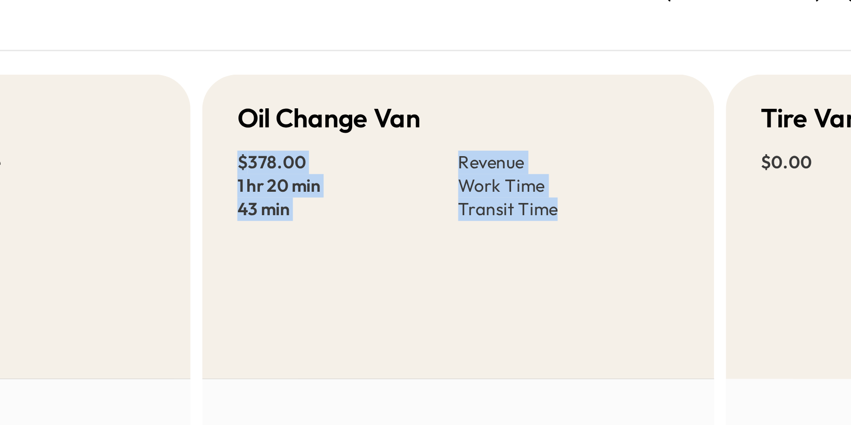
drag, startPoint x: 249, startPoint y: 155, endPoint x: 361, endPoint y: 172, distance: 113.0
click at [361, 172] on div "Oil Change Van $ 378.00 Revenue 1 hr 20 min Work Time 43 min Transit Time" at bounding box center [324, 177] width 171 height 101
click at [363, 178] on div "Oil Change Van $ 378.00 Revenue 1 hr 20 min Work Time 43 min Transit Time" at bounding box center [324, 177] width 171 height 101
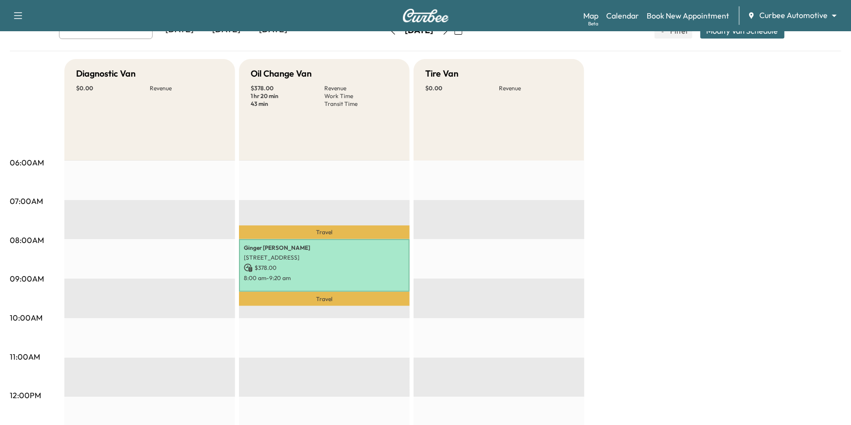
scroll to position [80, 0]
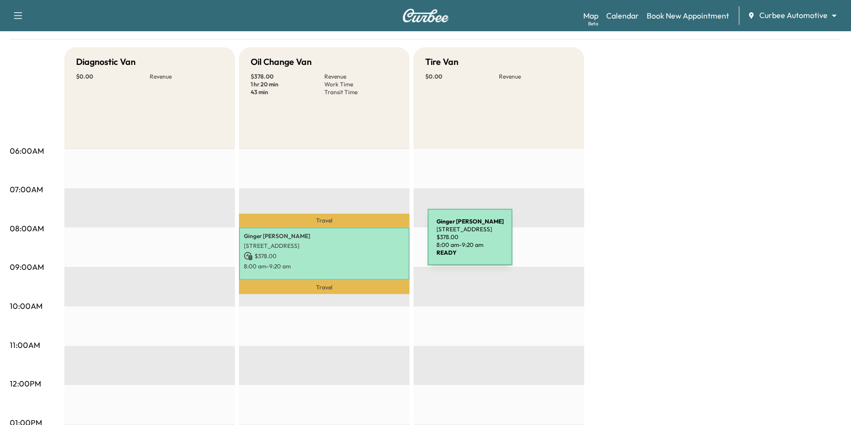
click at [354, 243] on p "[STREET_ADDRESS]" at bounding box center [324, 246] width 161 height 8
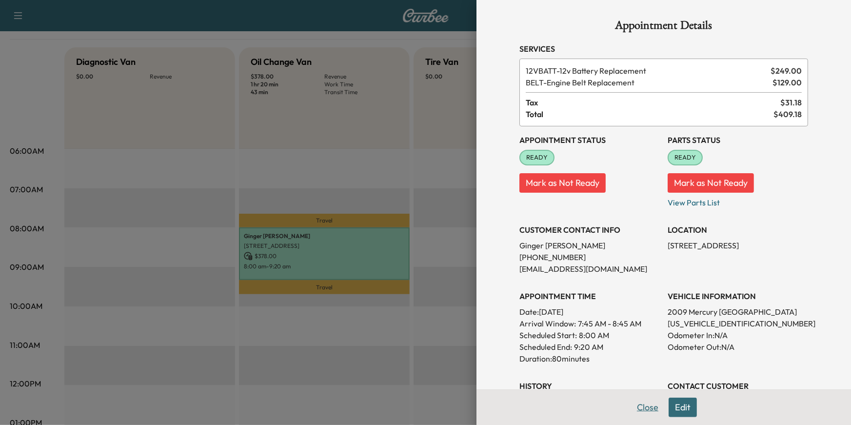
click at [646, 406] on button "Close" at bounding box center [647, 407] width 34 height 20
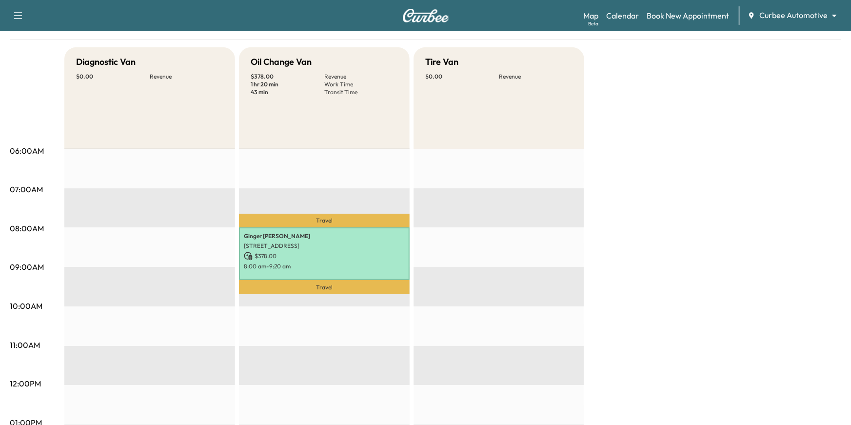
scroll to position [94, 0]
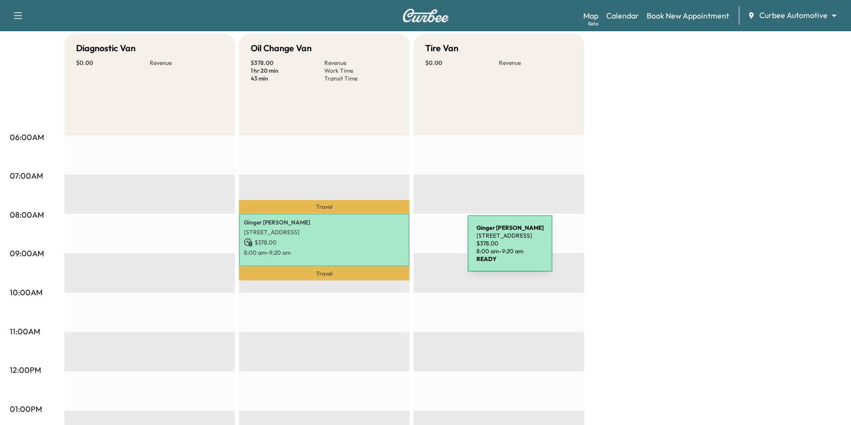
click at [365, 244] on p "$ 378.00" at bounding box center [324, 242] width 161 height 9
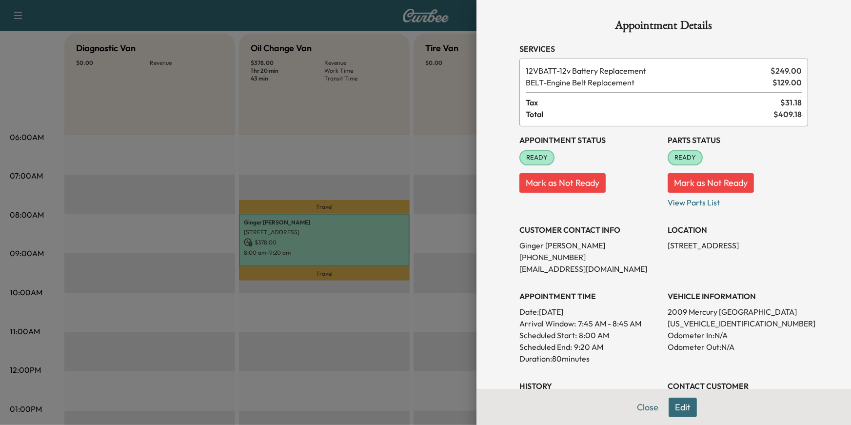
click at [458, 178] on div at bounding box center [425, 212] width 851 height 425
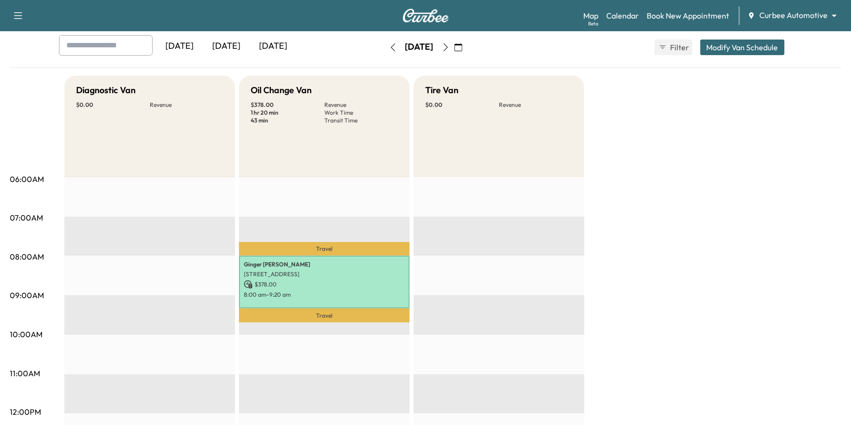
scroll to position [0, 0]
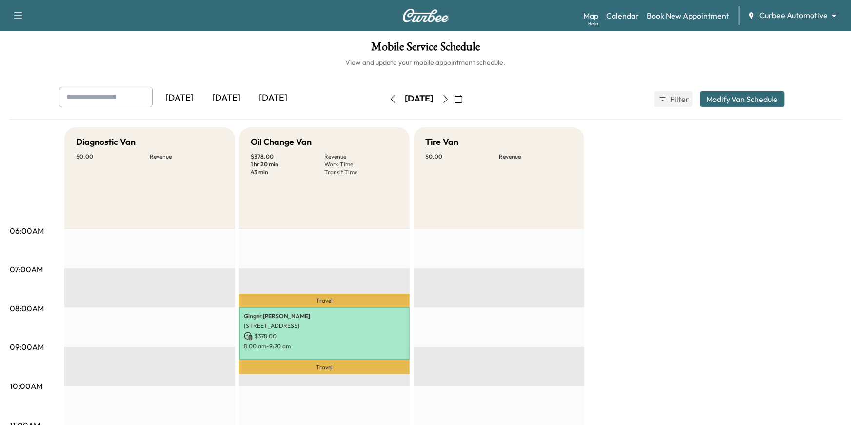
click at [385, 98] on button "button" at bounding box center [393, 99] width 17 height 16
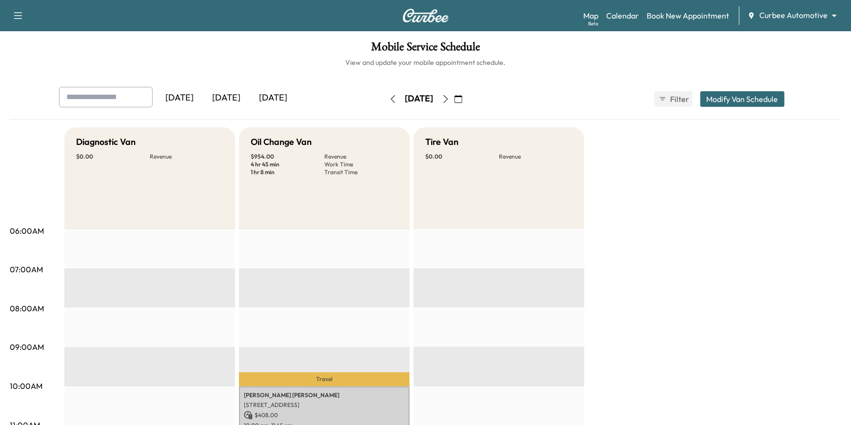
click at [389, 100] on icon "button" at bounding box center [393, 99] width 8 height 8
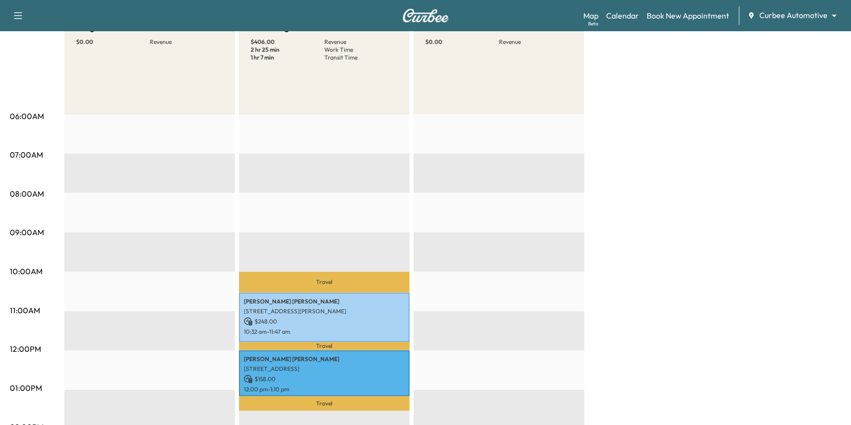
scroll to position [130, 0]
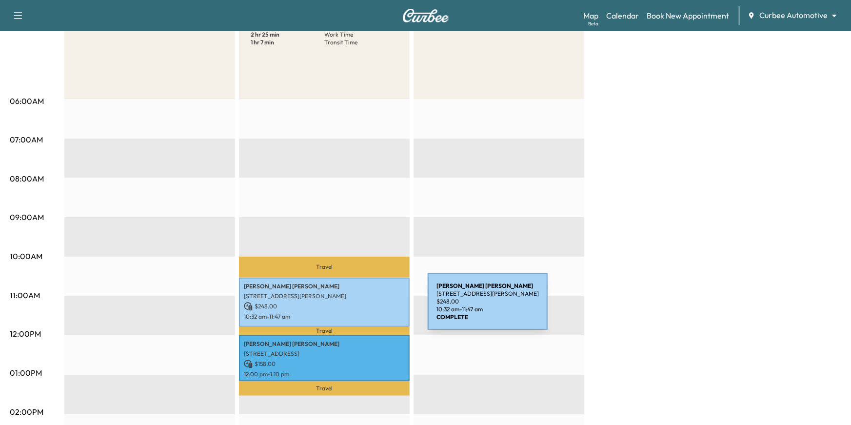
click at [354, 307] on p "$ 248.00" at bounding box center [324, 306] width 161 height 9
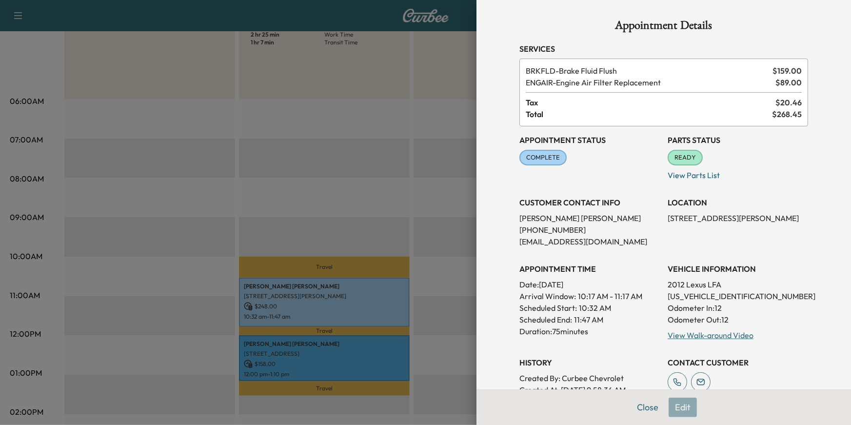
drag, startPoint x: 522, startPoint y: 152, endPoint x: 550, endPoint y: 153, distance: 27.8
click at [550, 153] on span "COMPLETE" at bounding box center [542, 158] width 45 height 10
click at [453, 191] on div at bounding box center [425, 212] width 851 height 425
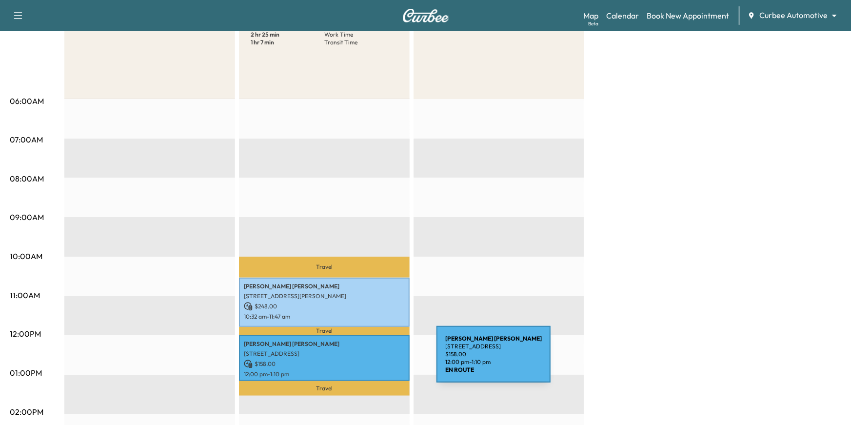
click at [363, 360] on p "$ 158.00" at bounding box center [324, 363] width 161 height 9
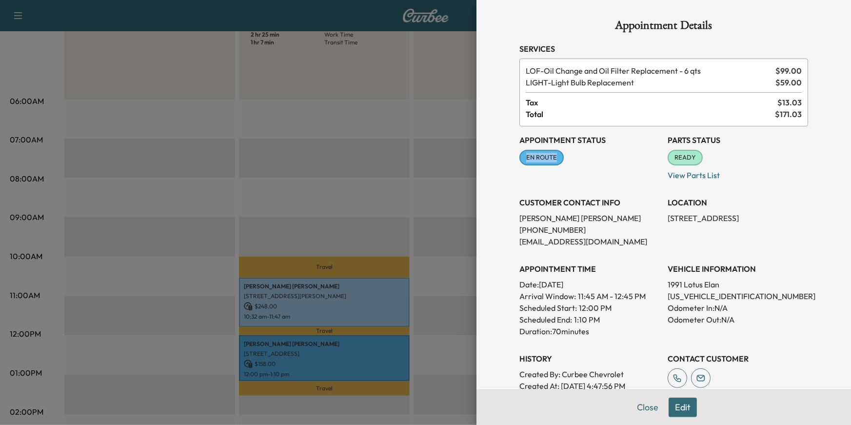
drag, startPoint x: 524, startPoint y: 157, endPoint x: 571, endPoint y: 164, distance: 47.3
click at [571, 164] on div "Appointment Status EN ROUTE Mark as Not Ready" at bounding box center [589, 153] width 140 height 55
click at [421, 211] on div at bounding box center [425, 212] width 851 height 425
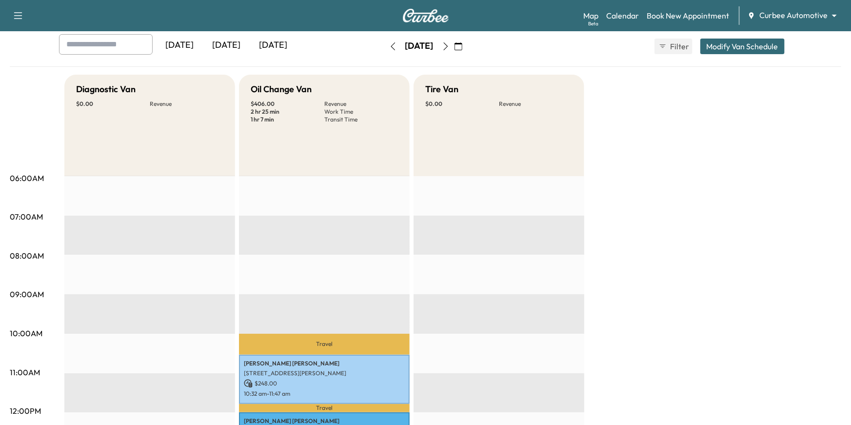
scroll to position [0, 0]
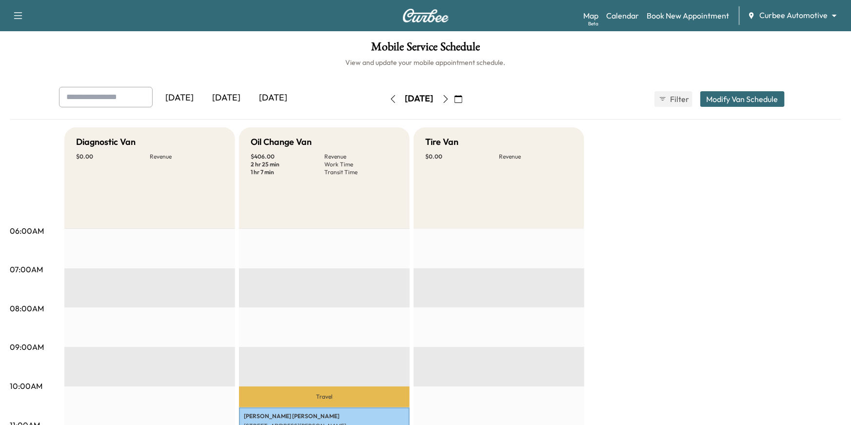
click at [229, 94] on div "[DATE]" at bounding box center [226, 98] width 47 height 22
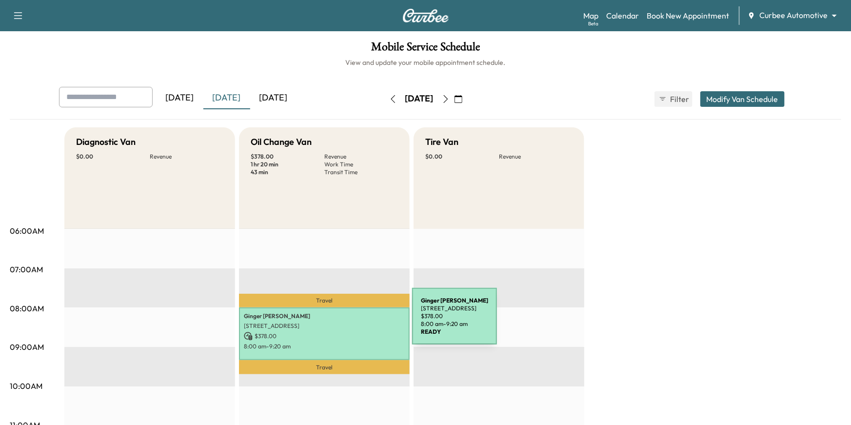
click at [339, 322] on p "[STREET_ADDRESS]" at bounding box center [324, 326] width 161 height 8
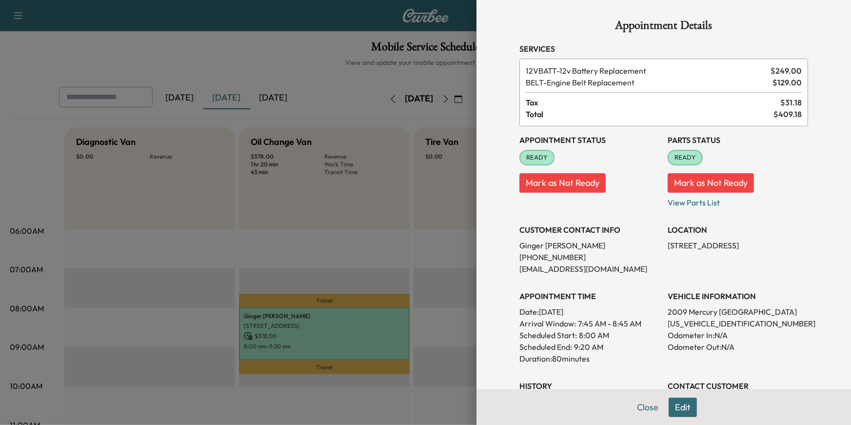
click at [430, 328] on div at bounding box center [425, 212] width 851 height 425
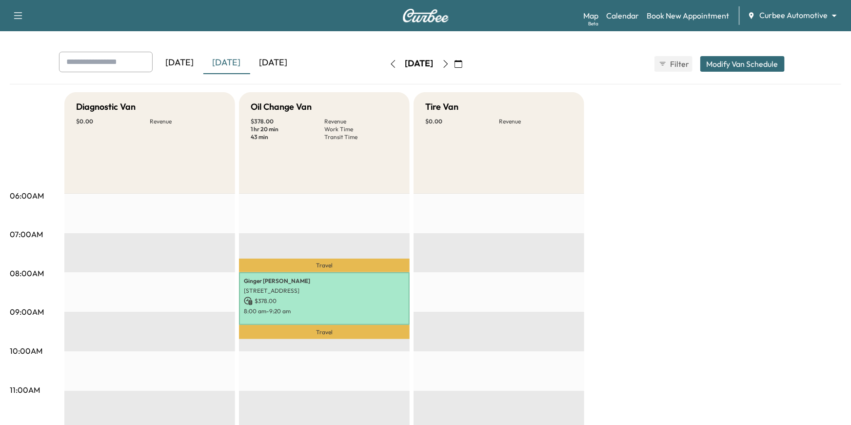
scroll to position [36, 0]
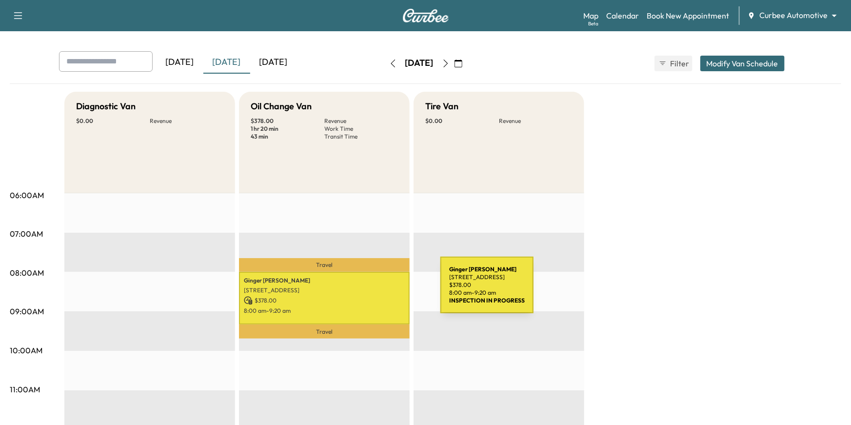
click at [367, 291] on p "[STREET_ADDRESS]" at bounding box center [324, 290] width 161 height 8
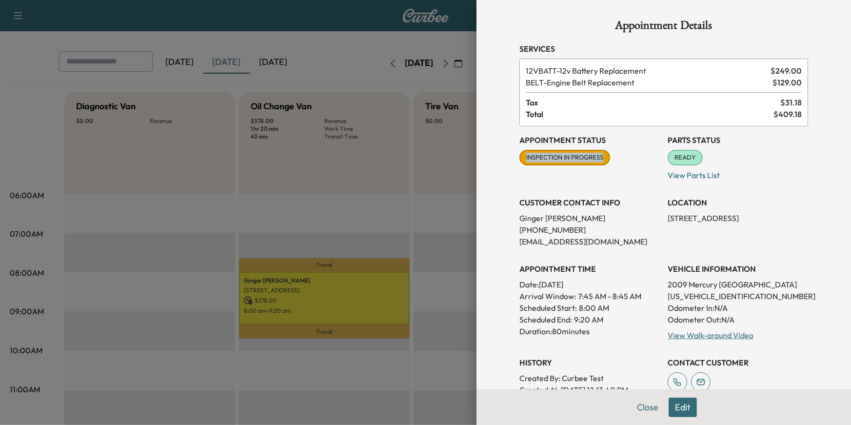
drag, startPoint x: 525, startPoint y: 157, endPoint x: 630, endPoint y: 167, distance: 104.8
click at [630, 167] on div "Appointment Status INSPECTION IN PROGRESS Mark as Not Ready" at bounding box center [589, 153] width 140 height 55
click at [448, 261] on div at bounding box center [425, 212] width 851 height 425
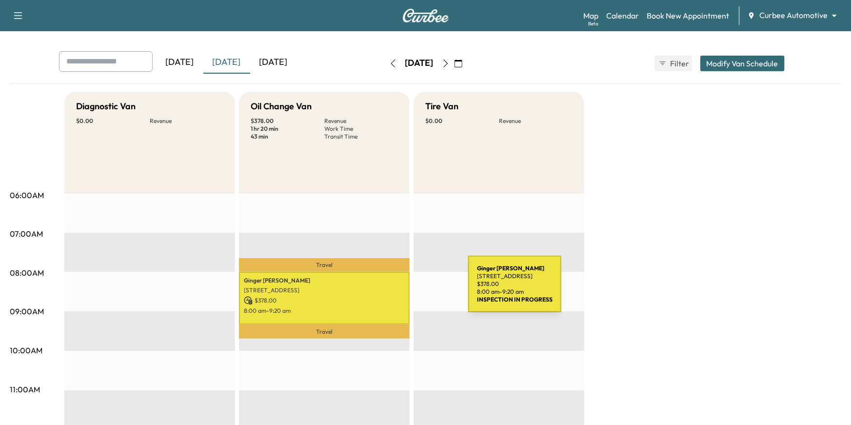
click at [395, 290] on p "[STREET_ADDRESS]" at bounding box center [324, 290] width 161 height 8
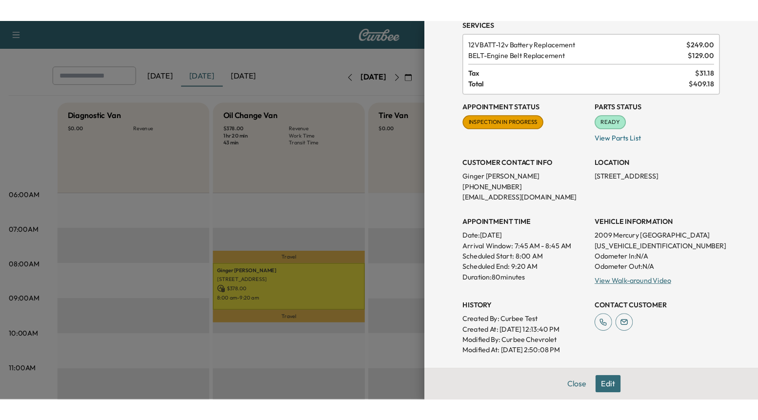
scroll to position [45, 0]
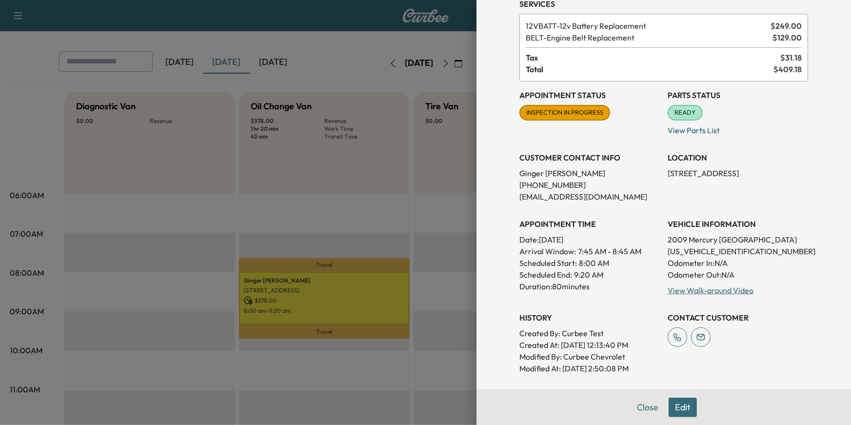
click at [359, 215] on div at bounding box center [425, 212] width 851 height 425
